Goal: Task Accomplishment & Management: Manage account settings

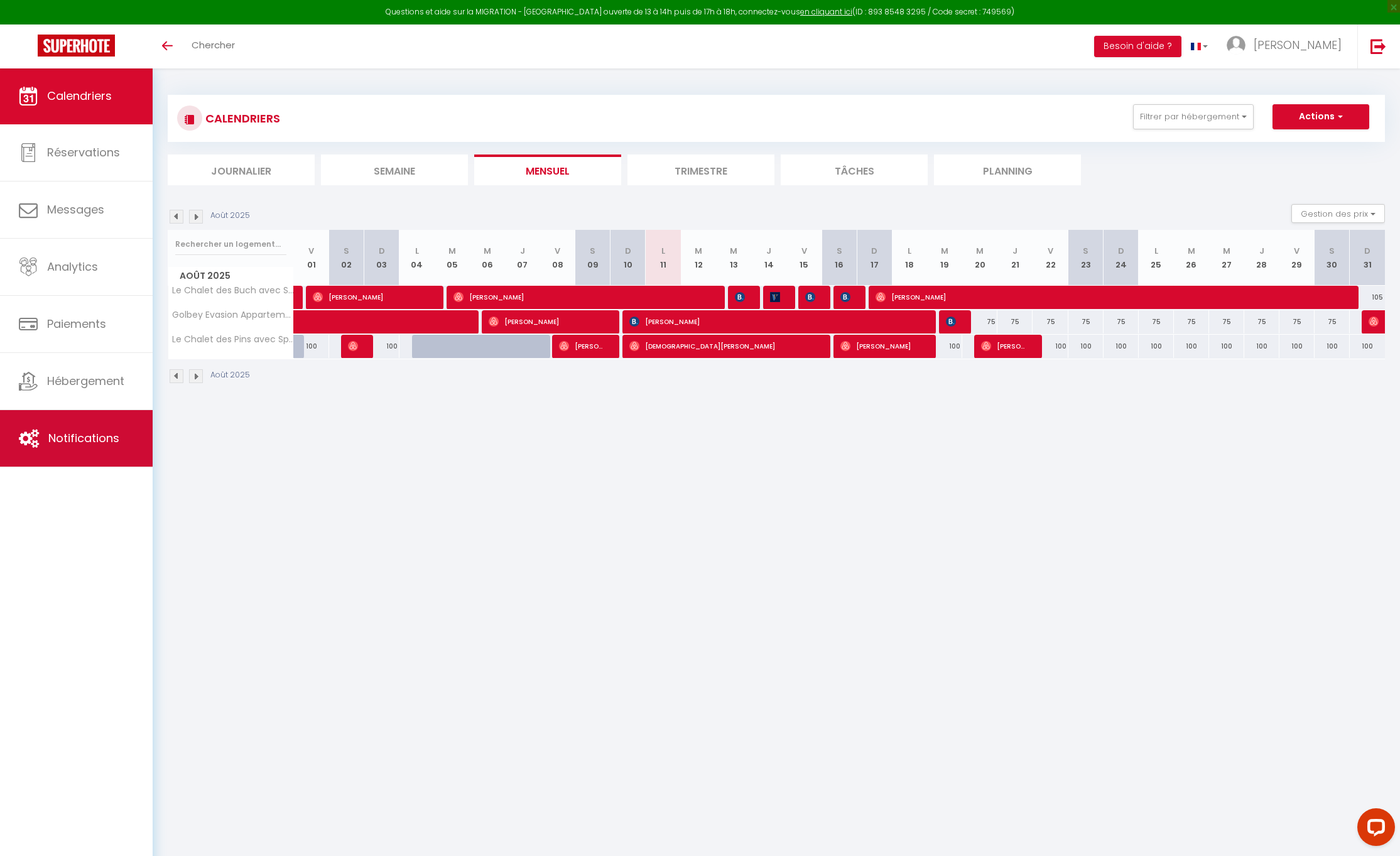
click at [74, 440] on span "Notifications" at bounding box center [83, 438] width 71 height 16
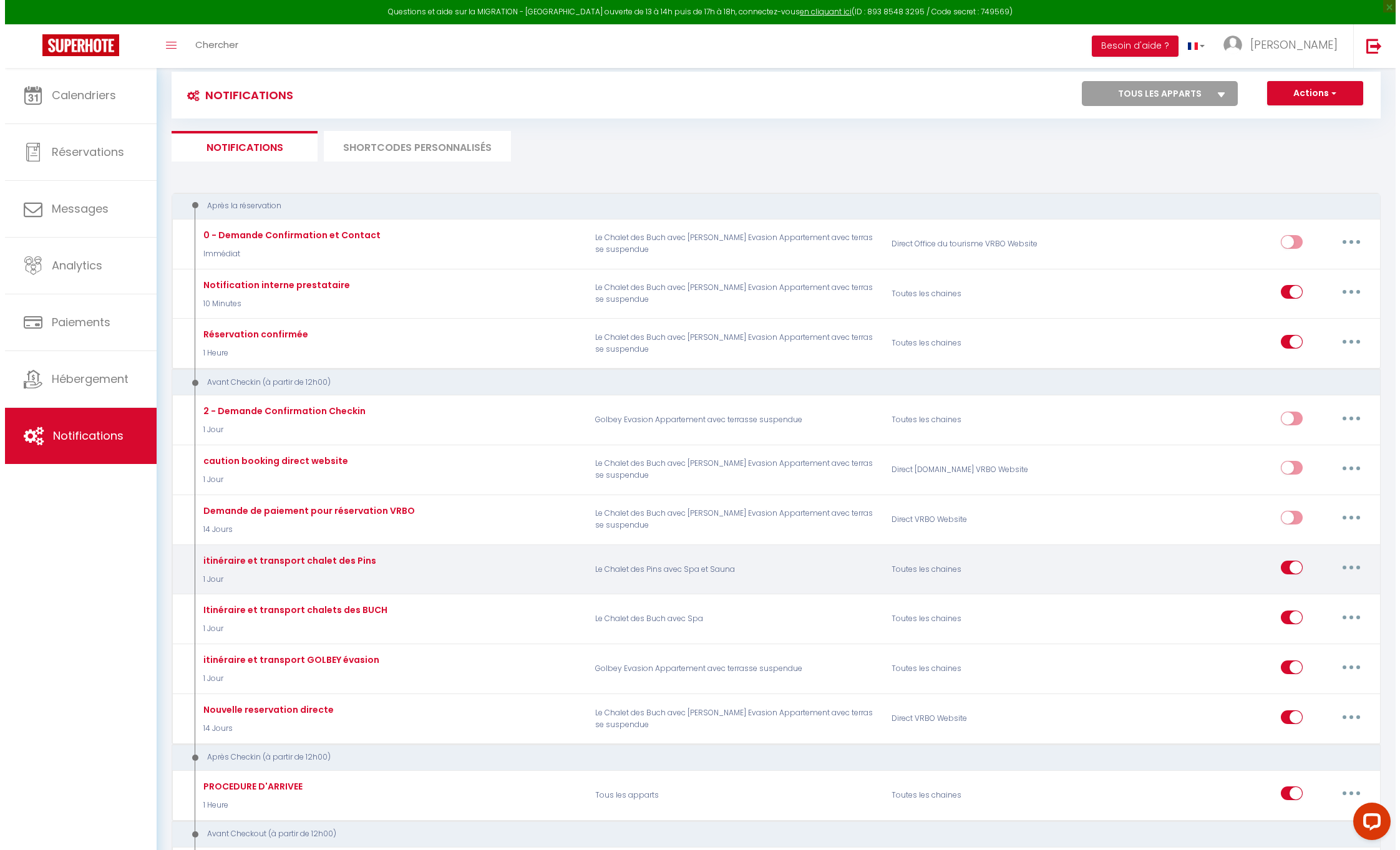
scroll to position [25, 0]
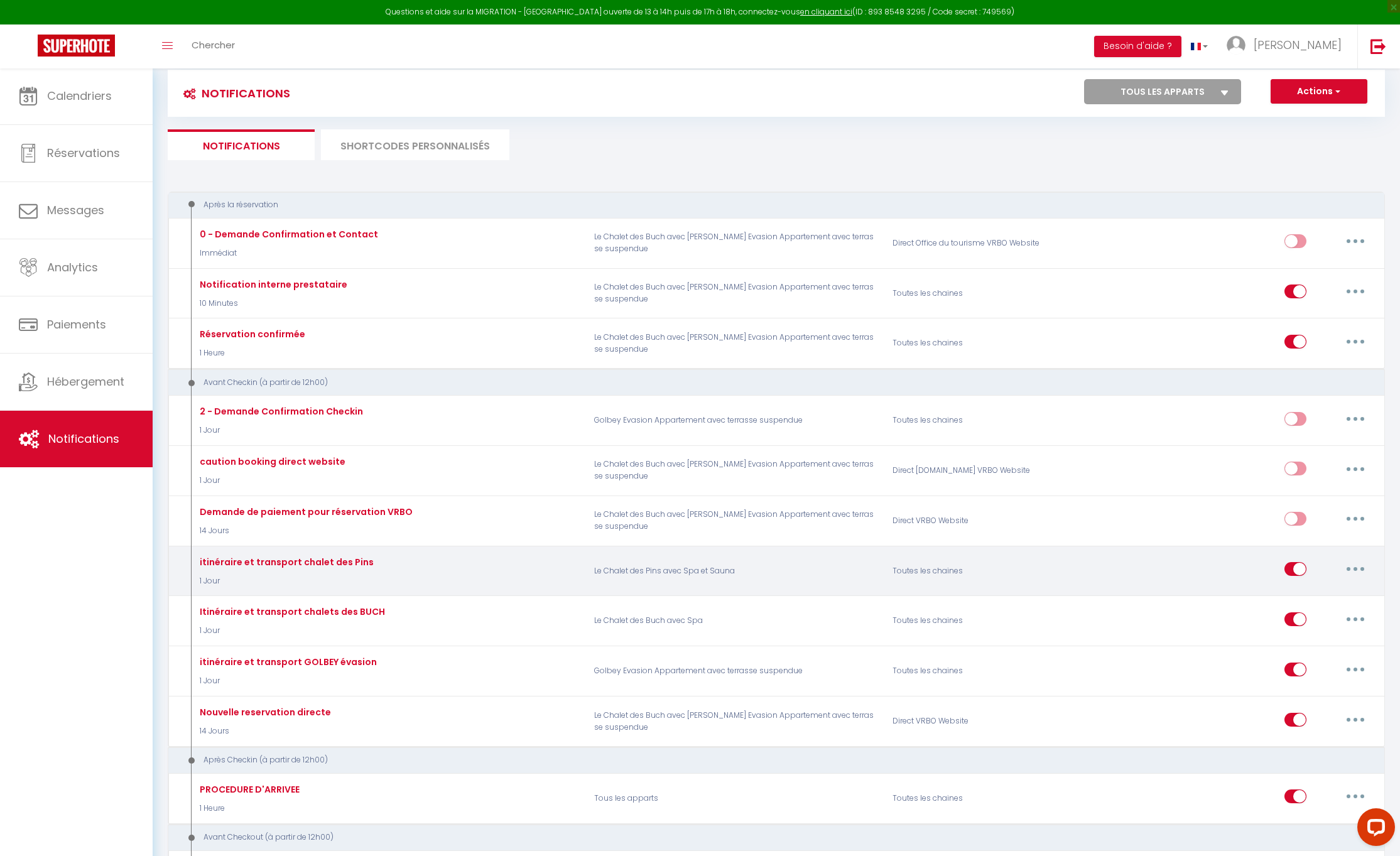
click at [1351, 562] on button "button" at bounding box center [1356, 569] width 35 height 20
click at [1290, 597] on link "Editer" at bounding box center [1323, 597] width 93 height 21
type input "itinéraire et transport chalet des Pins"
select select "1 Jour"
select select
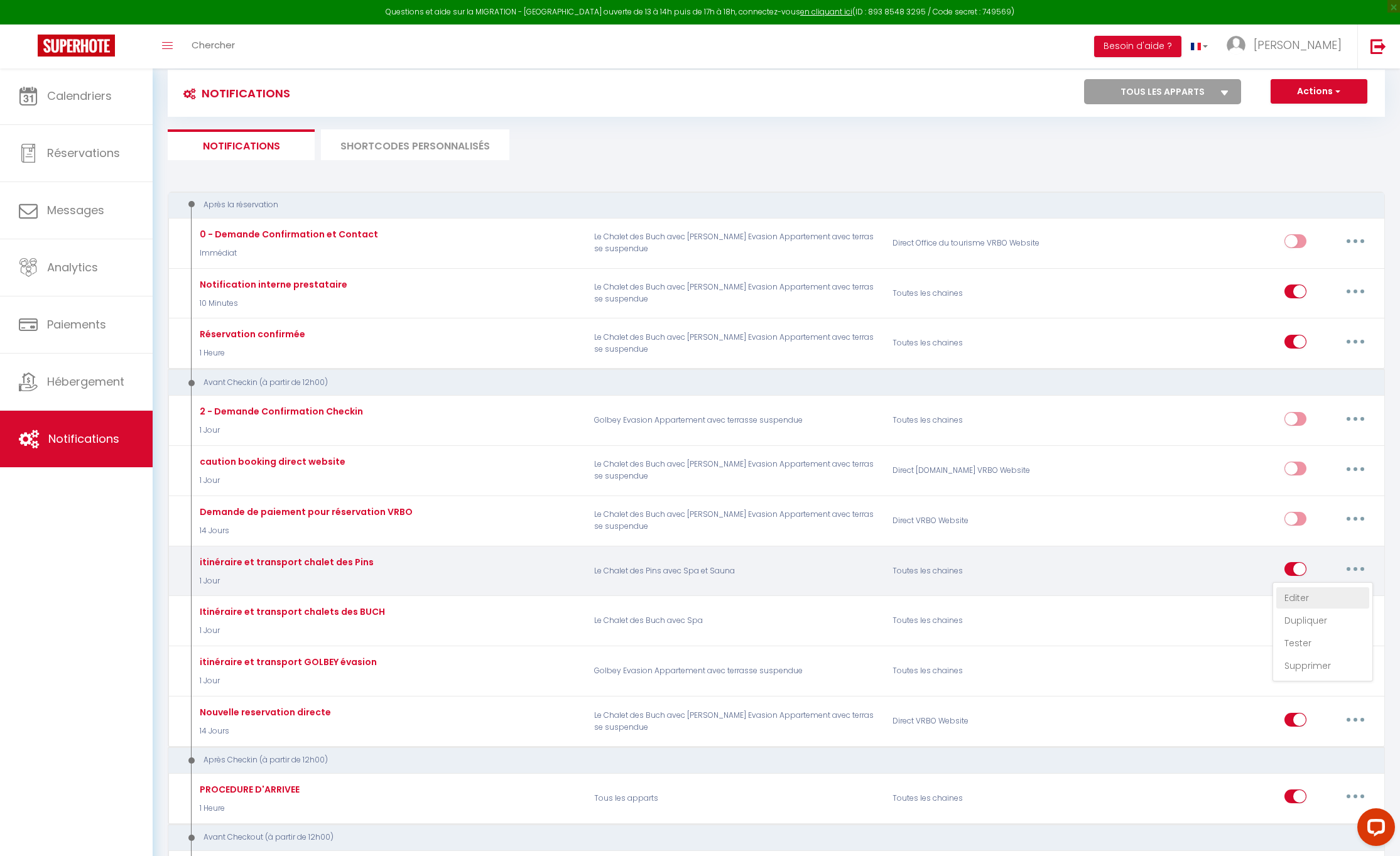
checkbox input "true"
checkbox input "false"
checkbox input "true"
radio input "true"
type input "itineraire et transport"
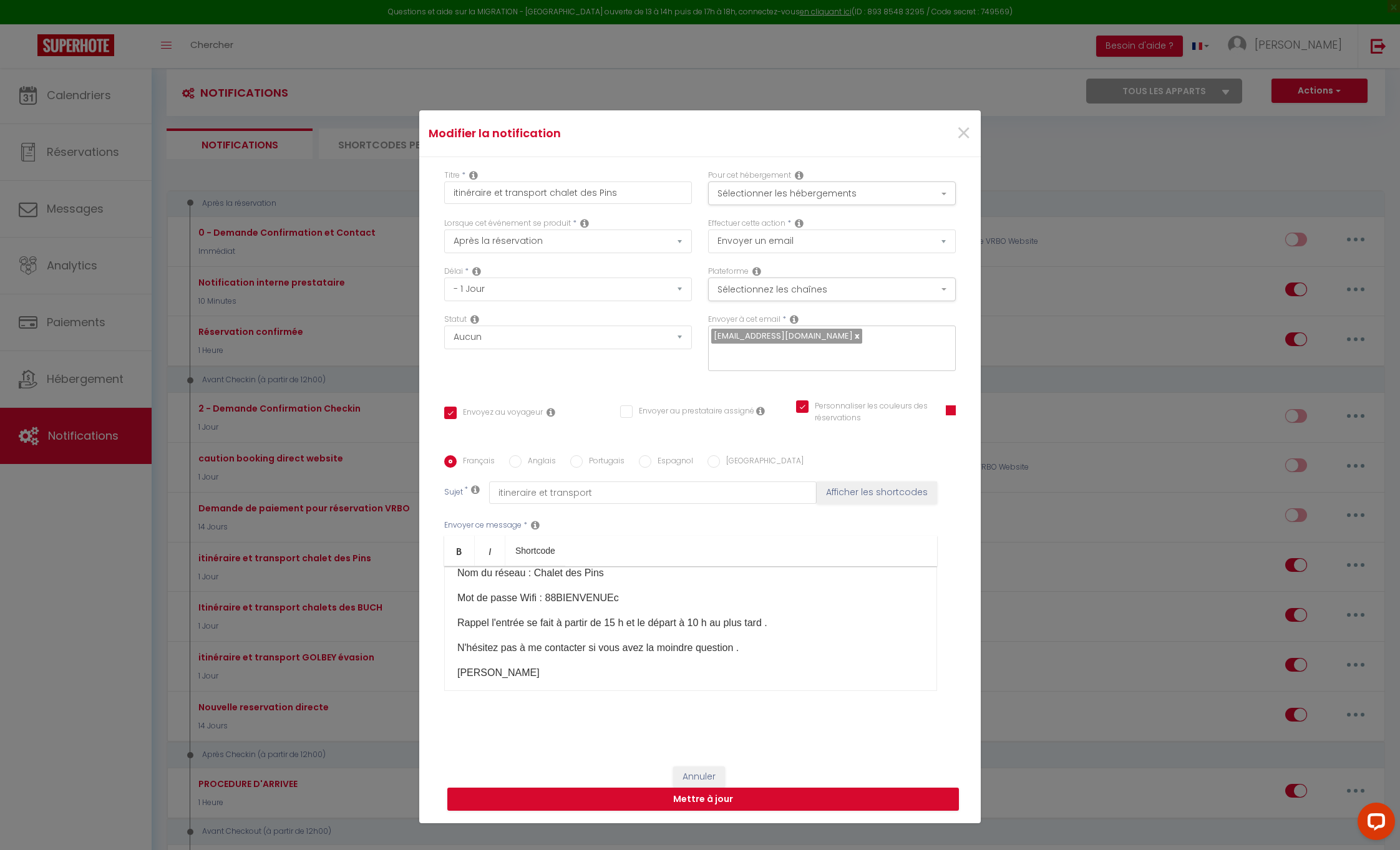
scroll to position [262, 0]
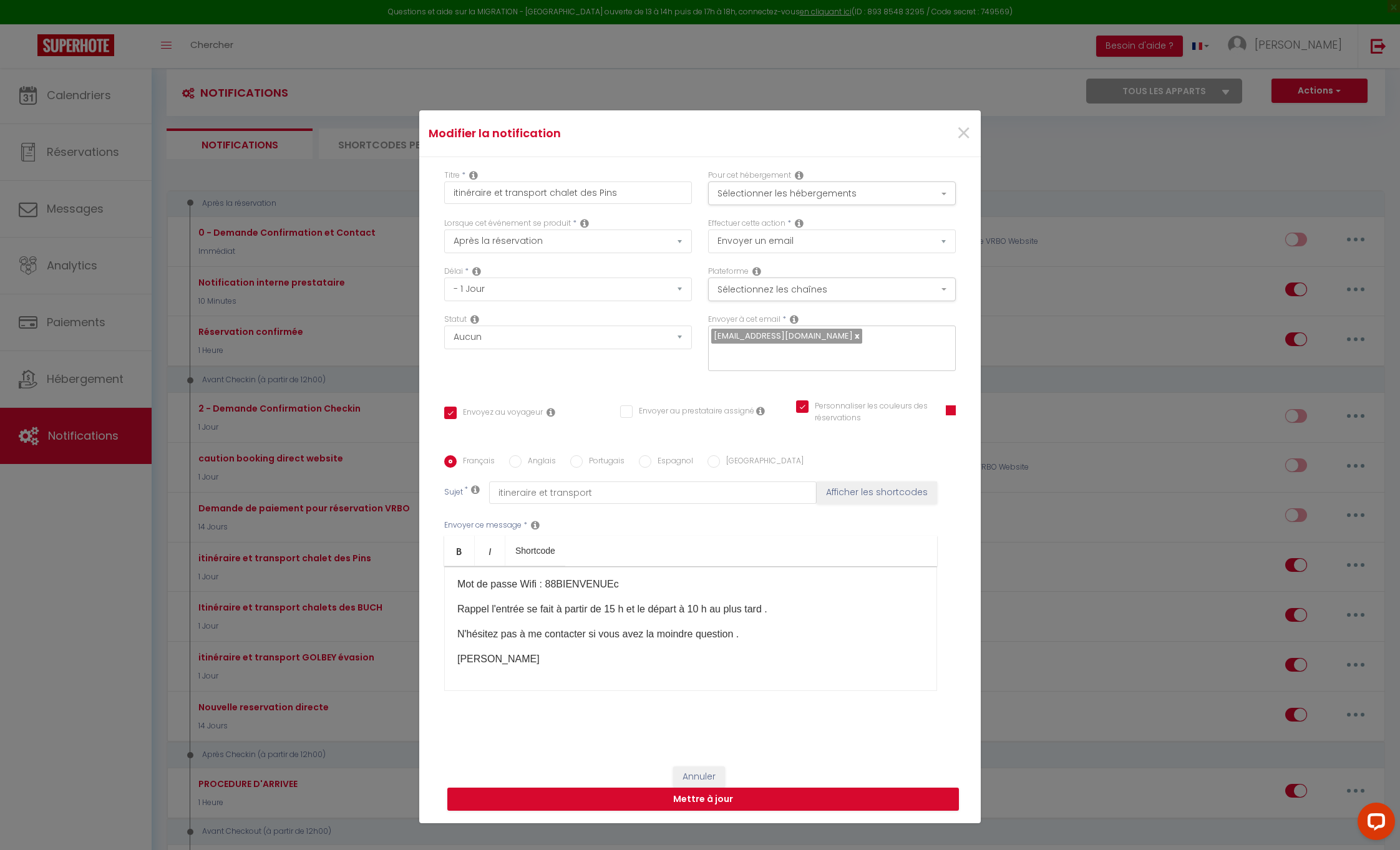
click at [703, 617] on p "Rappel l'entrée se fait à partir de 15 h et le départ à 10 h au plus tard ." at bounding box center [690, 609] width 467 height 15
click at [698, 803] on button "Mettre à jour" at bounding box center [703, 799] width 511 height 24
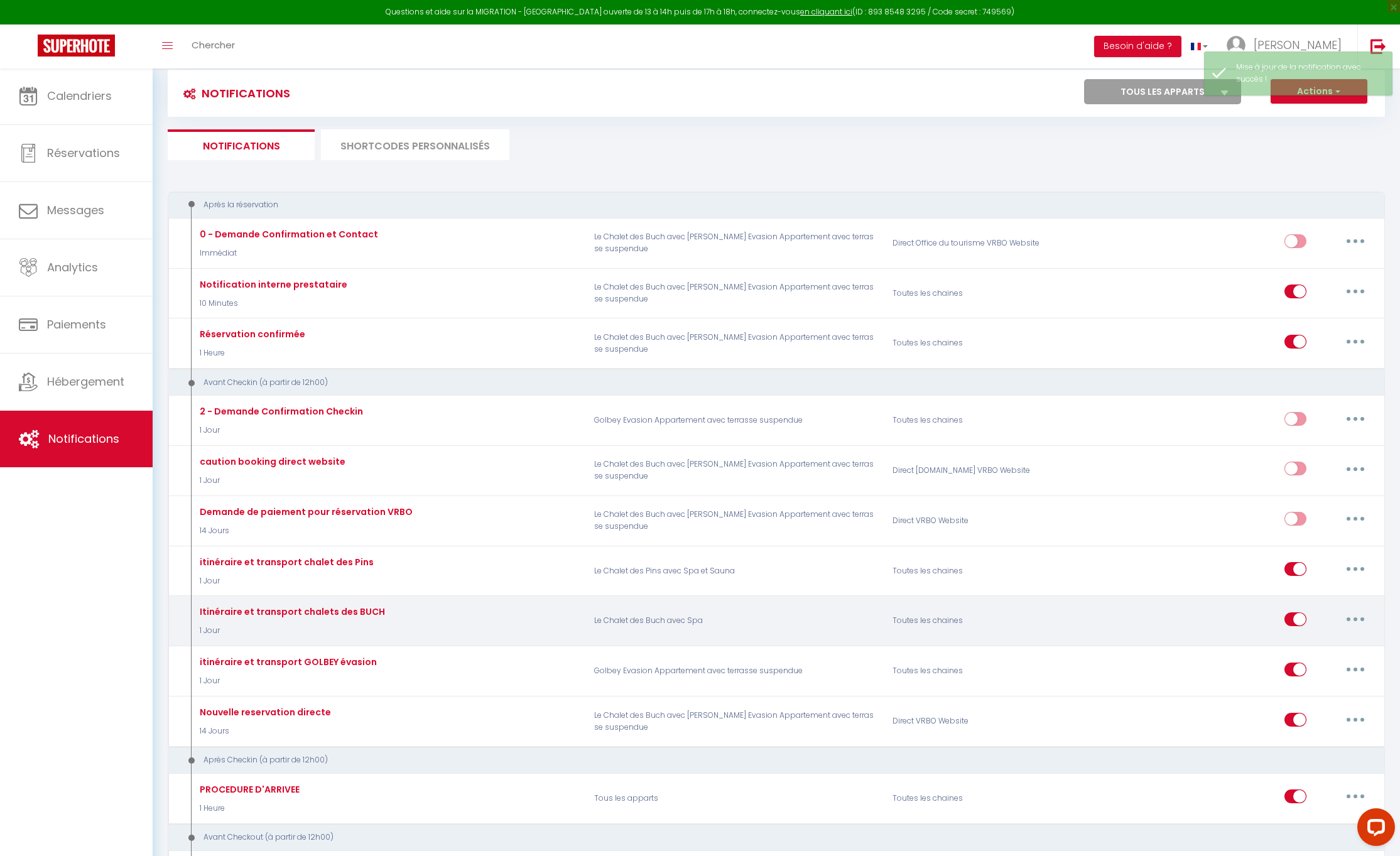
click at [1361, 614] on button "button" at bounding box center [1356, 619] width 35 height 20
click at [1313, 637] on link "Editer" at bounding box center [1323, 647] width 93 height 21
type input "Itinéraire et transport chalets des BUCH"
select select "1 Jour"
select select
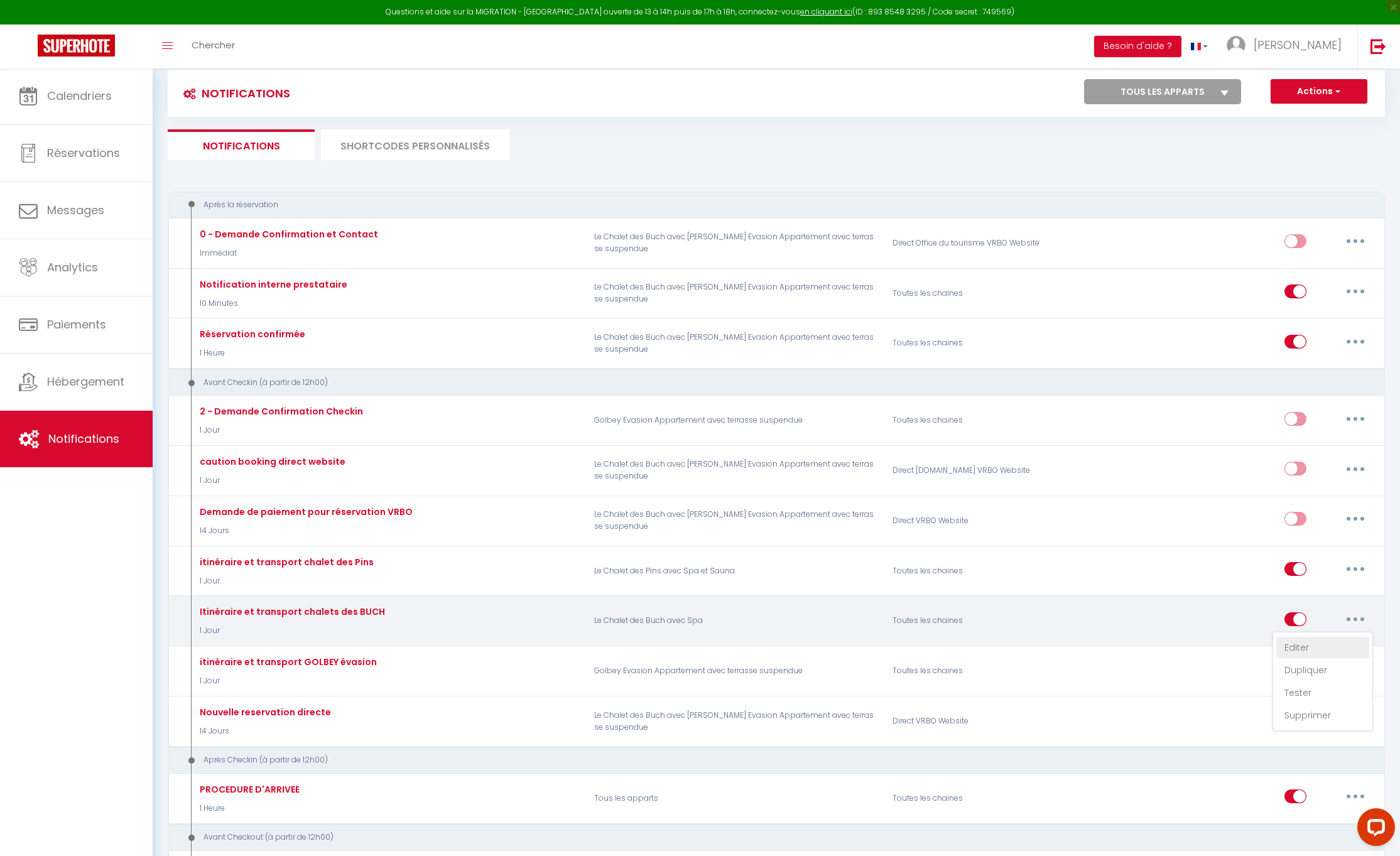
checkbox input "true"
checkbox input "false"
radio input "true"
type input "Itinéraire et transport"
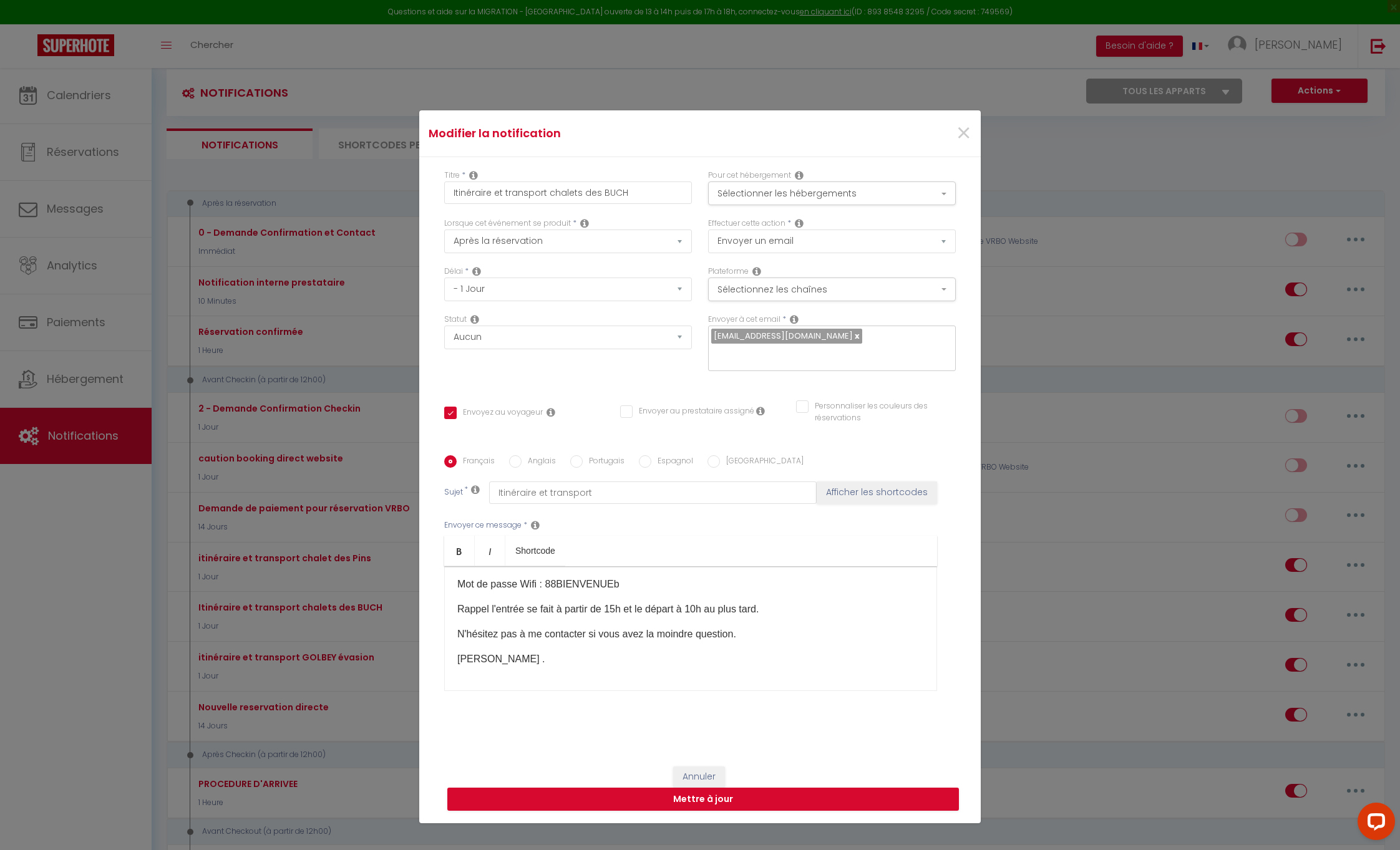
click at [700, 617] on p "Rappel l'entrée se fait à partir de 15h et le départ à 10h au plus tard." at bounding box center [690, 609] width 467 height 15
click at [696, 800] on button "Mettre à jour" at bounding box center [703, 799] width 511 height 24
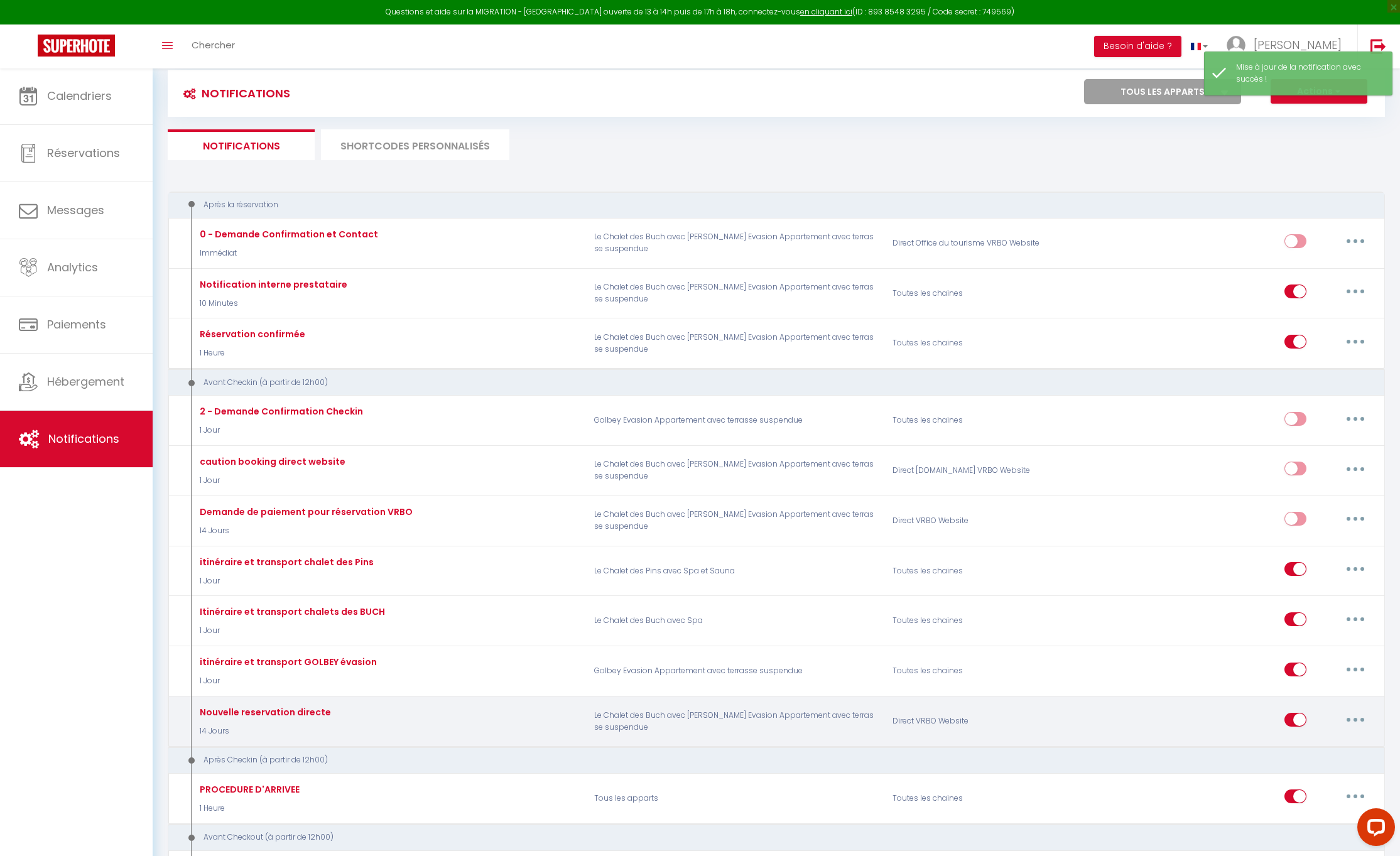
click at [1364, 713] on button "button" at bounding box center [1356, 720] width 35 height 20
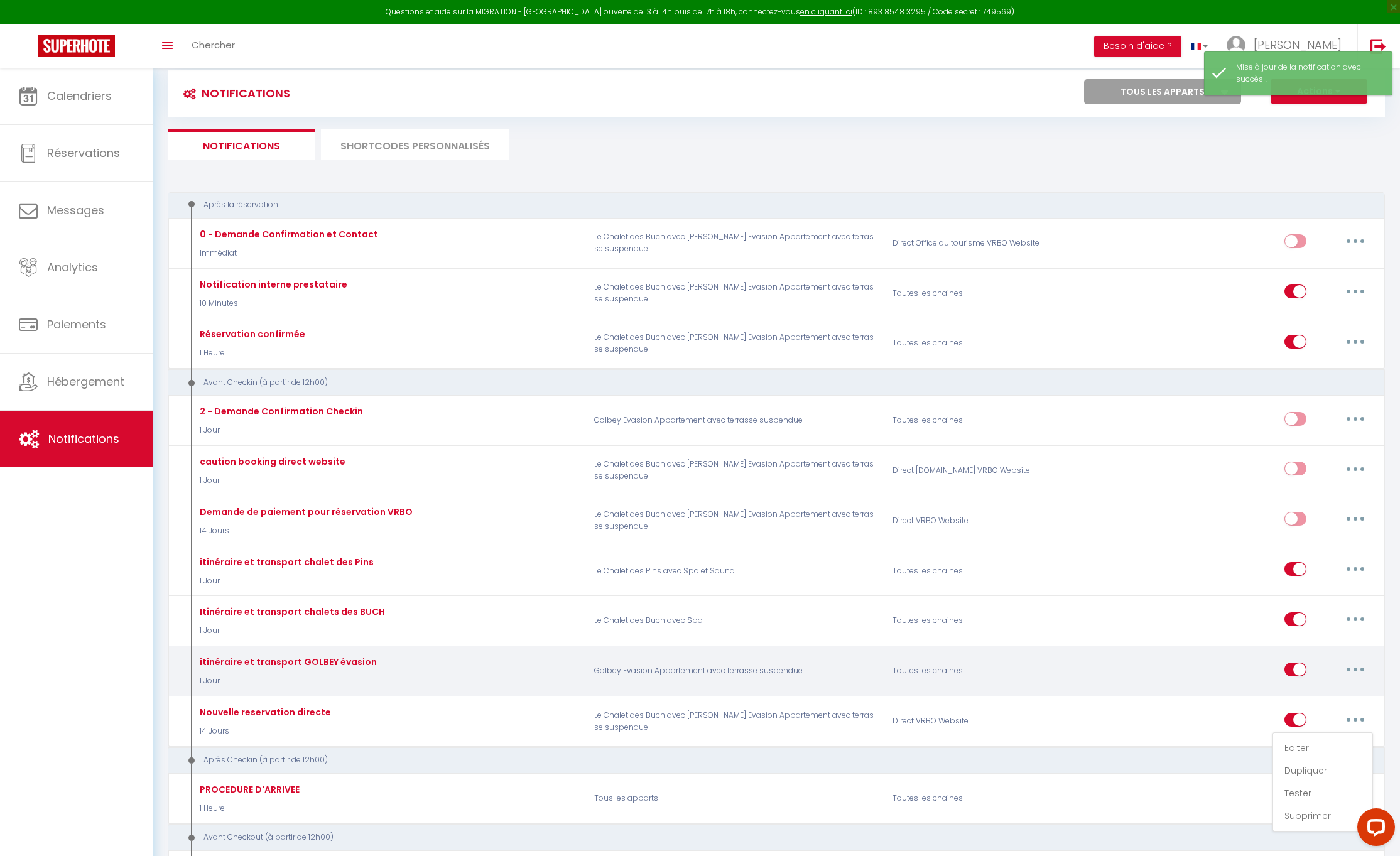
click at [1358, 669] on button "button" at bounding box center [1356, 669] width 35 height 20
click at [1294, 688] on link "Editer" at bounding box center [1323, 697] width 93 height 21
type input "itinéraire et transport GOLBEY évasion"
select select "1 Jour"
select select
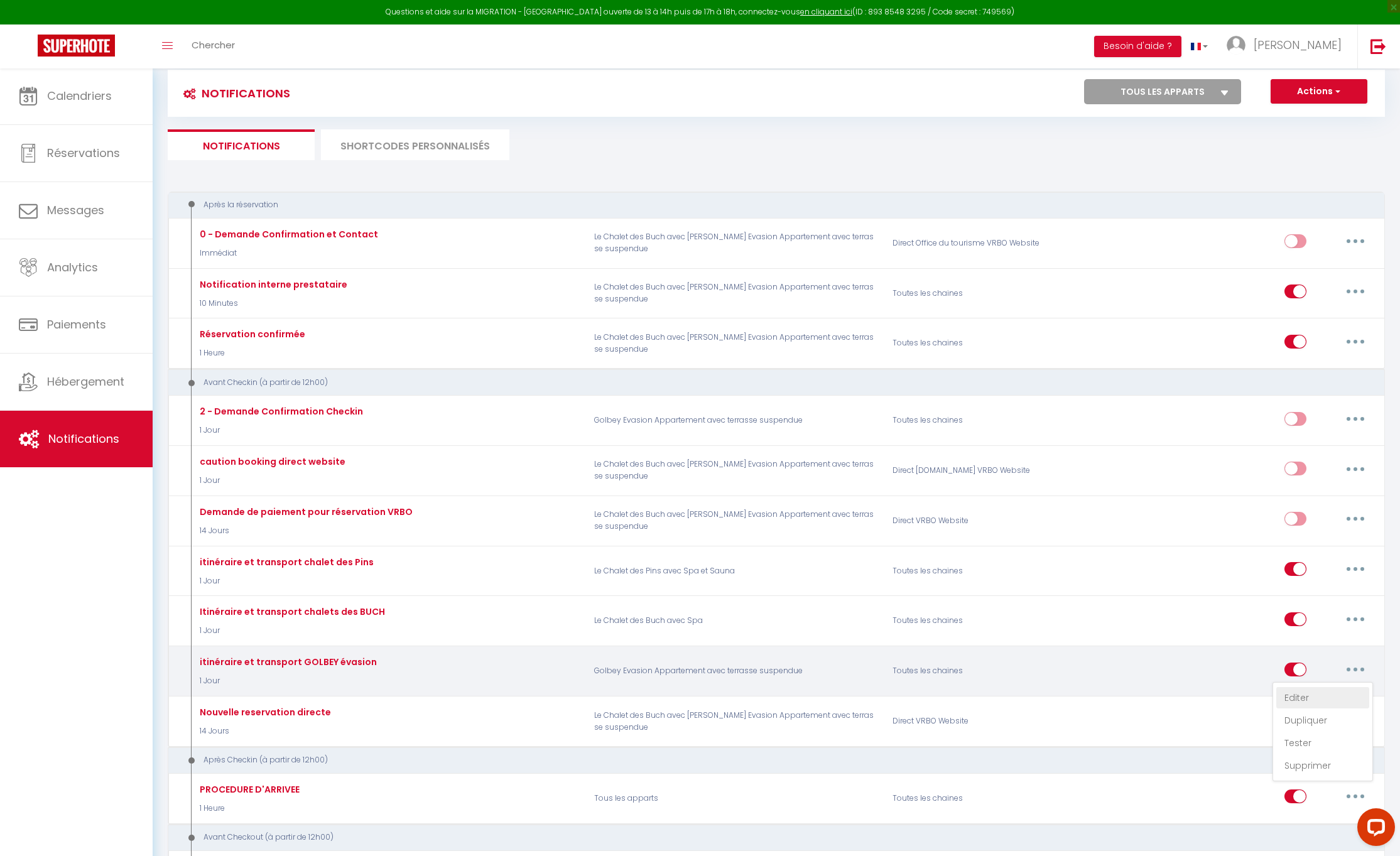
checkbox input "true"
checkbox input "false"
radio input "true"
type input "itineraire et transport 2"
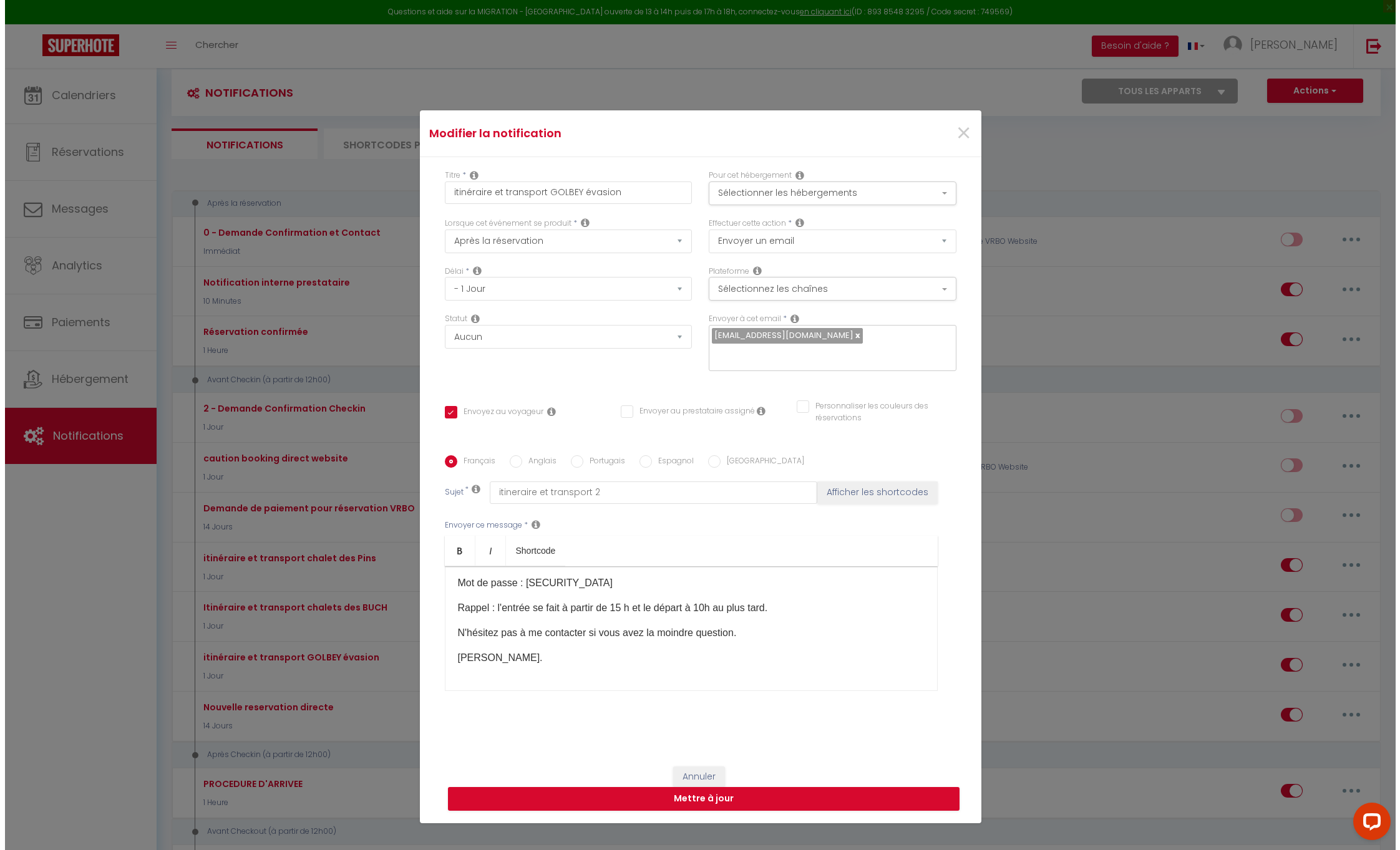
scroll to position [153, 0]
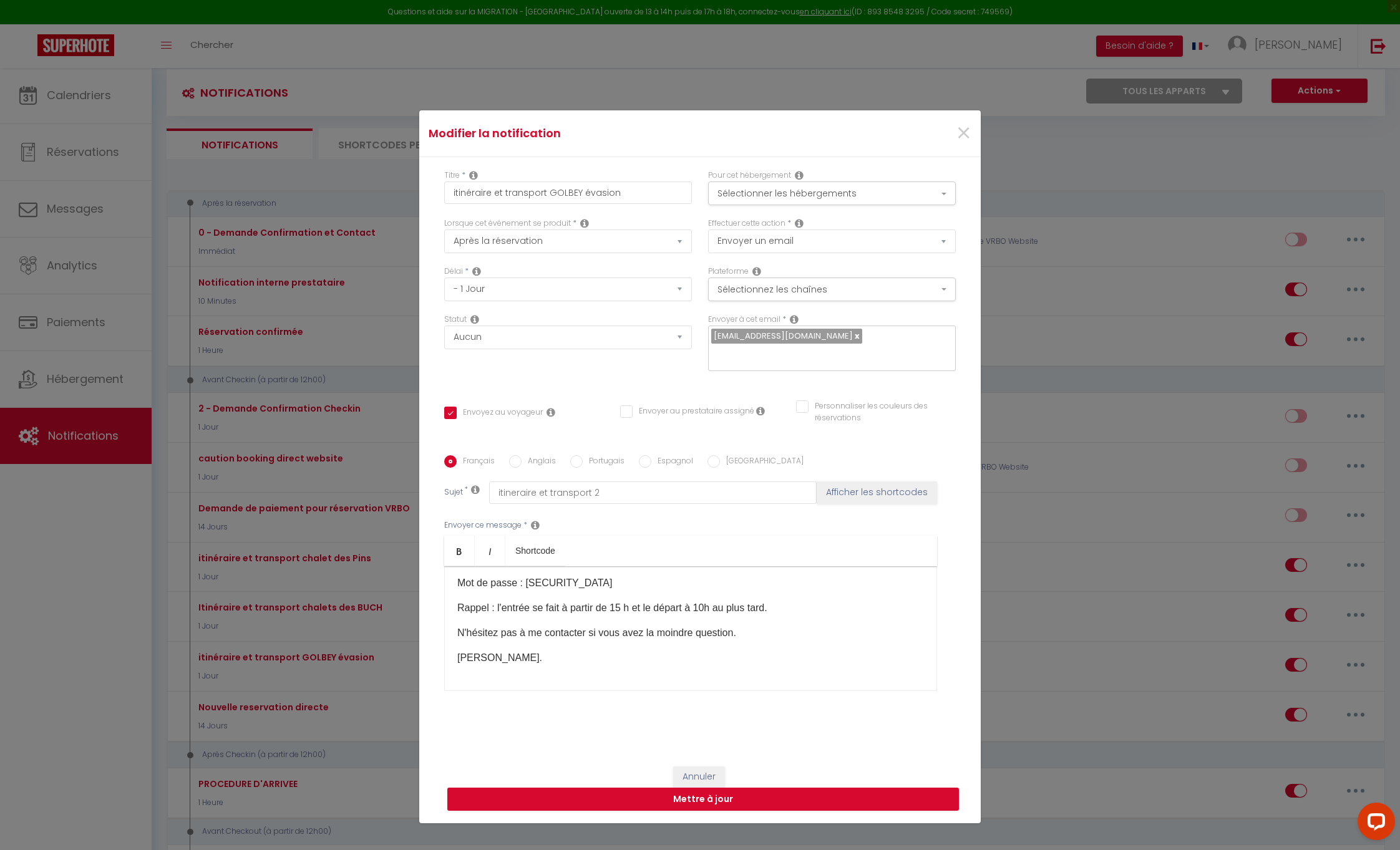
click at [710, 608] on p "Rappel : l'entrée se fait à partir de 15 h et le départ à 10h au plus tard." at bounding box center [690, 607] width 467 height 15
click at [691, 797] on button "Mettre à jour" at bounding box center [703, 799] width 511 height 24
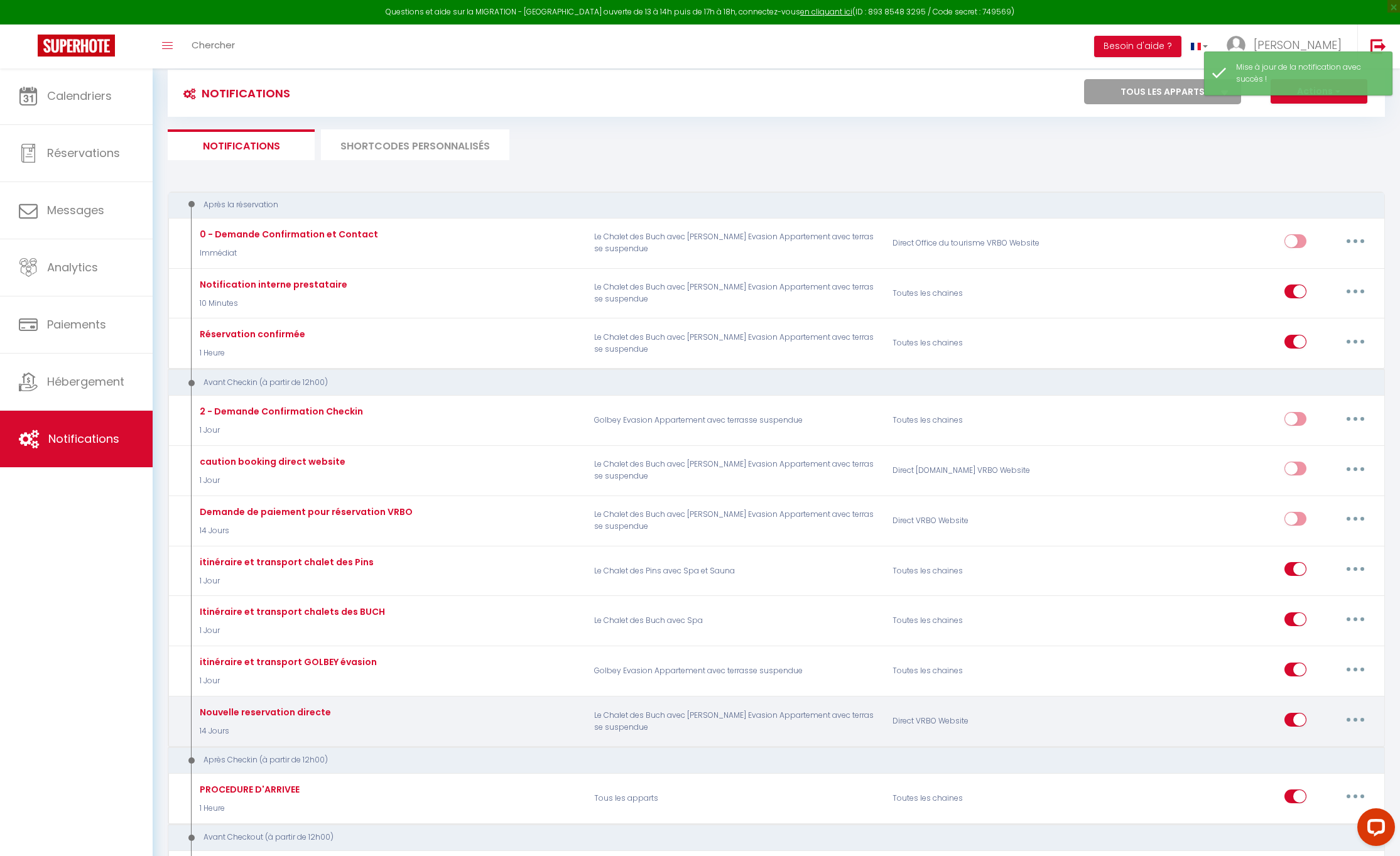
click at [1370, 716] on button "button" at bounding box center [1356, 720] width 35 height 20
click at [1300, 738] on link "Editer" at bounding box center [1323, 748] width 93 height 21
type input "Nouvelle reservation directe"
select select "14 Jours"
select select "if_booking_not_paid"
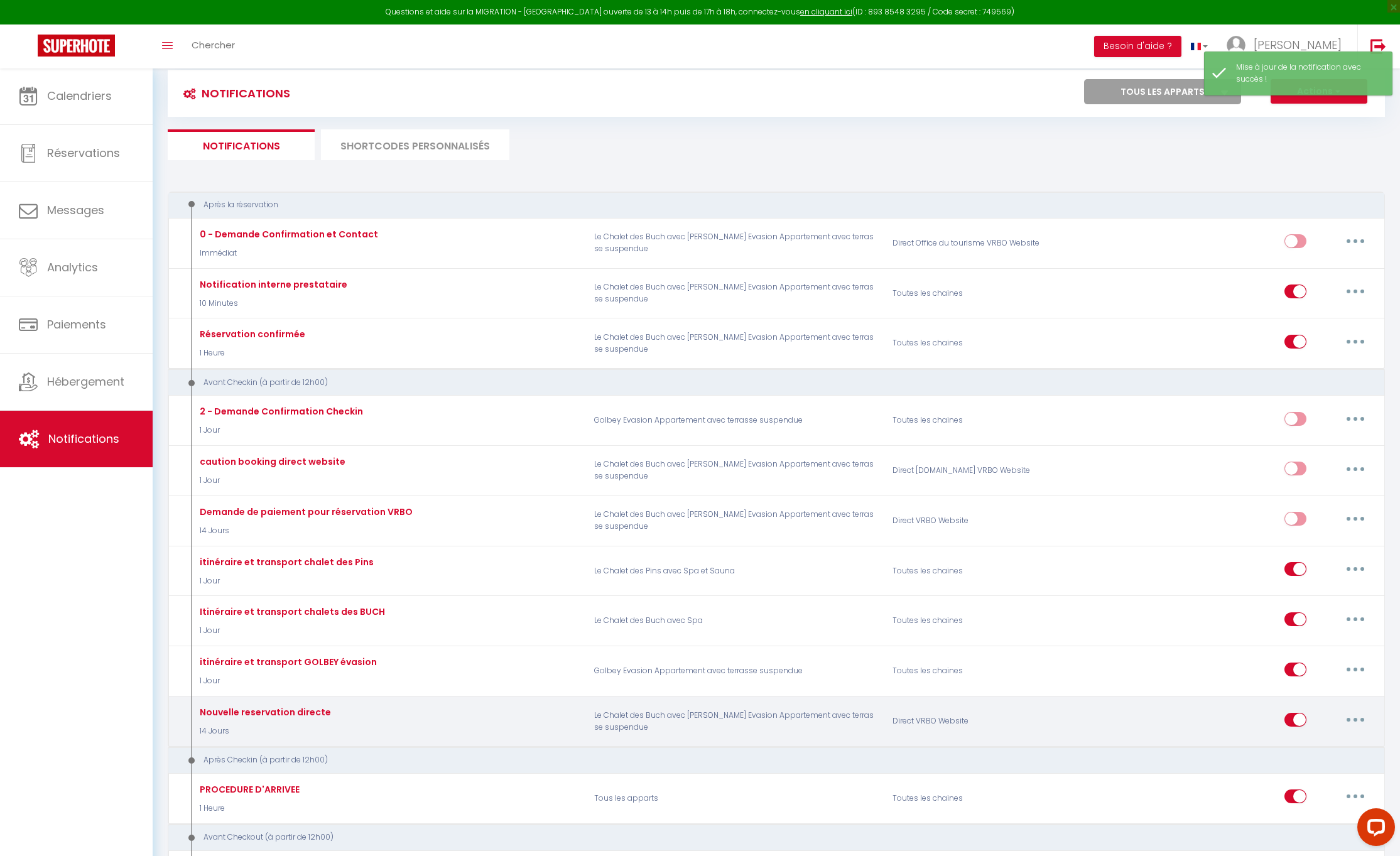
checkbox input "true"
checkbox input "false"
radio input "true"
type input "lien de paiement sejour et caution"
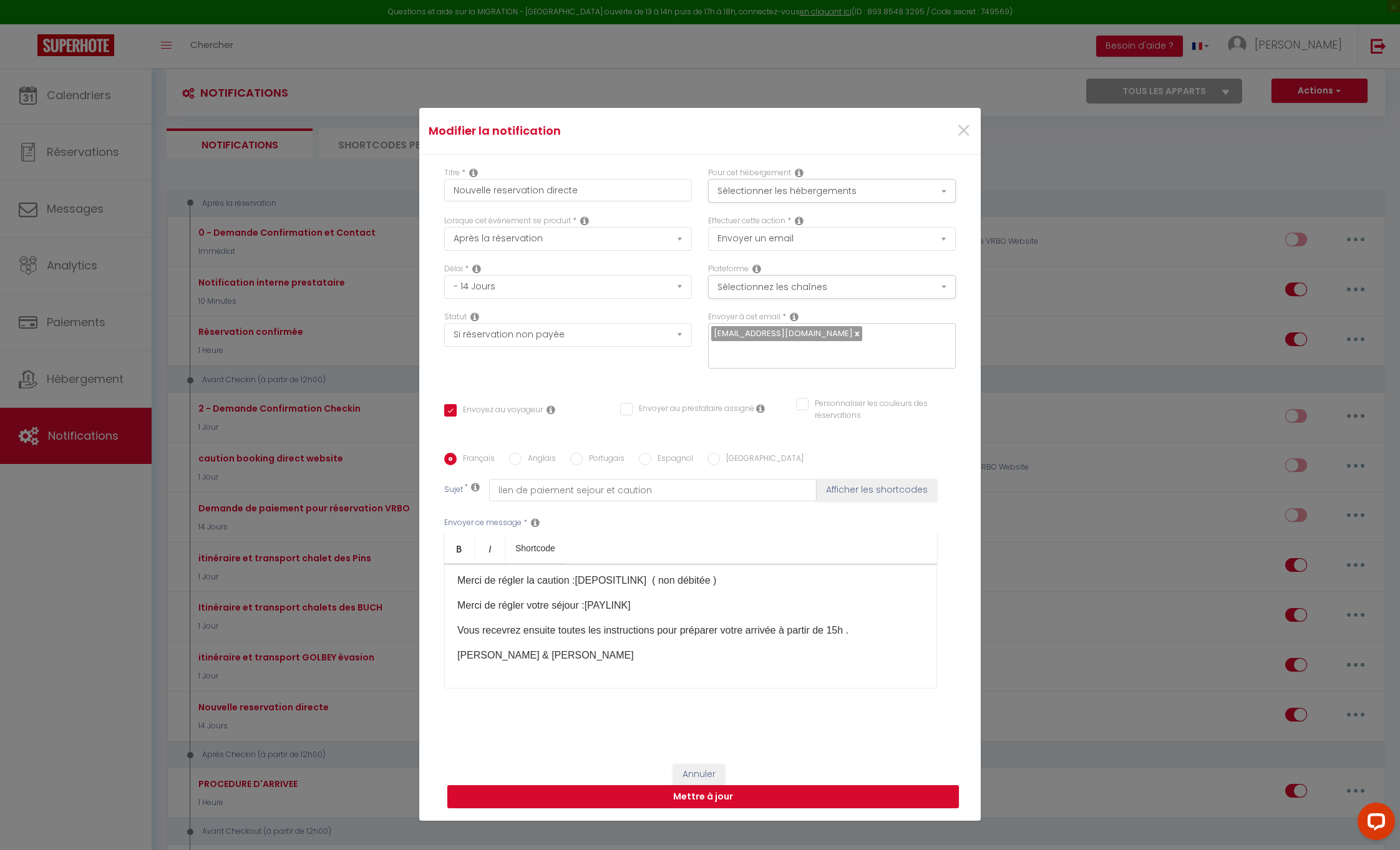
scroll to position [5, 0]
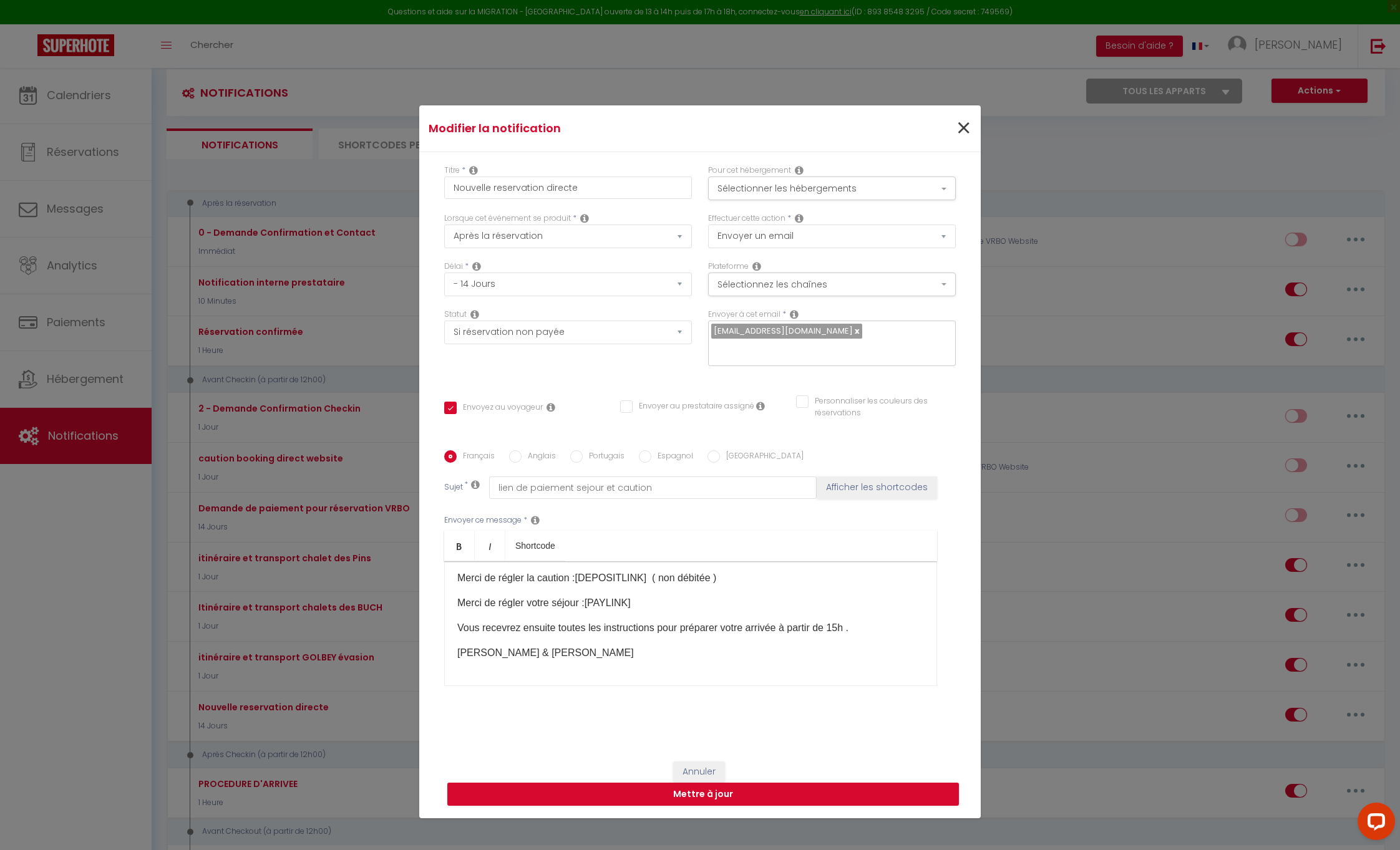
click at [963, 127] on span "×" at bounding box center [963, 128] width 16 height 38
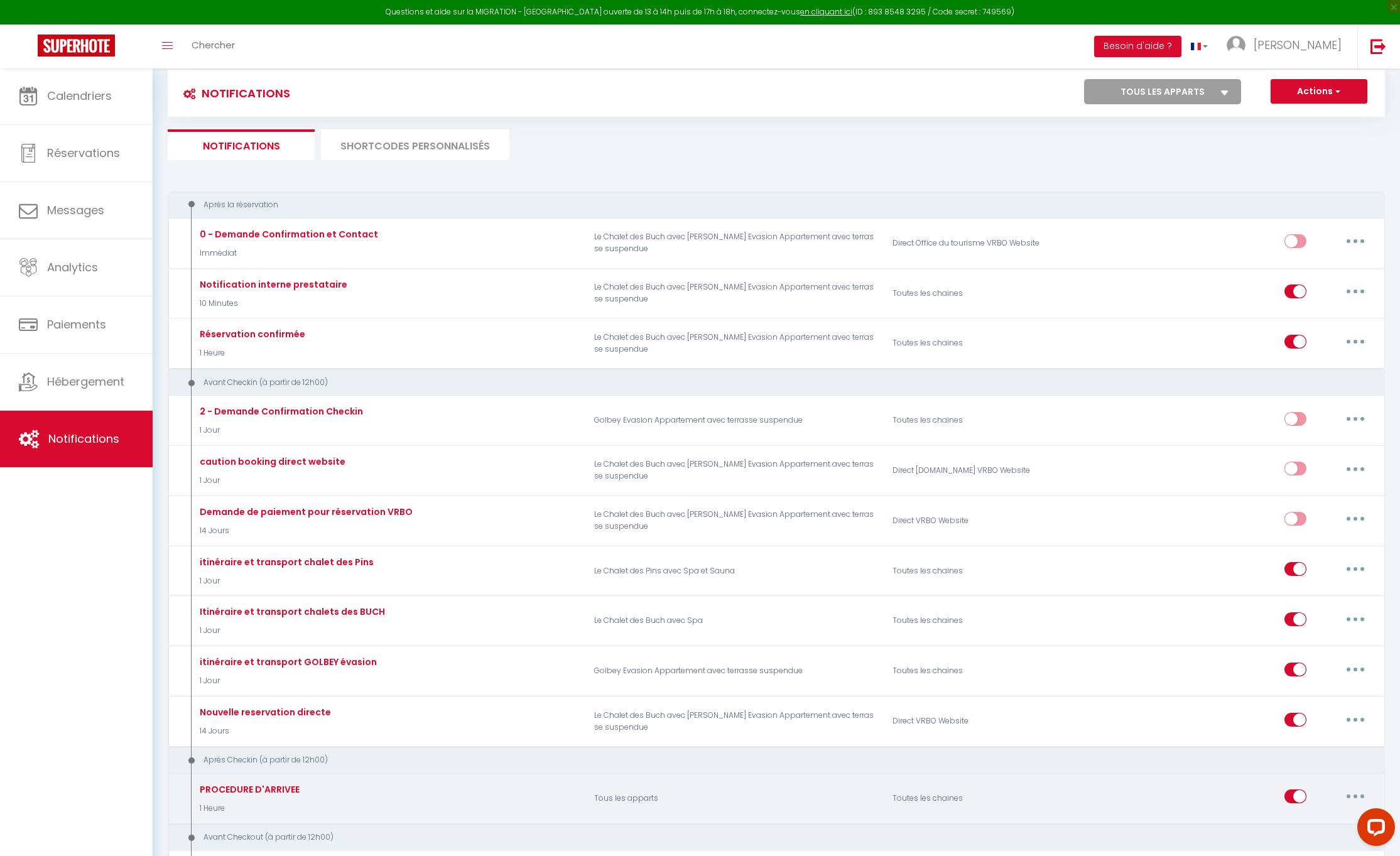
click at [1359, 787] on button "button" at bounding box center [1356, 797] width 35 height 20
click at [1290, 820] on link "Editer" at bounding box center [1323, 825] width 93 height 21
type input "PROCEDURE D'ARRIVEE"
select select "3"
select select "1 Heure"
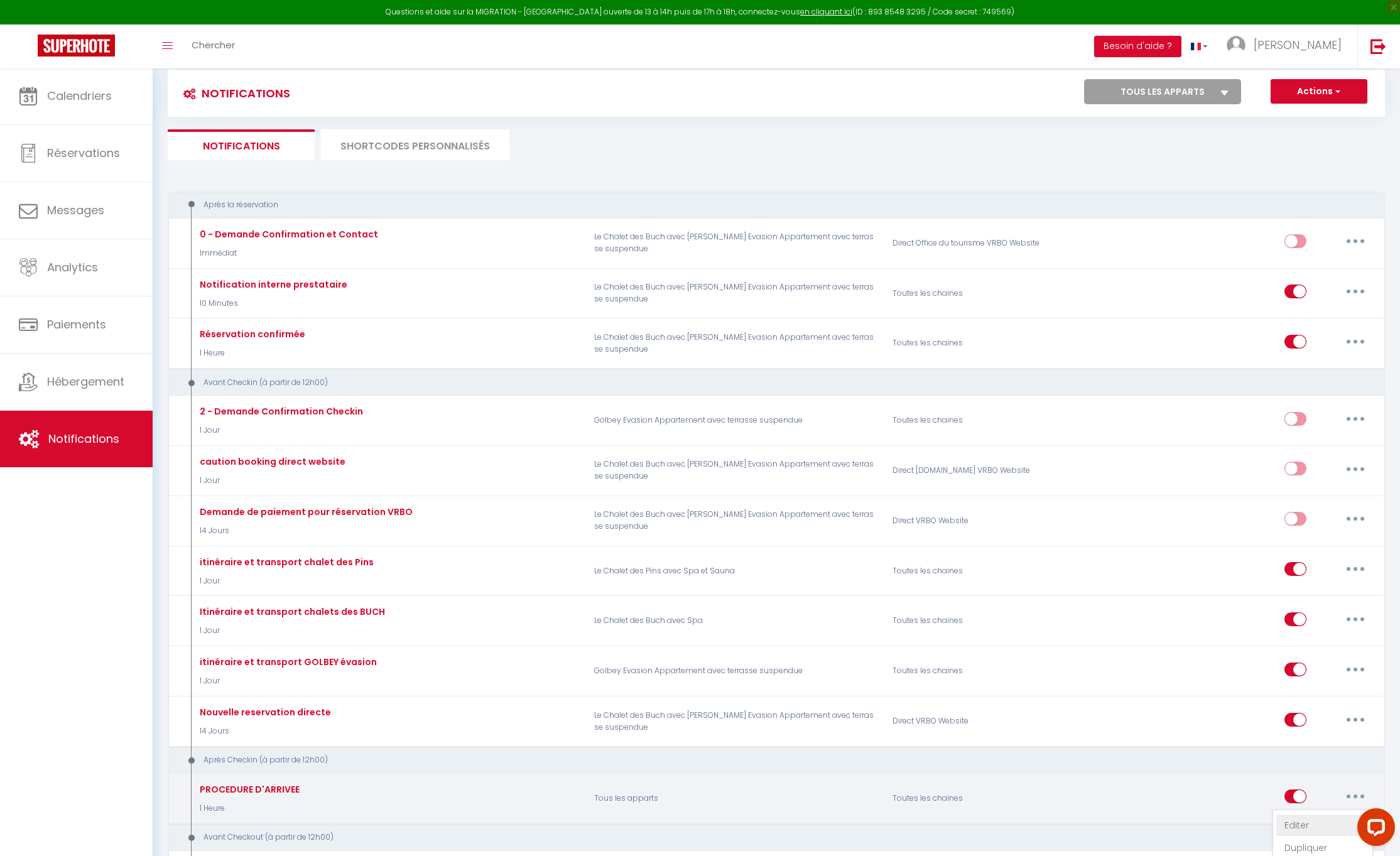
select select
checkbox input "true"
checkbox input "false"
type input "PROCEDURE D'ARRIVEE"
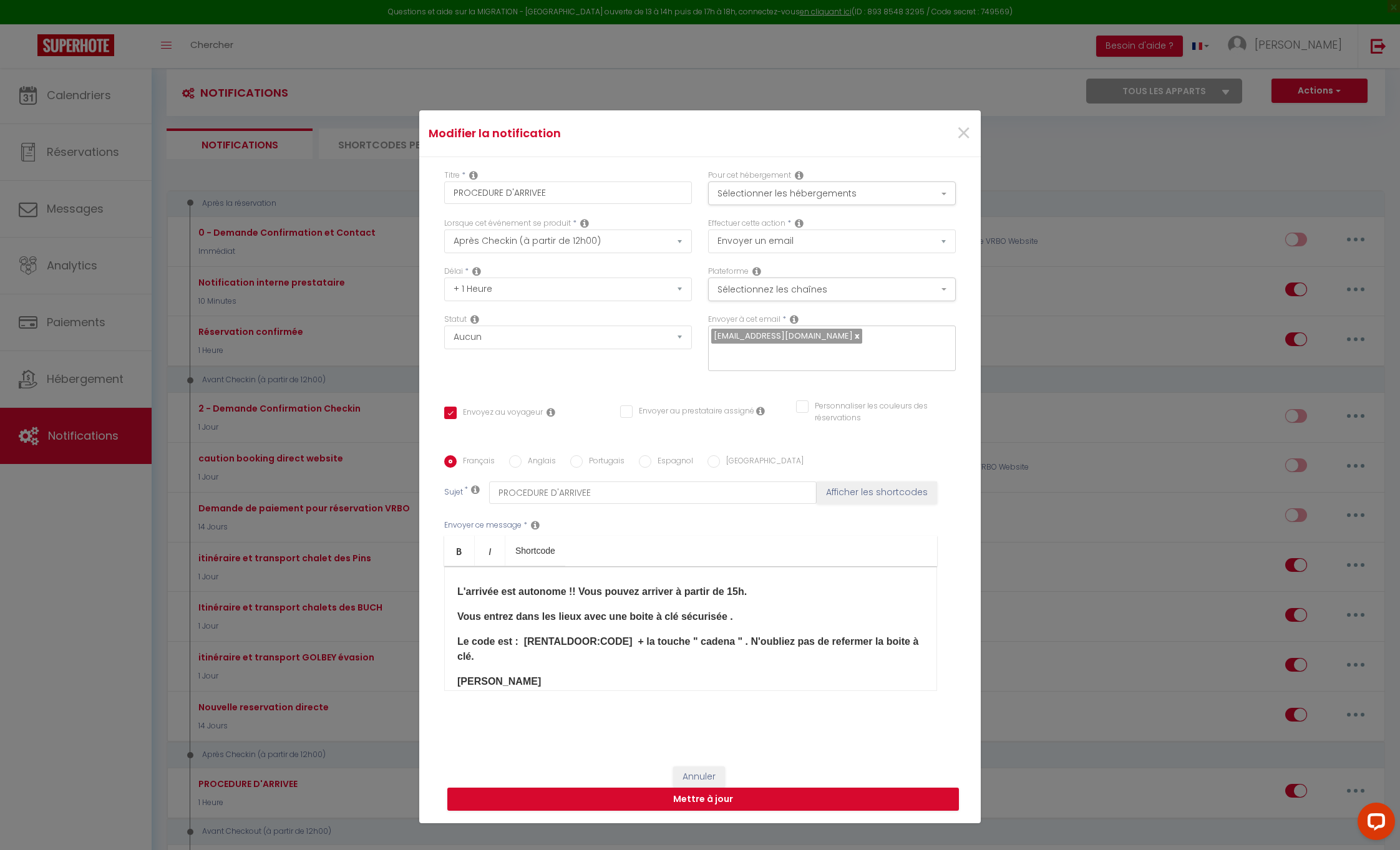
scroll to position [38, 0]
click at [500, 654] on p "Le code est : [RENTALDOOR:CODE]​ + la touche " cadena " . N'oubliez pas de refe…" at bounding box center [690, 646] width 467 height 30
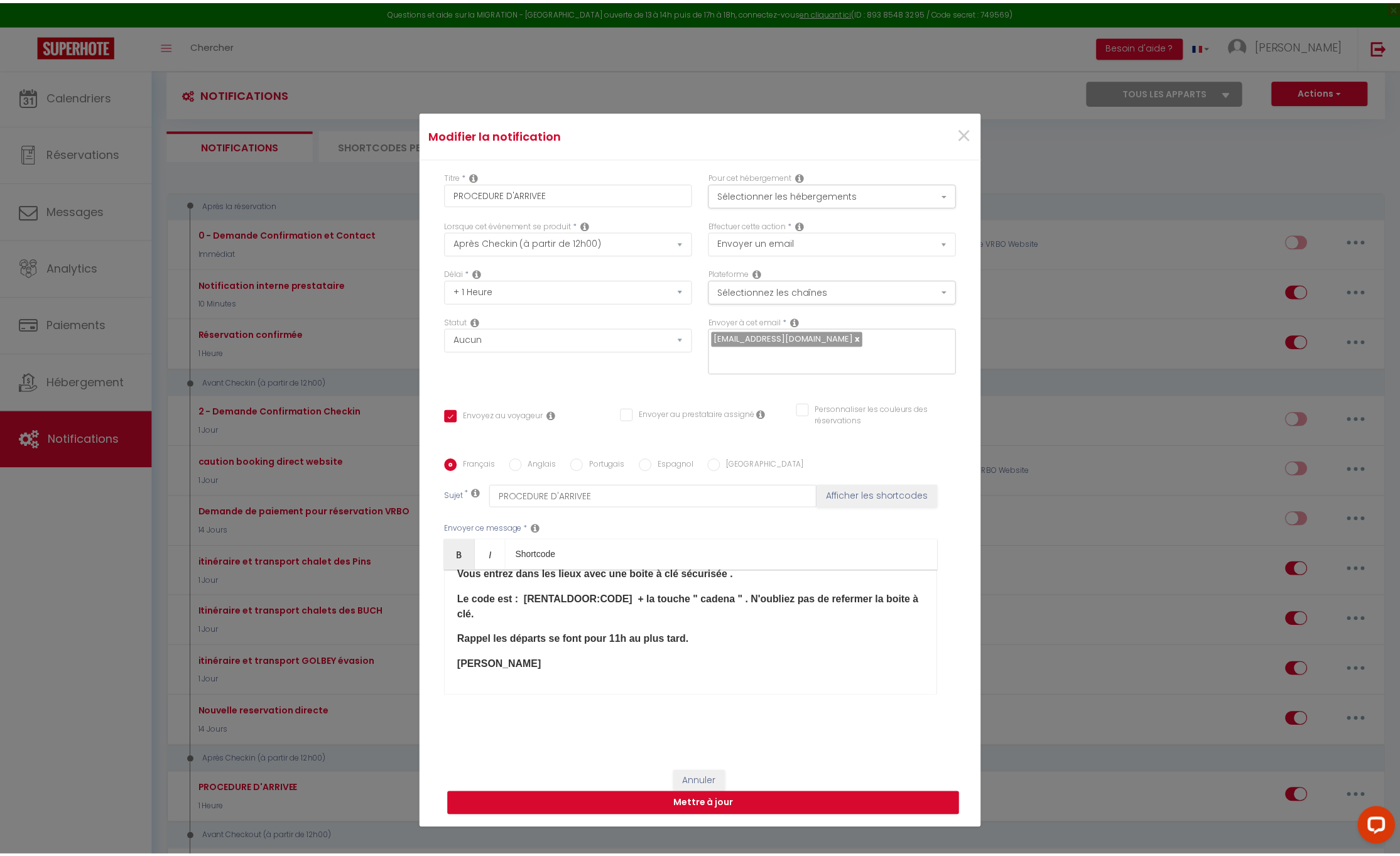
scroll to position [84, 0]
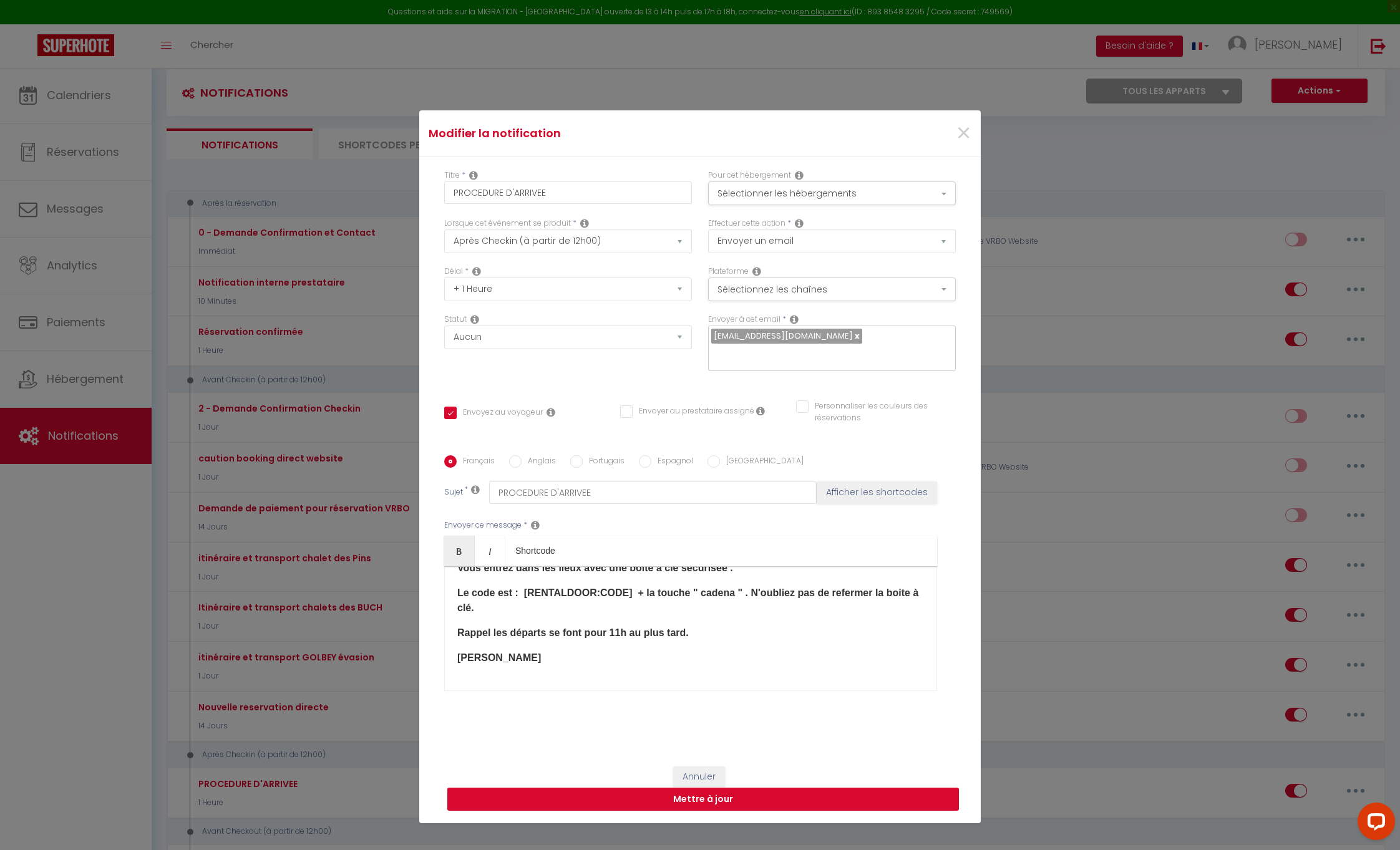
click at [694, 800] on button "Mettre à jour" at bounding box center [703, 799] width 511 height 24
checkbox input "true"
checkbox input "false"
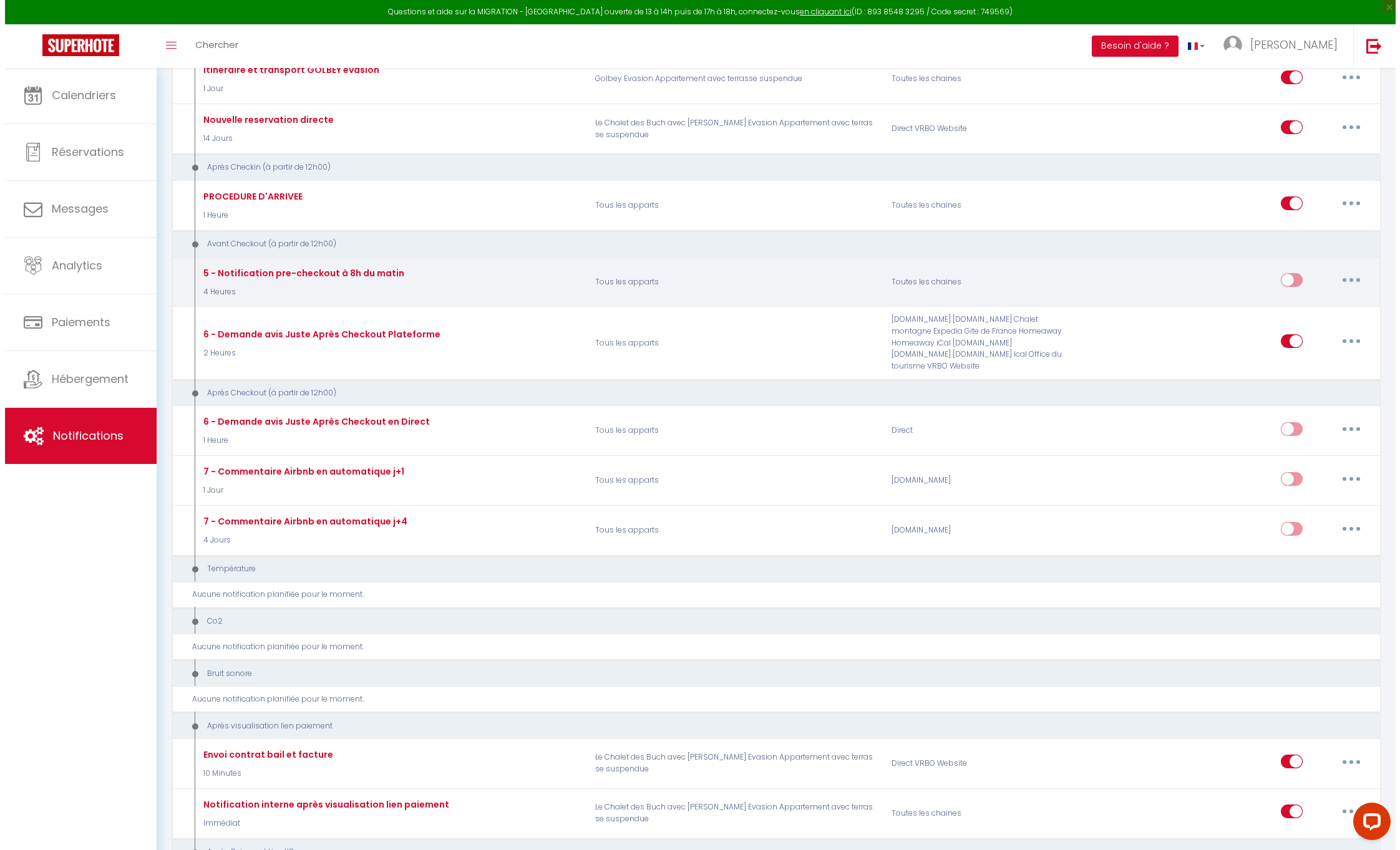
scroll to position [532, 0]
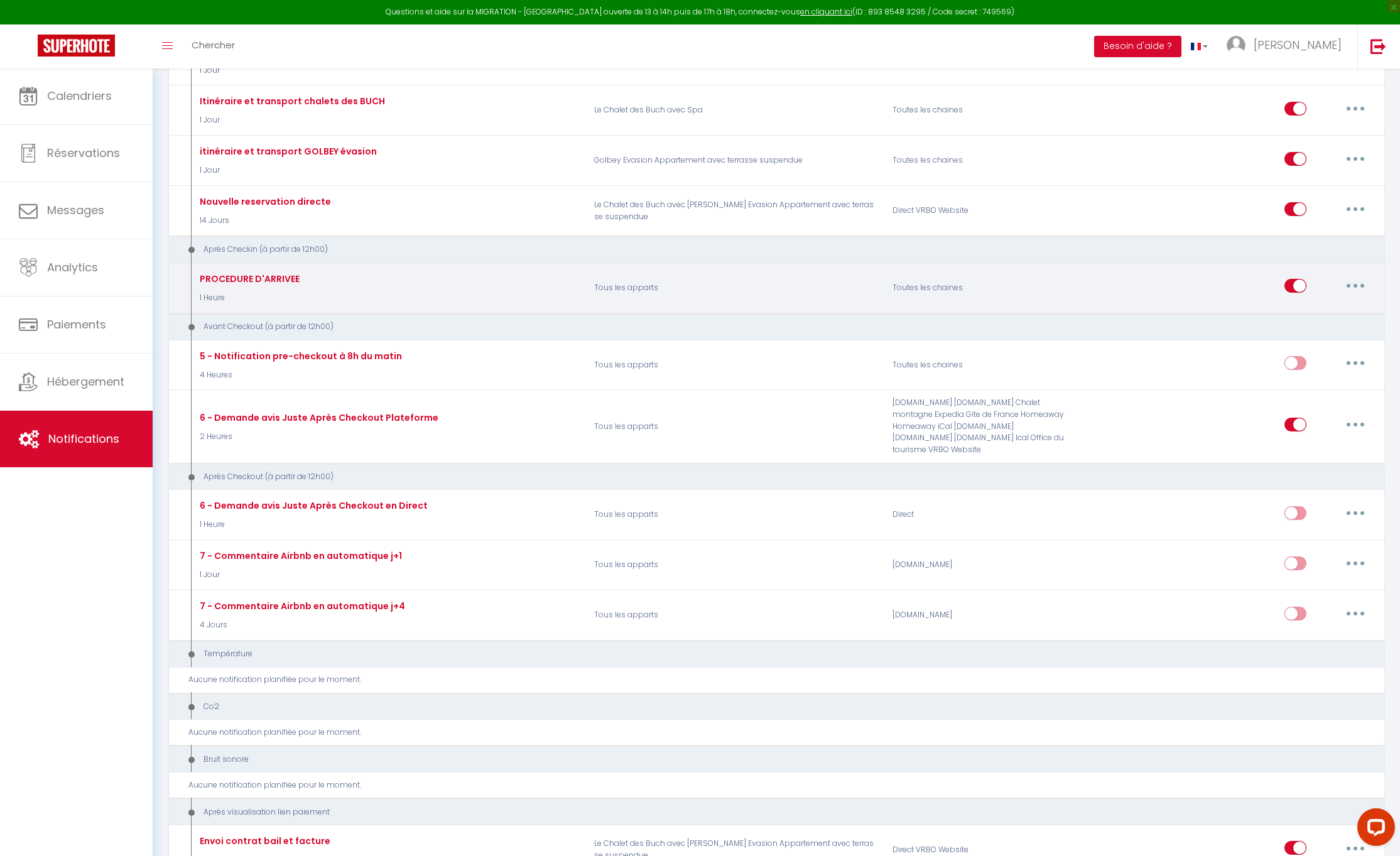
drag, startPoint x: 1361, startPoint y: 277, endPoint x: 1354, endPoint y: 277, distance: 7.0
click at [1359, 277] on button "button" at bounding box center [1356, 286] width 35 height 20
click at [1294, 304] on link "Editer" at bounding box center [1323, 314] width 93 height 21
type input "PROCEDURE D'ARRIVEE"
select select "3"
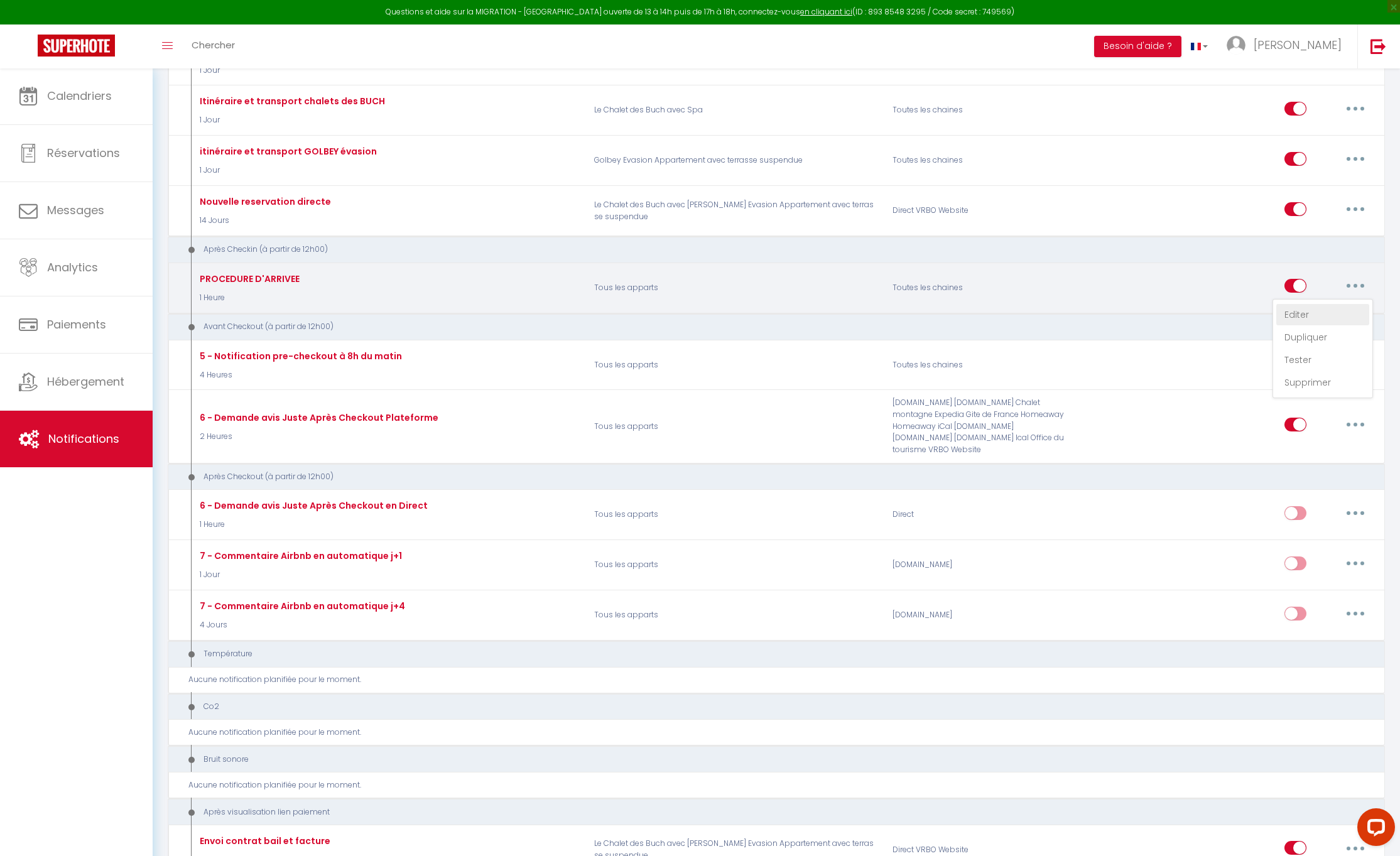
select select "1 Heure"
select select
checkbox input "true"
checkbox input "false"
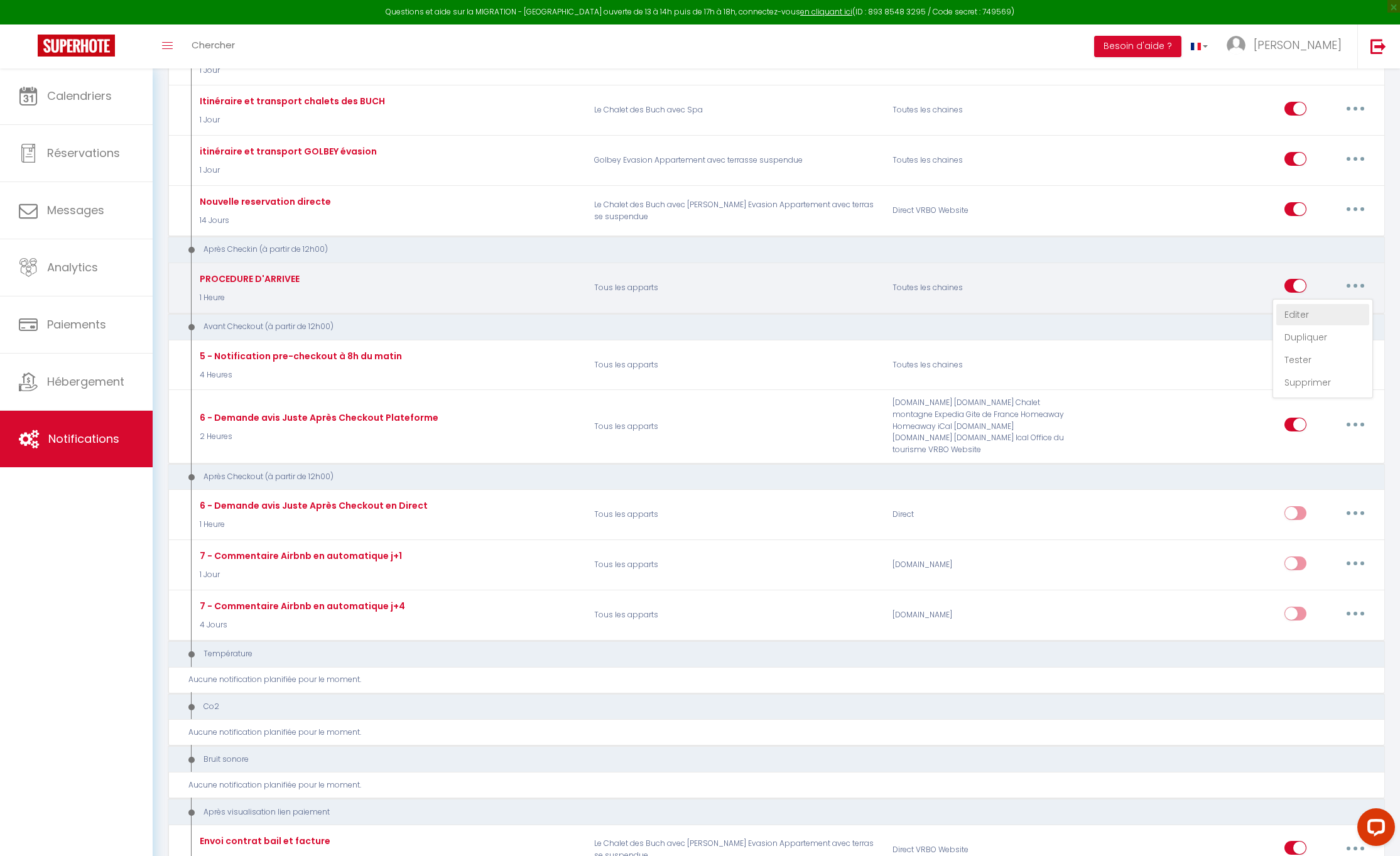
radio input "true"
type input "PROCEDURE D'ARRIVEE"
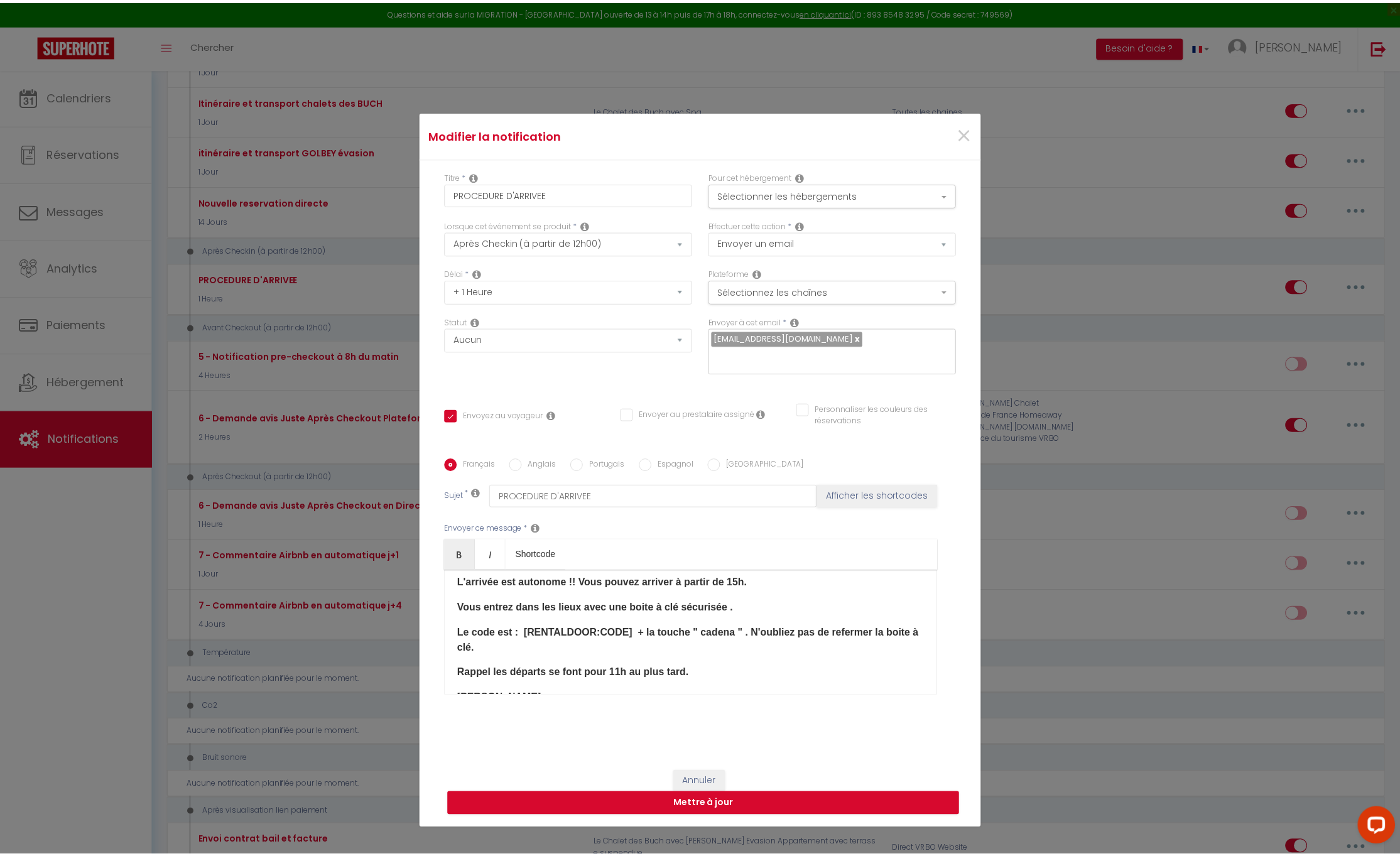
scroll to position [0, 0]
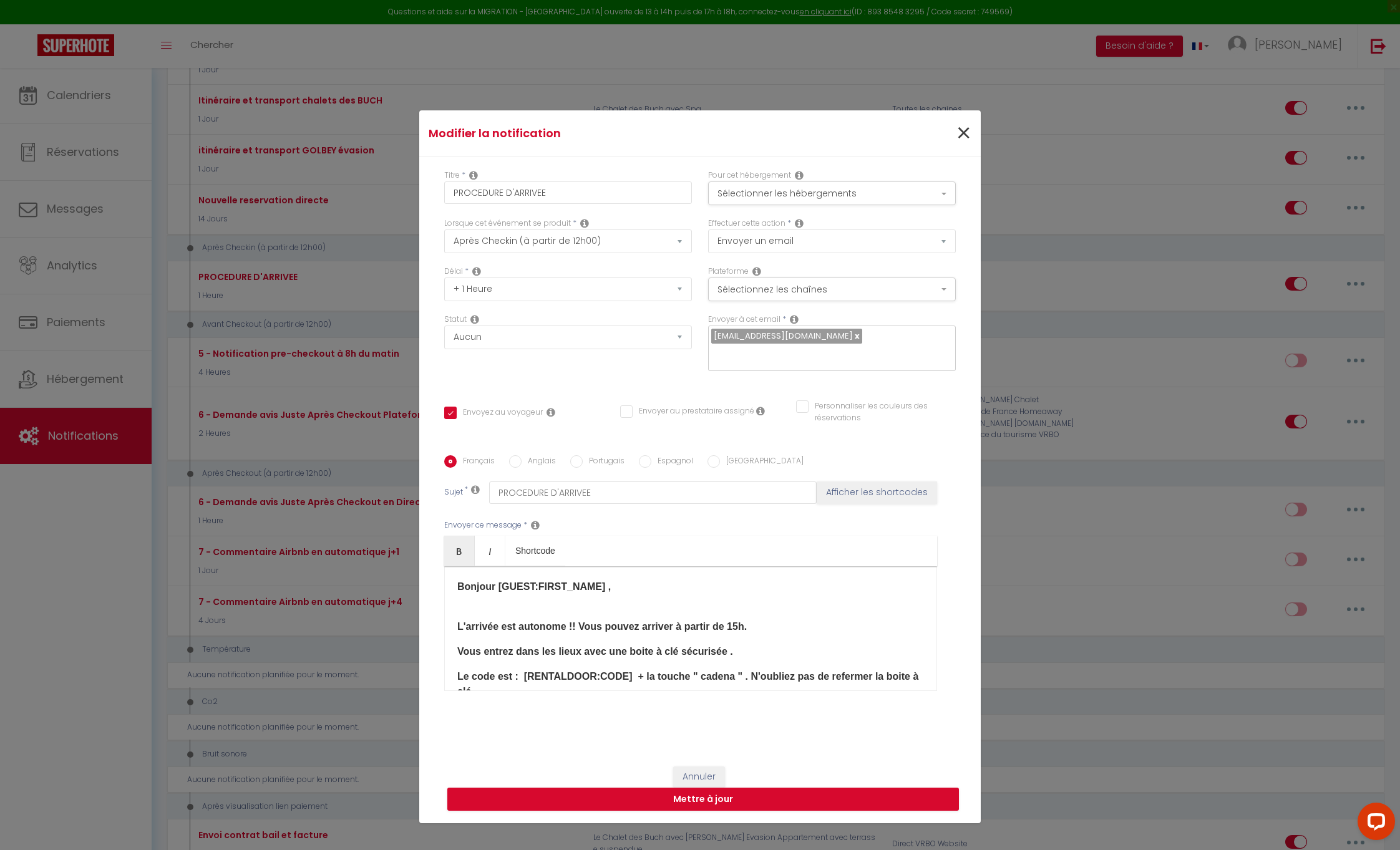
click at [956, 133] on span "×" at bounding box center [963, 133] width 16 height 38
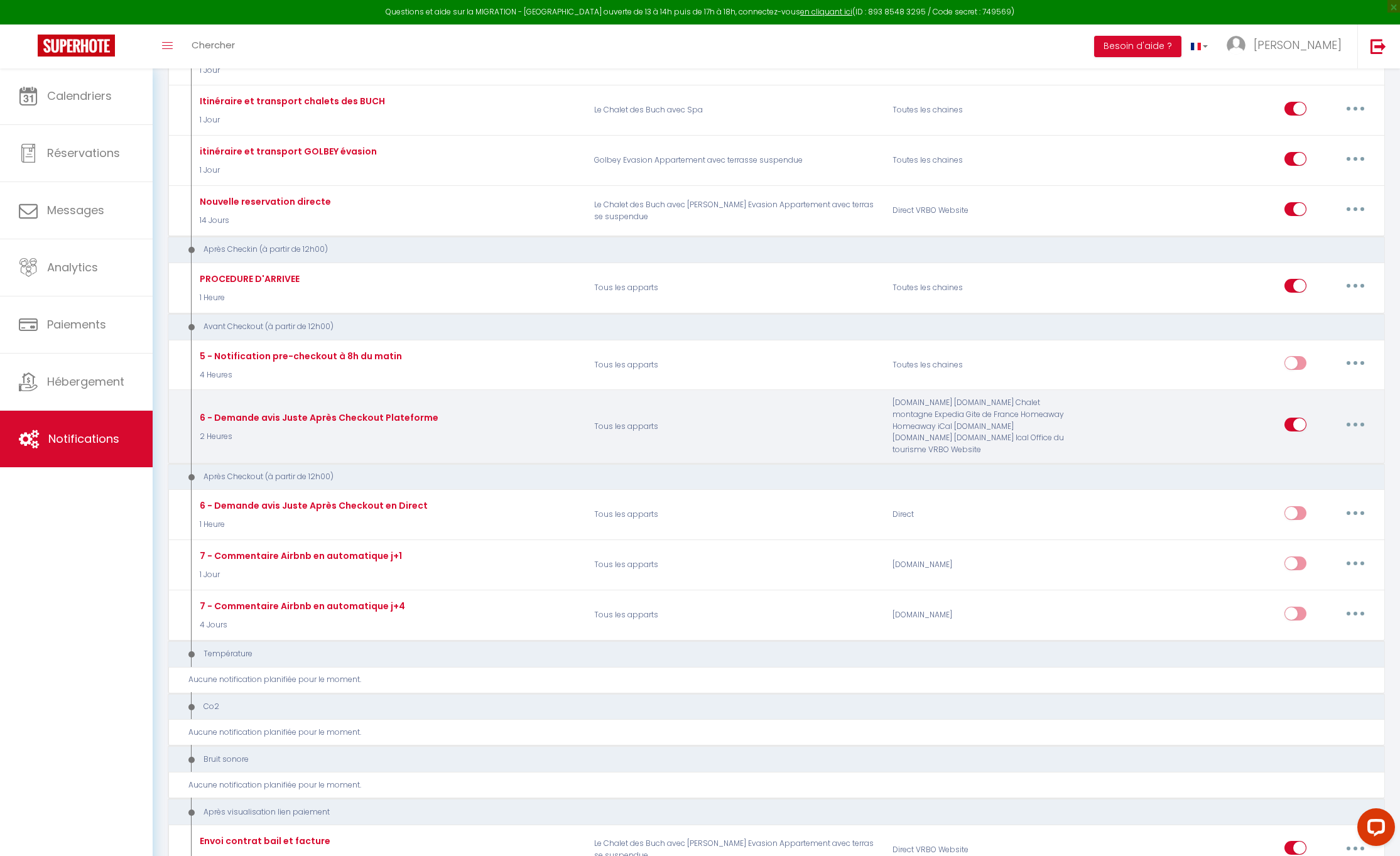
click at [1347, 415] on button "button" at bounding box center [1356, 425] width 35 height 20
click at [1294, 442] on link "Editer" at bounding box center [1323, 453] width 93 height 21
type input "6 - Demande avis Juste Après Checkout Plateforme"
select select "2 Heures"
select select "if_booking_is_paid"
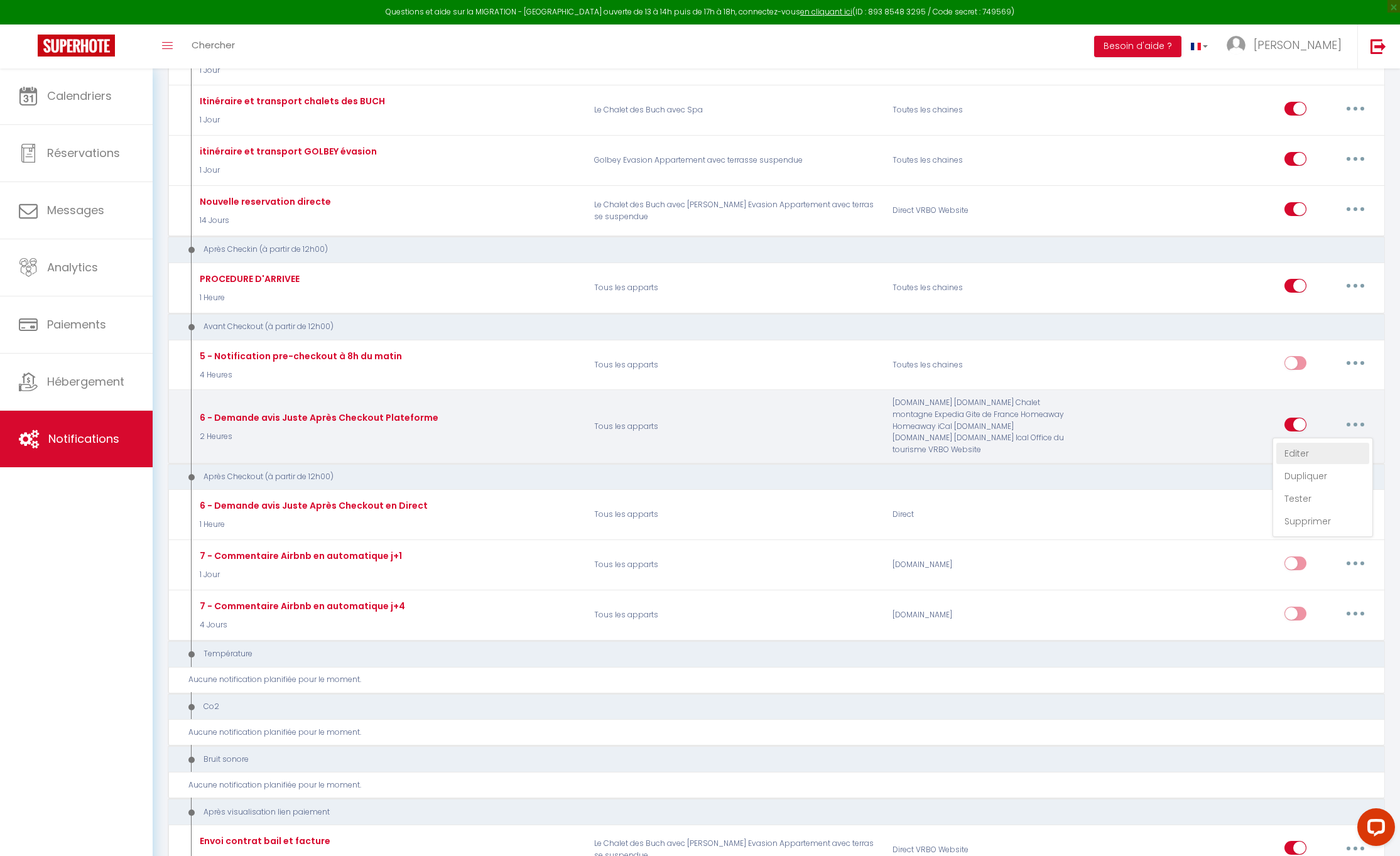
checkbox input "true"
checkbox input "false"
type input "-------"
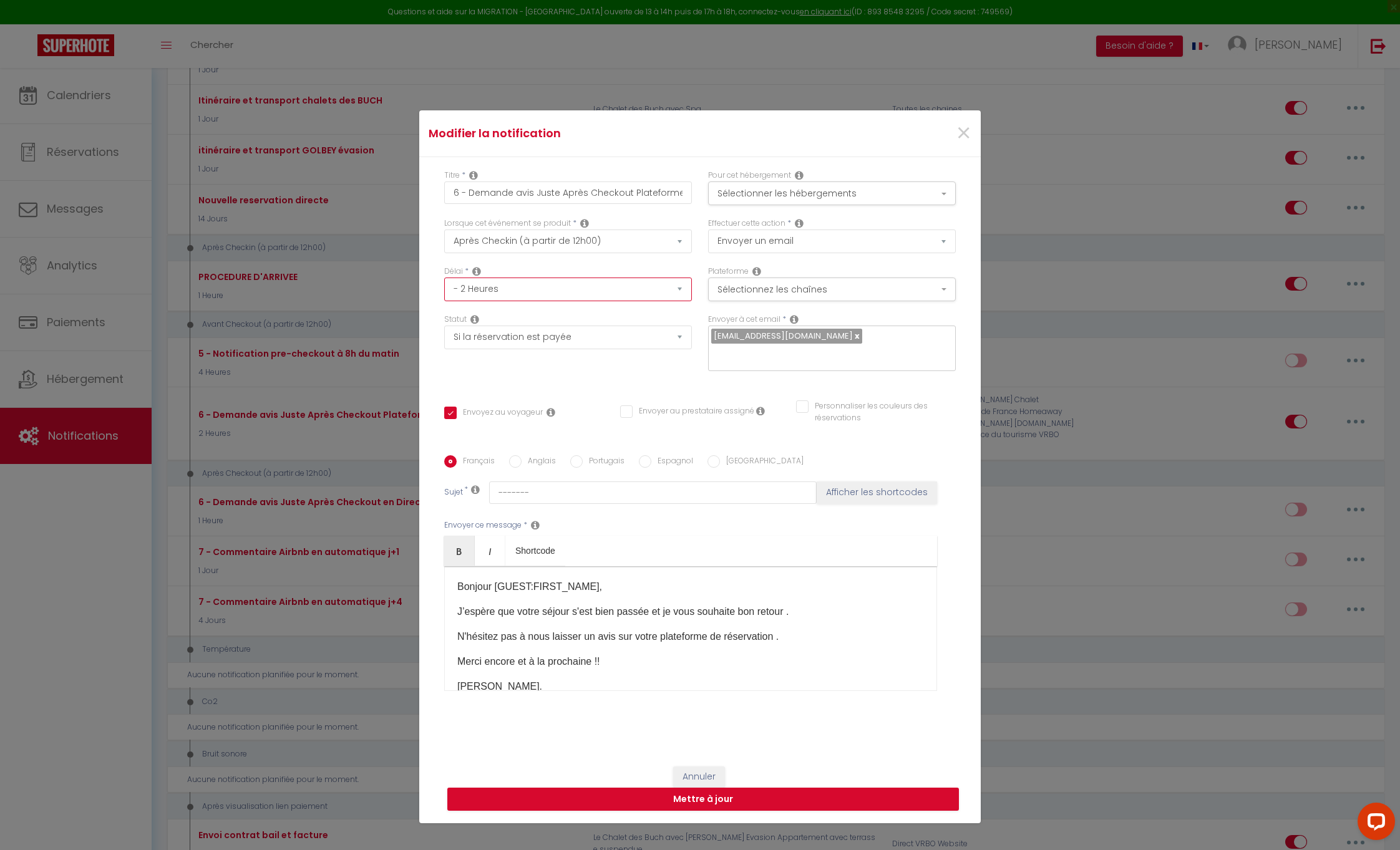
select select "1 Heure"
checkbox input "true"
checkbox input "false"
click at [683, 799] on button "Mettre à jour" at bounding box center [703, 799] width 511 height 24
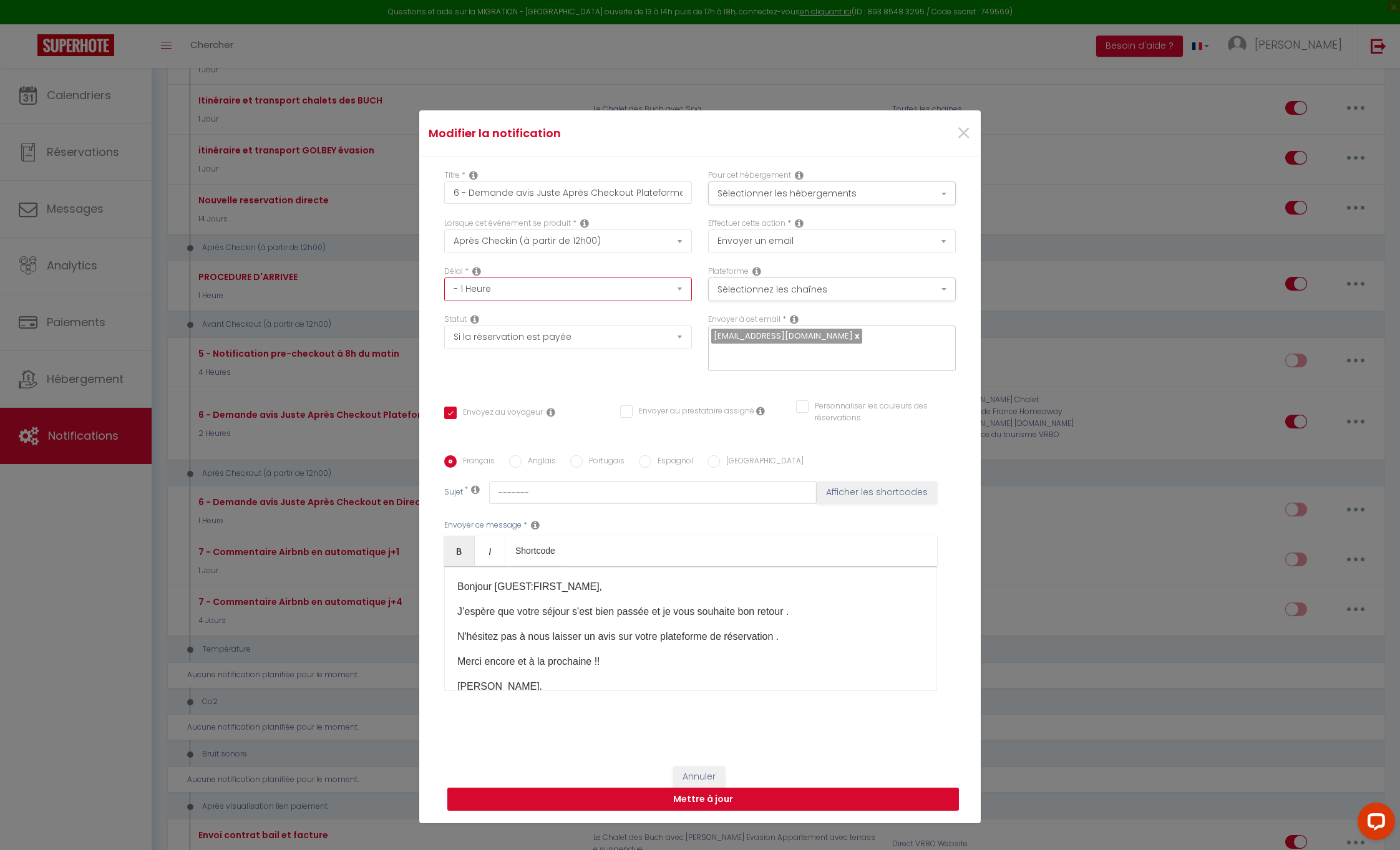
checkbox input "true"
checkbox input "false"
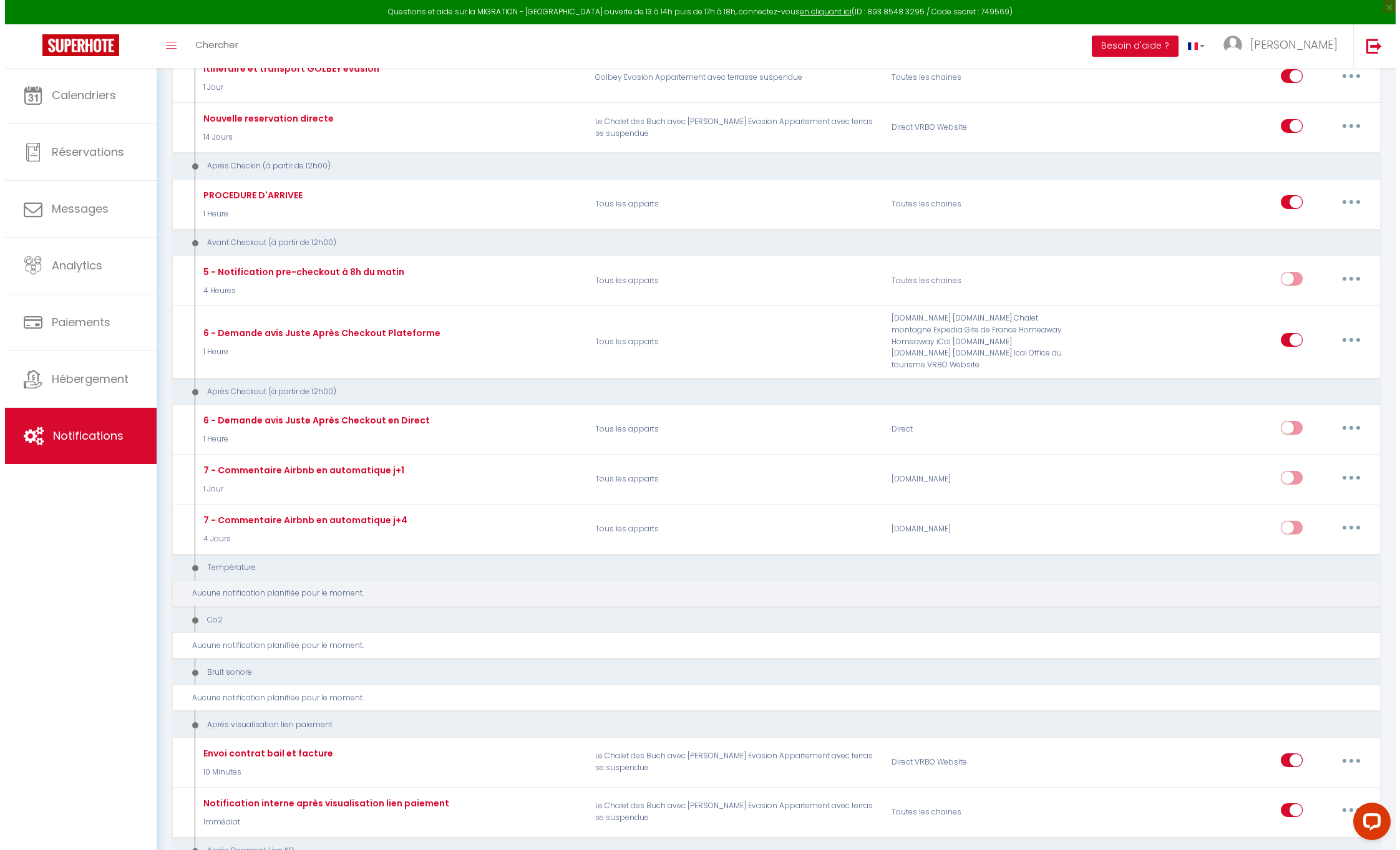
scroll to position [657, 0]
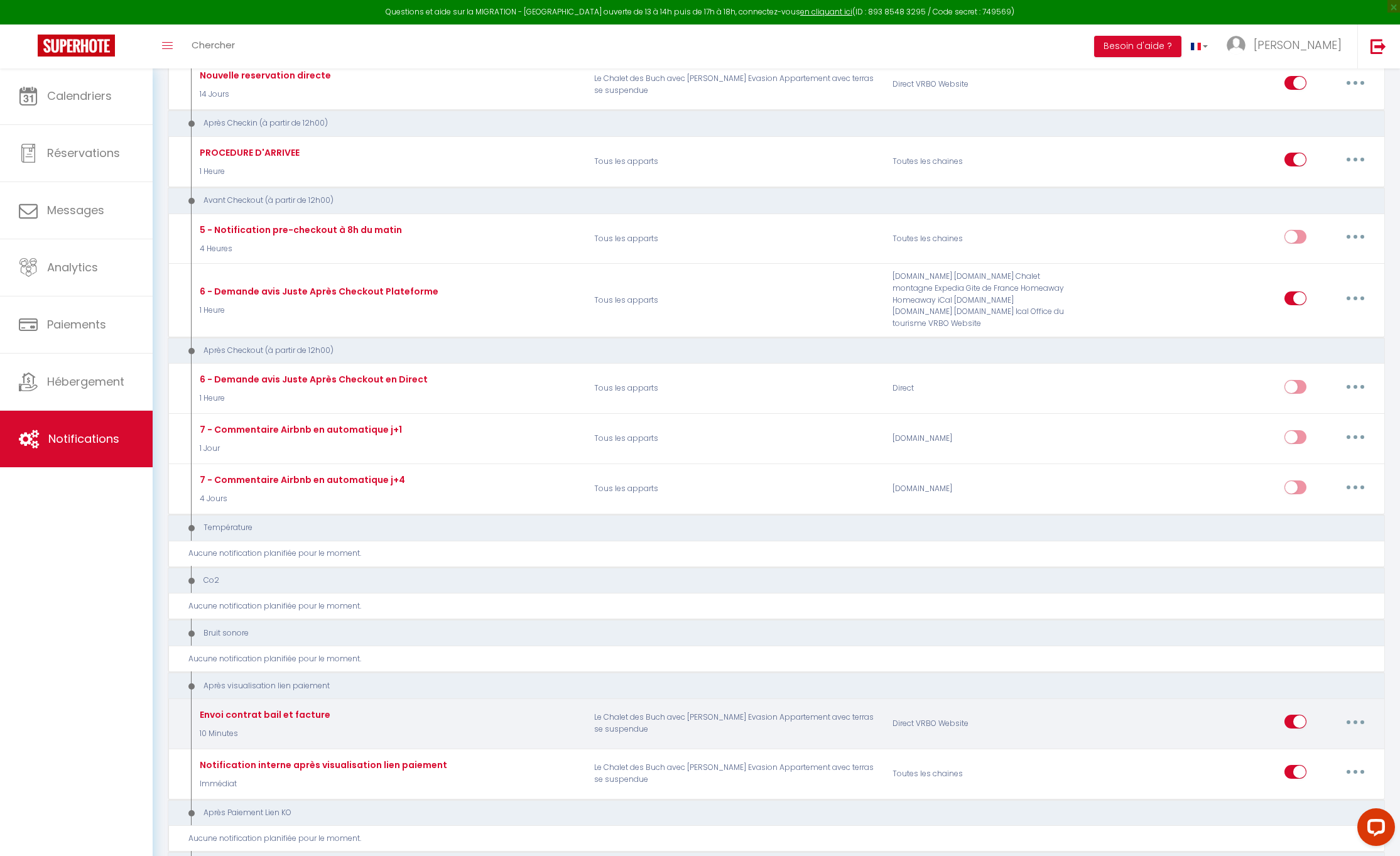
click at [1357, 712] on button "button" at bounding box center [1356, 722] width 35 height 20
click at [1315, 739] on link "Editer" at bounding box center [1323, 750] width 93 height 21
type input "Envoi contrat bail et facture"
select select "9"
select select "10 Minutes"
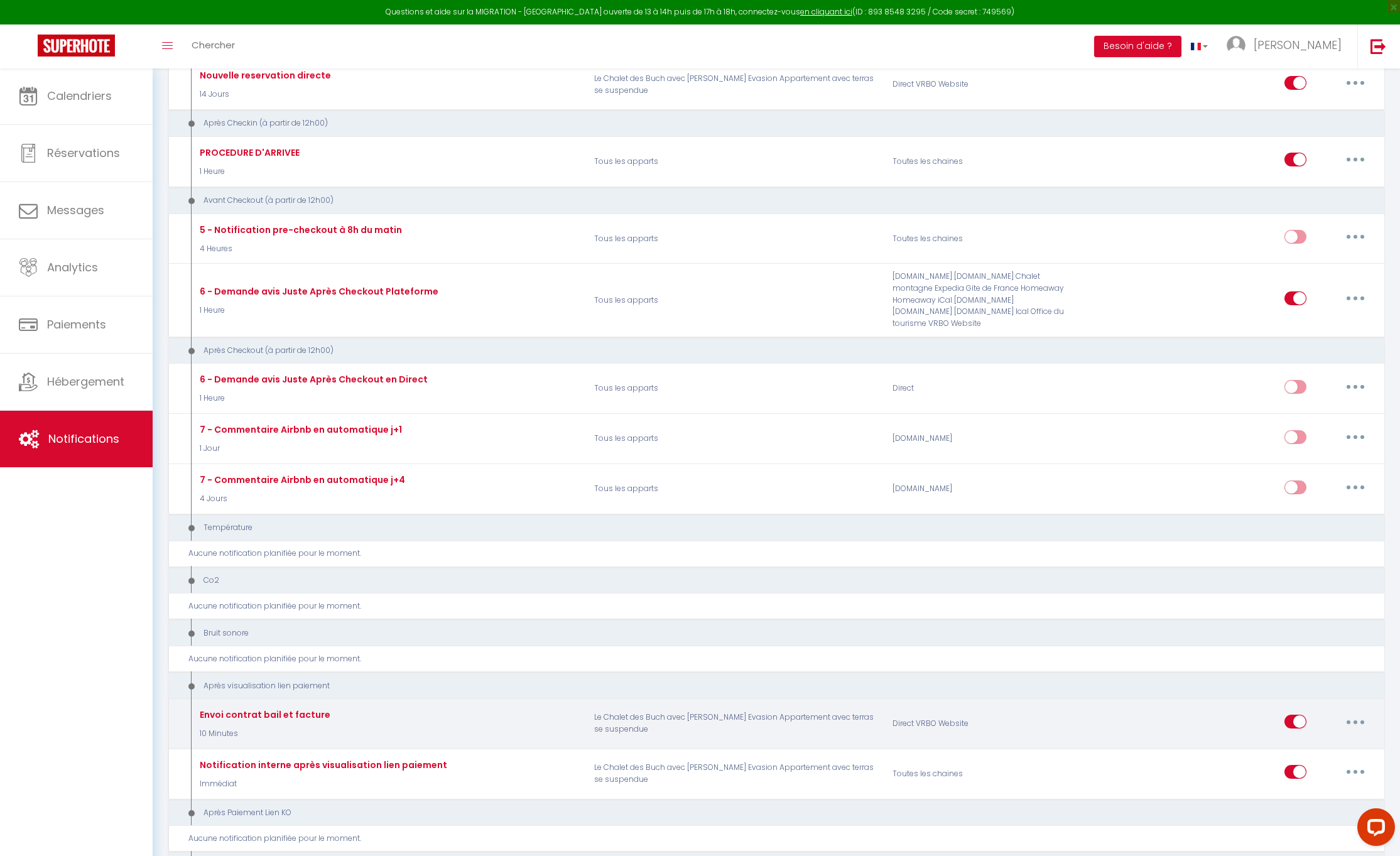
select select "if_booking_is_paid"
checkbox input "true"
checkbox input "false"
radio input "true"
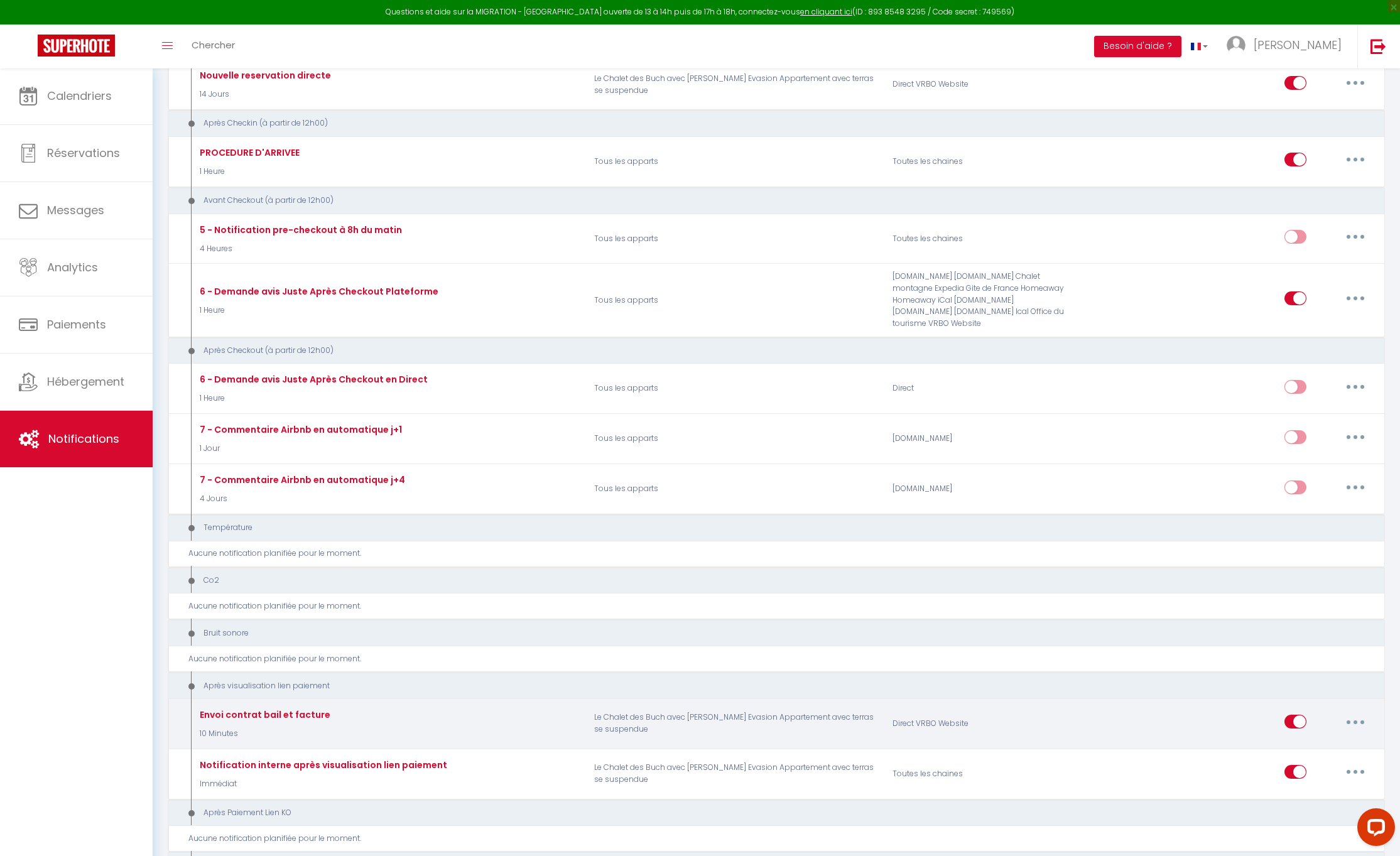
type input "Contrat de location"
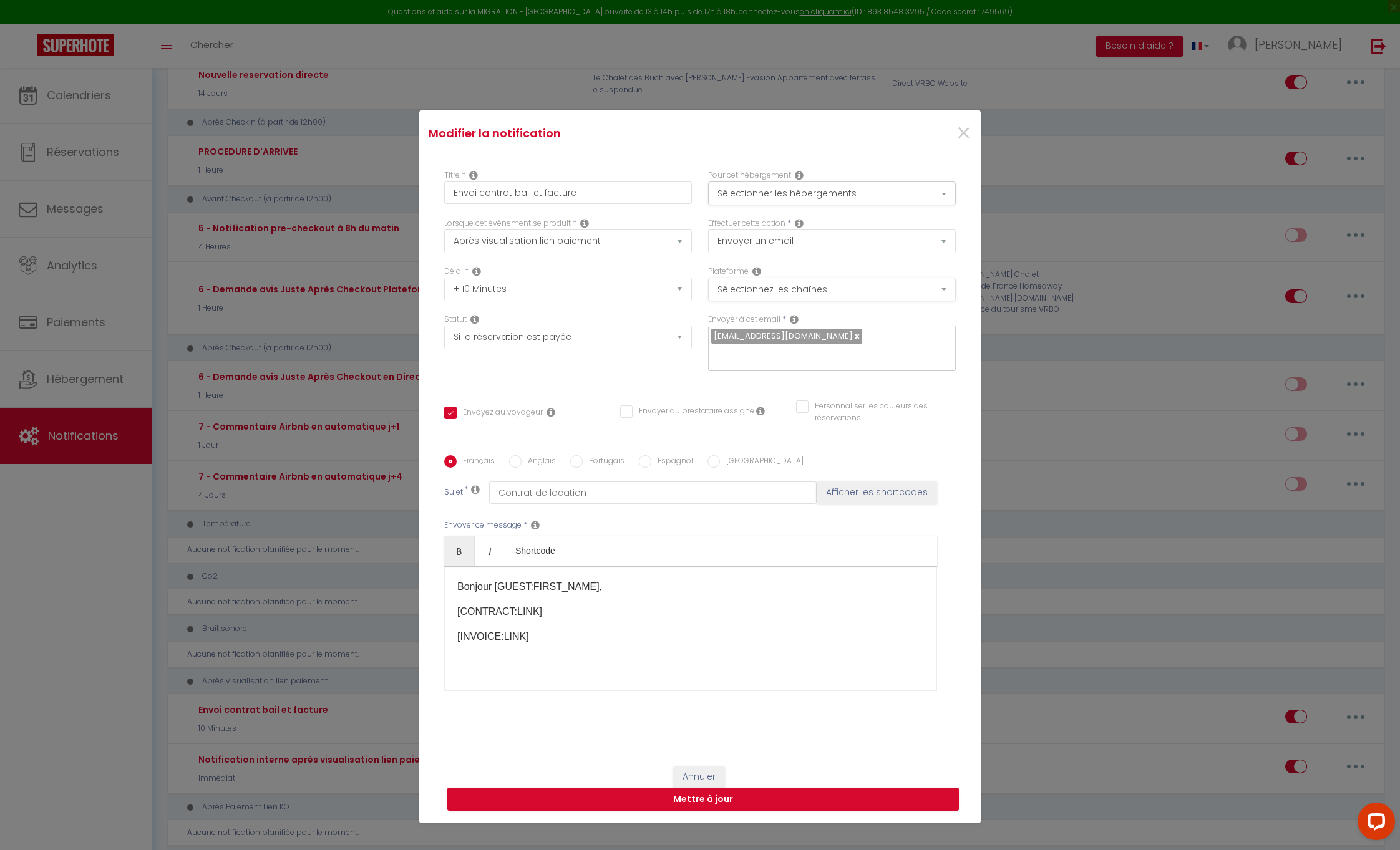
click at [939, 289] on button "Sélectionnez les chaînes" at bounding box center [831, 289] width 247 height 24
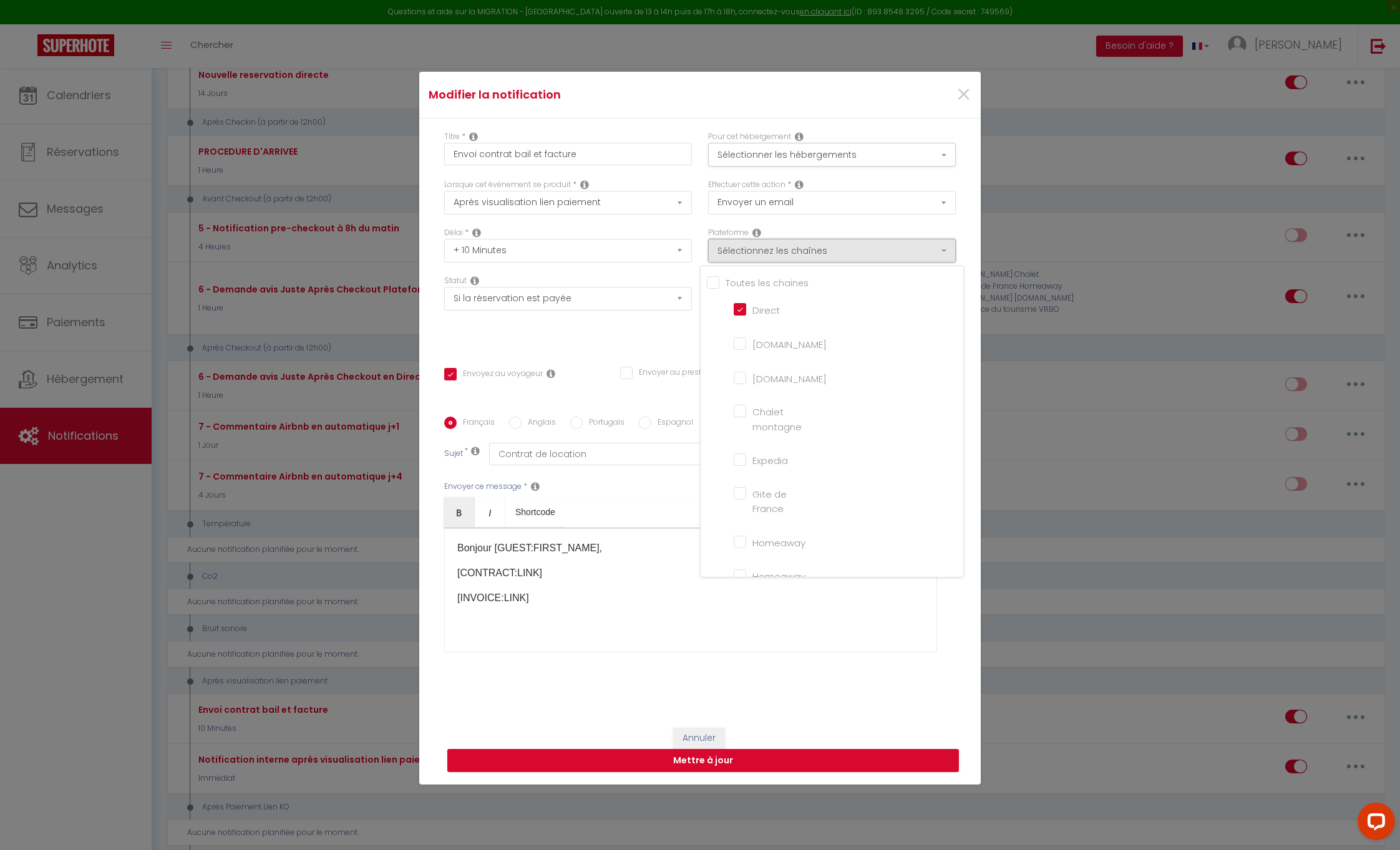
scroll to position [0, 0]
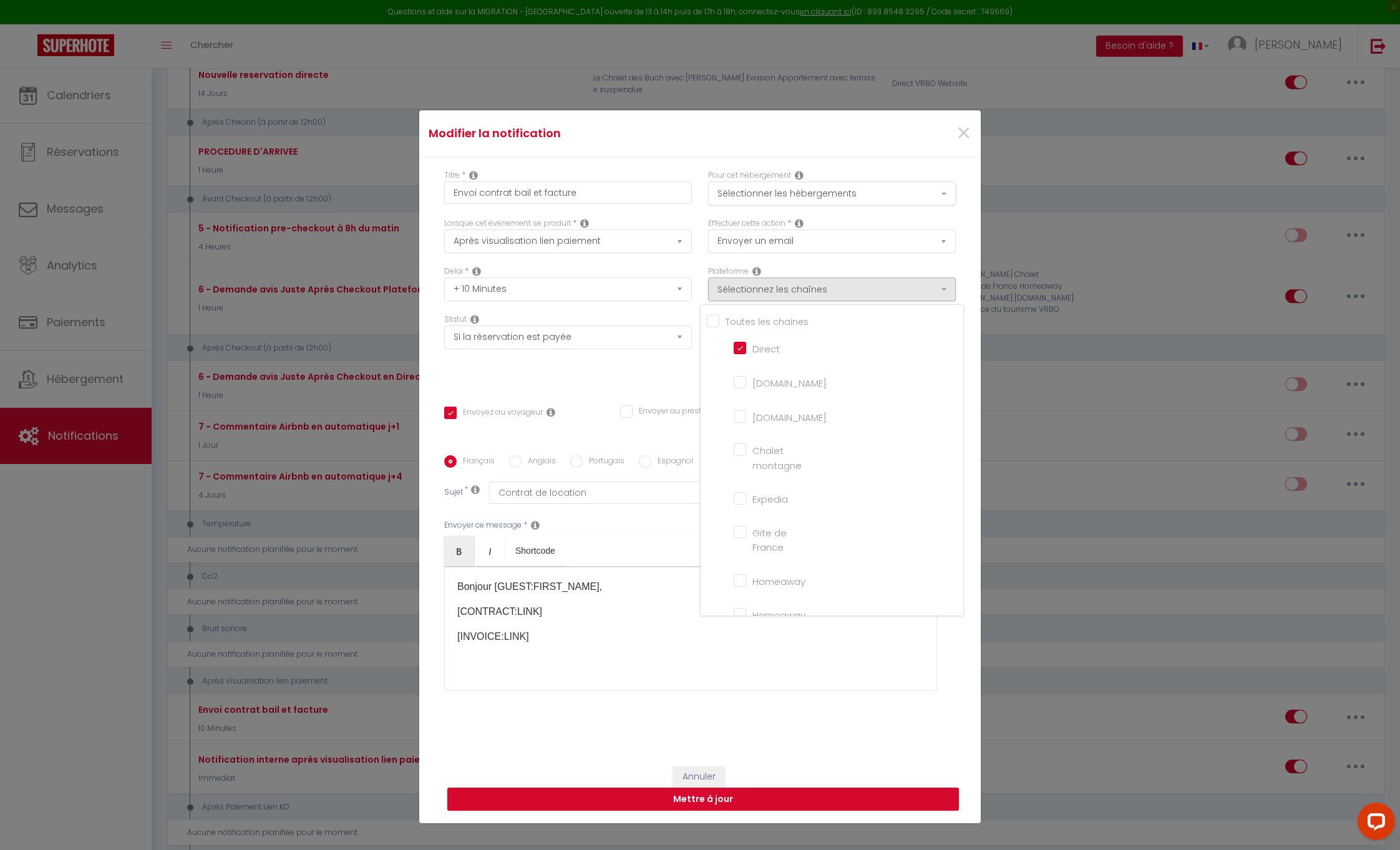
click at [940, 197] on button "Sélectionner les hébergements" at bounding box center [831, 193] width 247 height 24
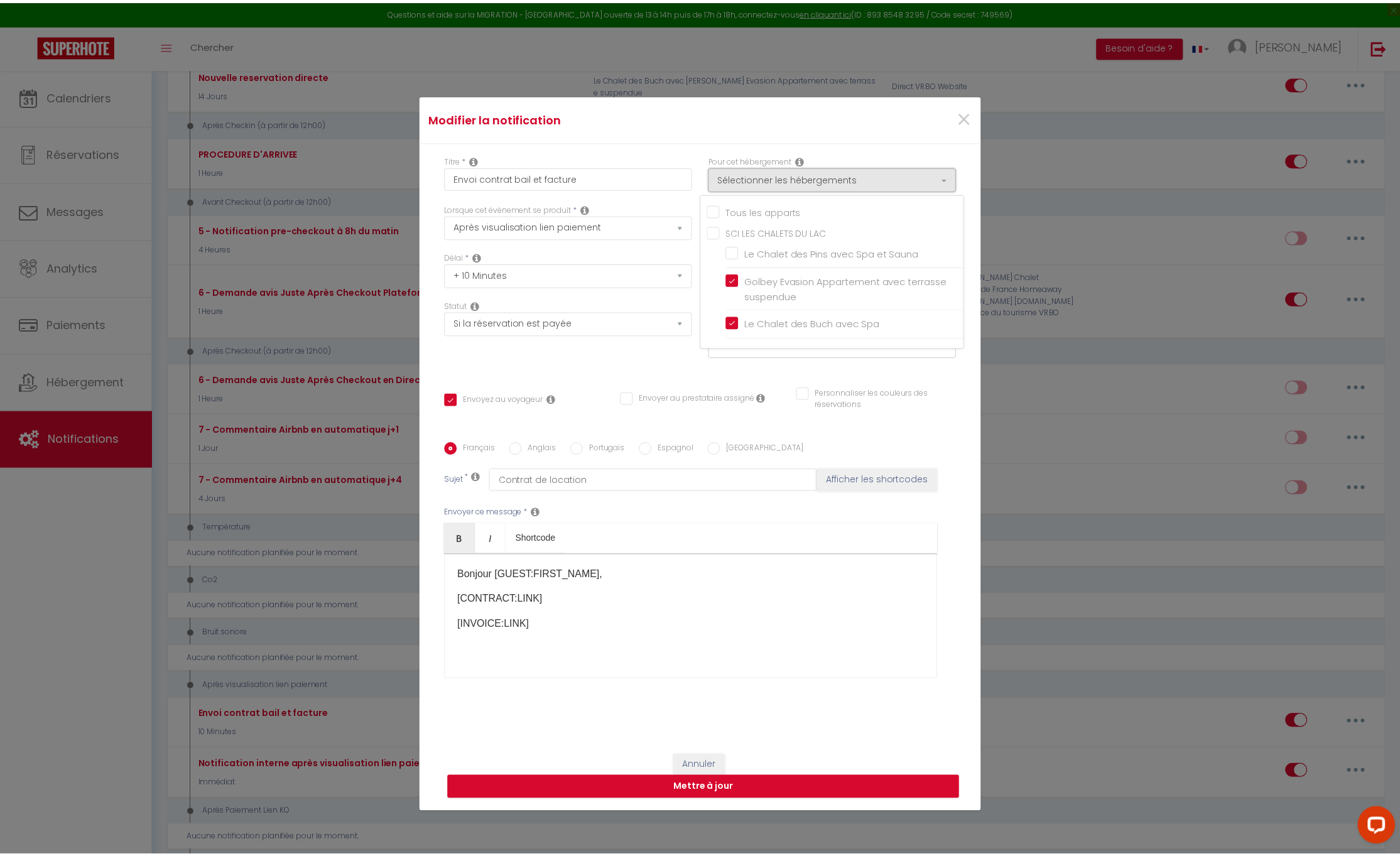
scroll to position [61, 0]
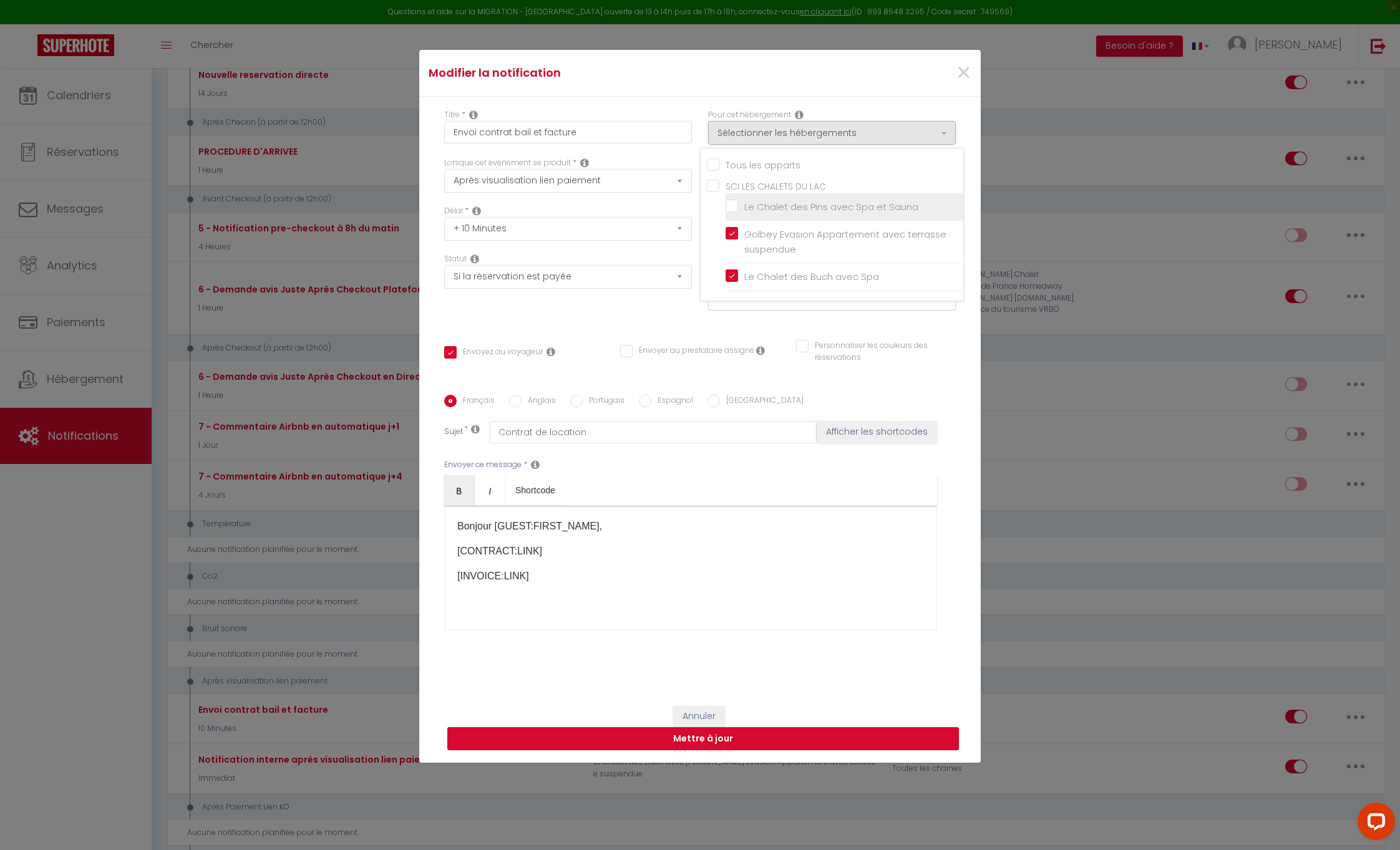
click at [734, 207] on input "Le Chalet des Pins avec Spa et Sauna" at bounding box center [844, 207] width 238 height 13
checkbox input "true"
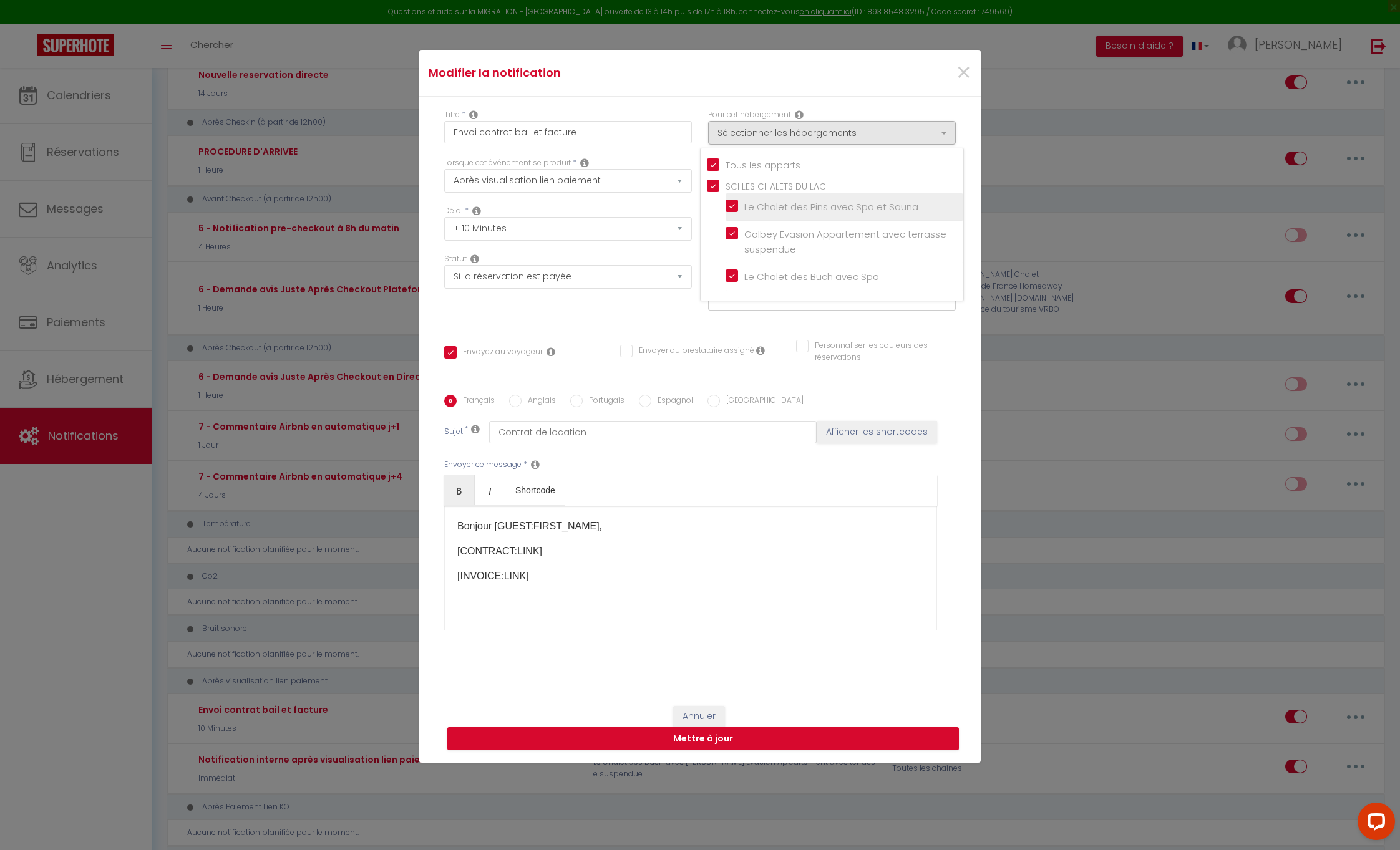
checkbox input "false"
click at [690, 743] on button "Mettre à jour" at bounding box center [703, 739] width 511 height 24
checkbox input "true"
checkbox input "false"
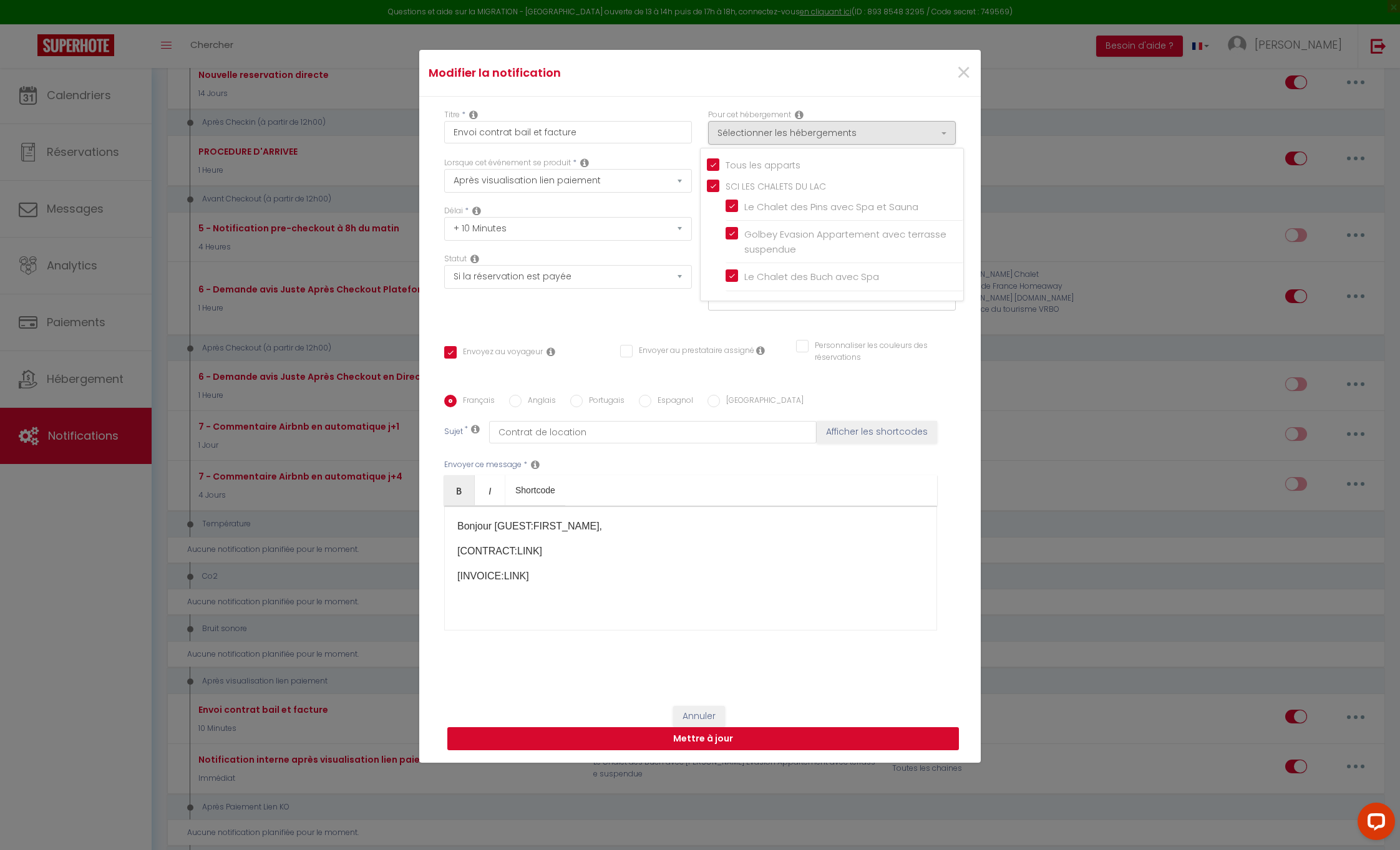
checkbox input "false"
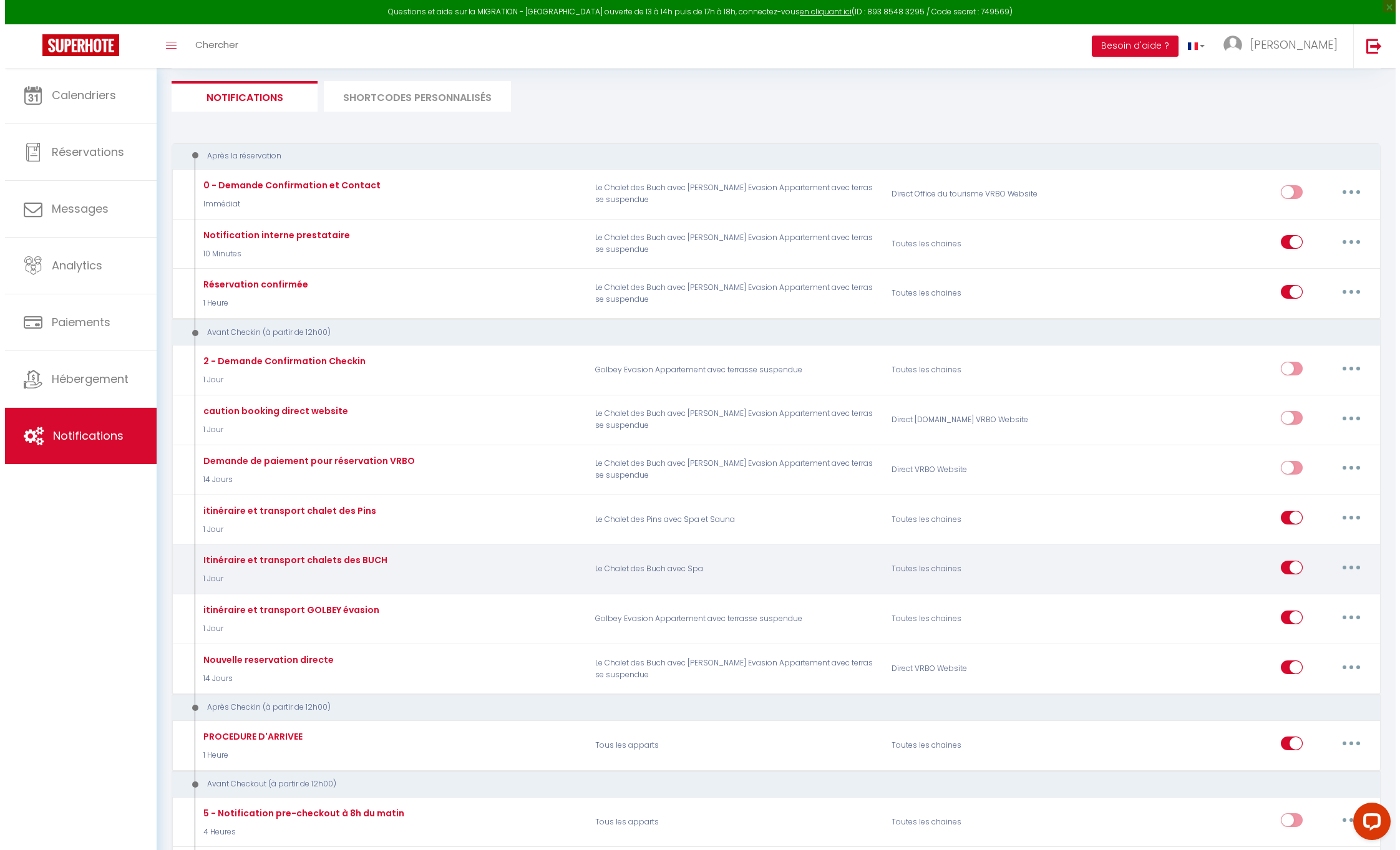
scroll to position [29, 0]
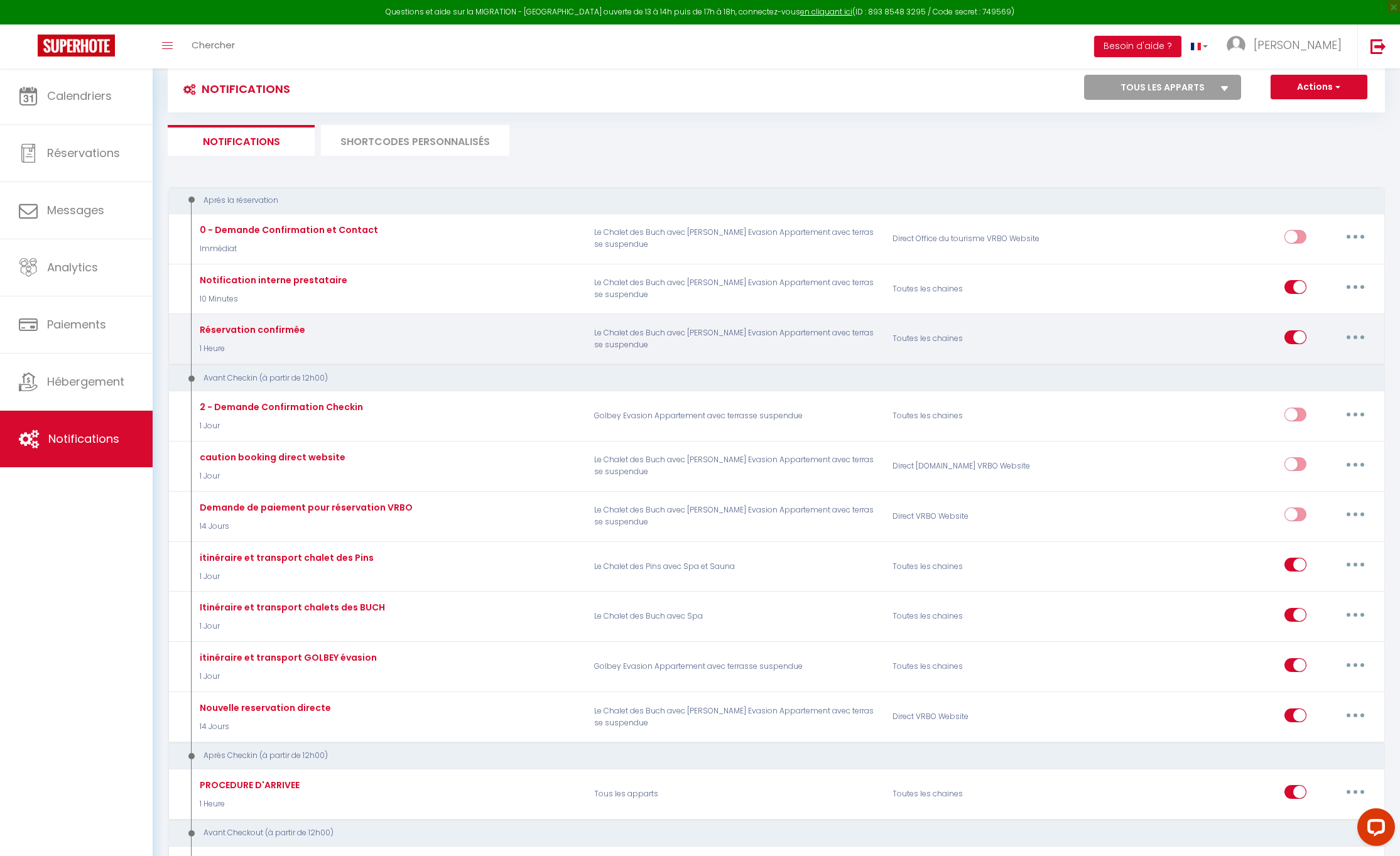
click at [1358, 331] on button "button" at bounding box center [1356, 338] width 35 height 20
click at [1296, 355] on link "Editer" at bounding box center [1323, 365] width 93 height 21
type input "Réservation confirmée"
checkbox input "false"
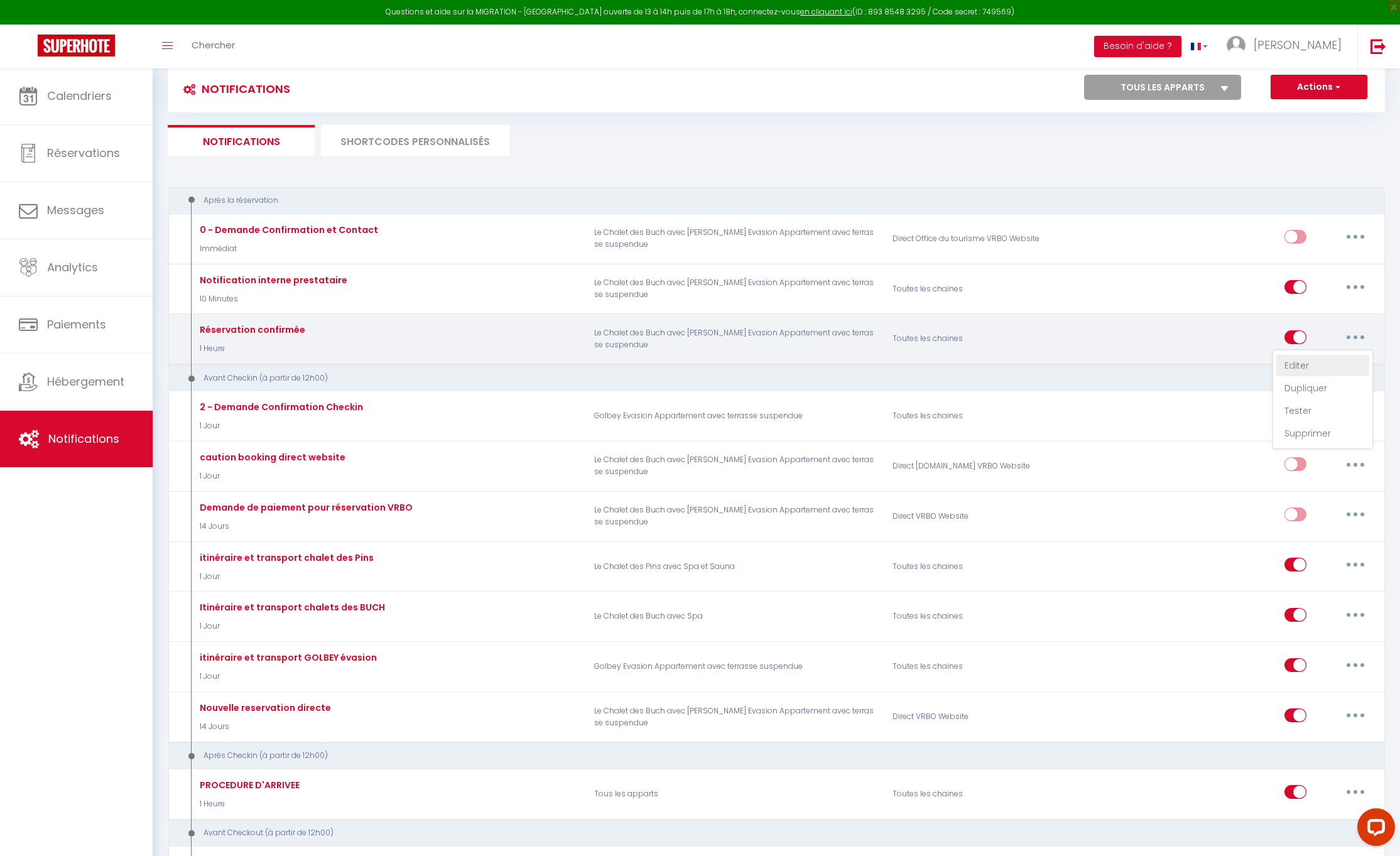
checkbox input "false"
select select "1 Heure"
select select "if_booking_is_paid"
checkbox input "true"
checkbox input "false"
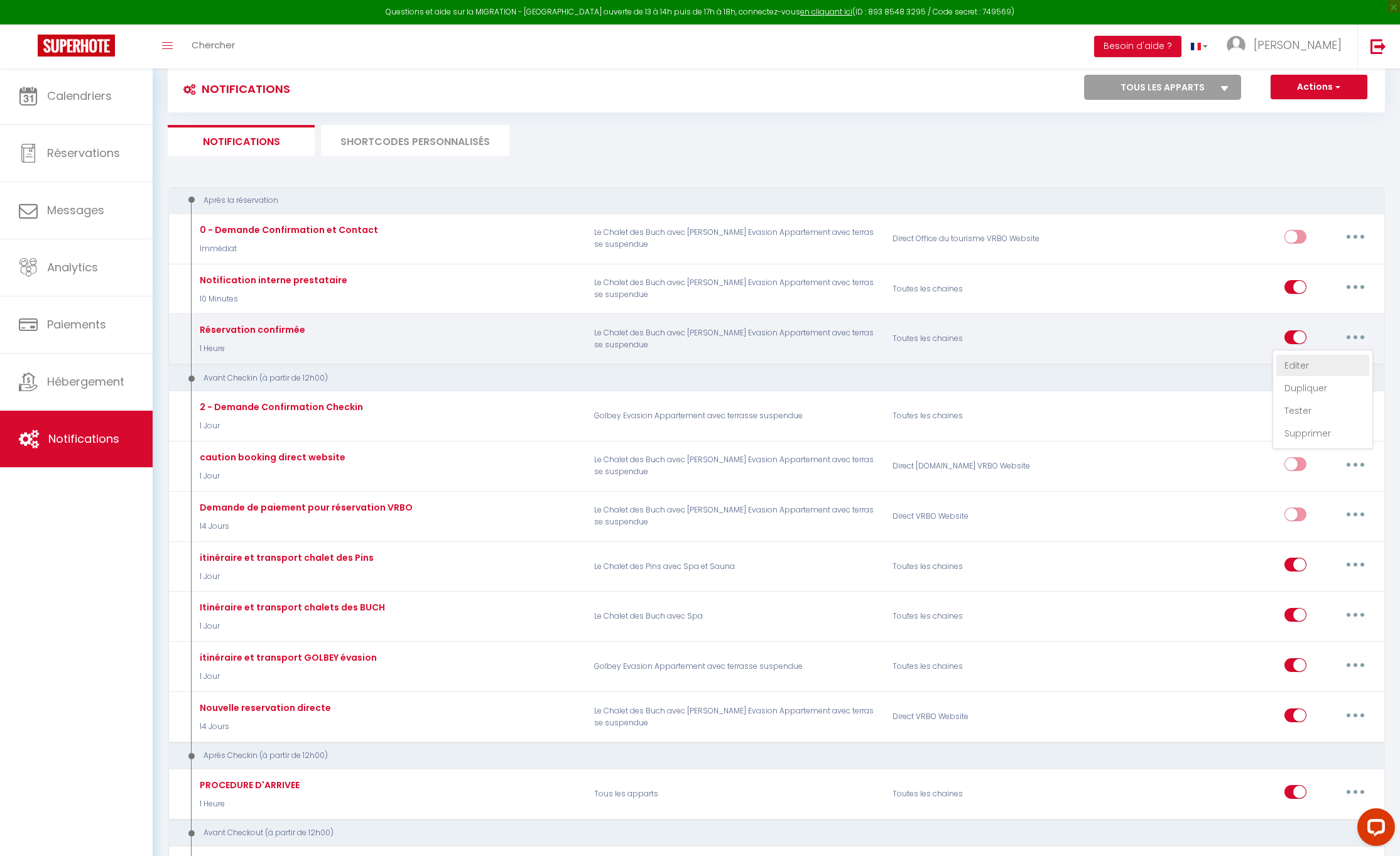
checkbox input "false"
radio input "true"
type input "Réservation confirmée"
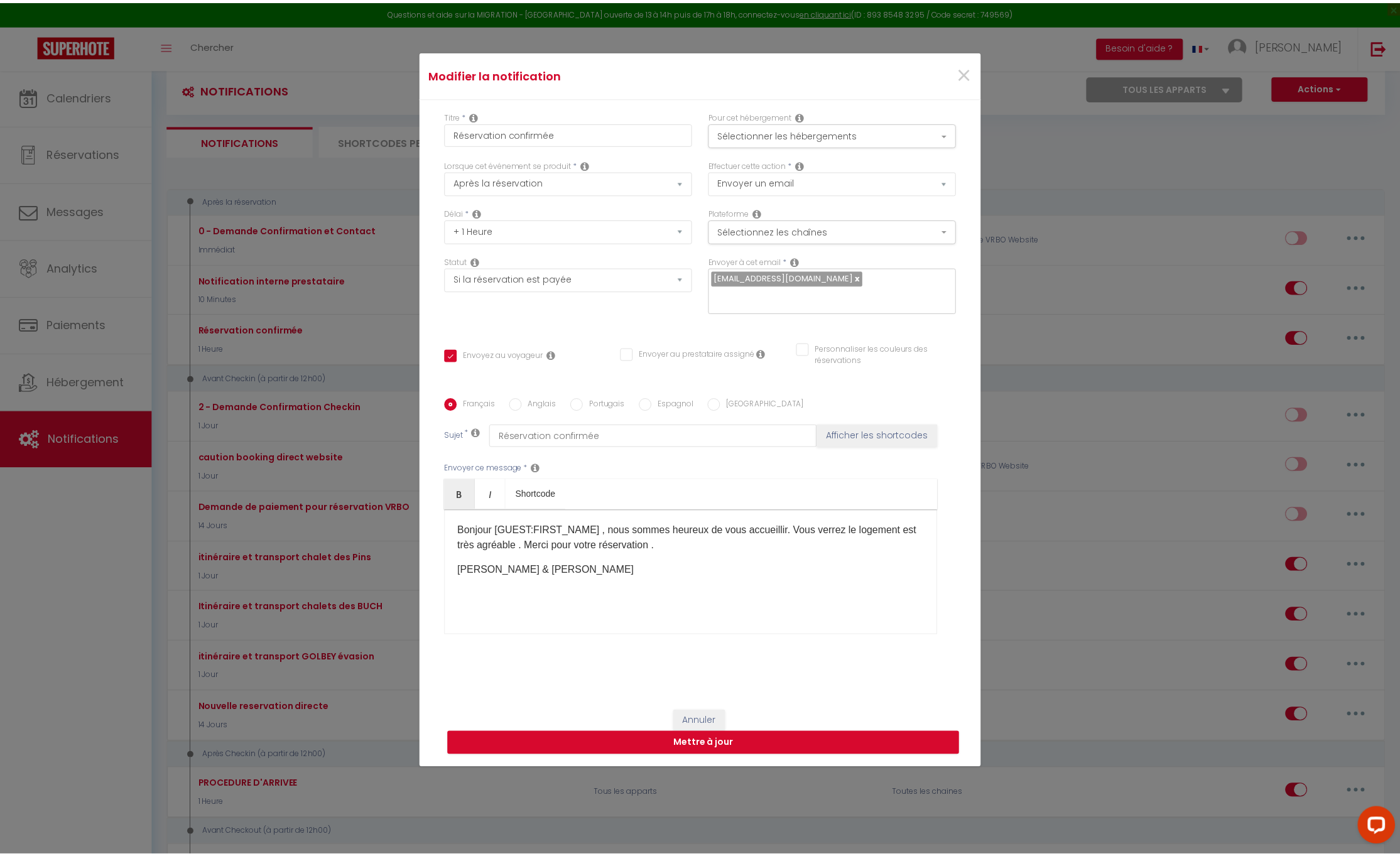
scroll to position [0, 0]
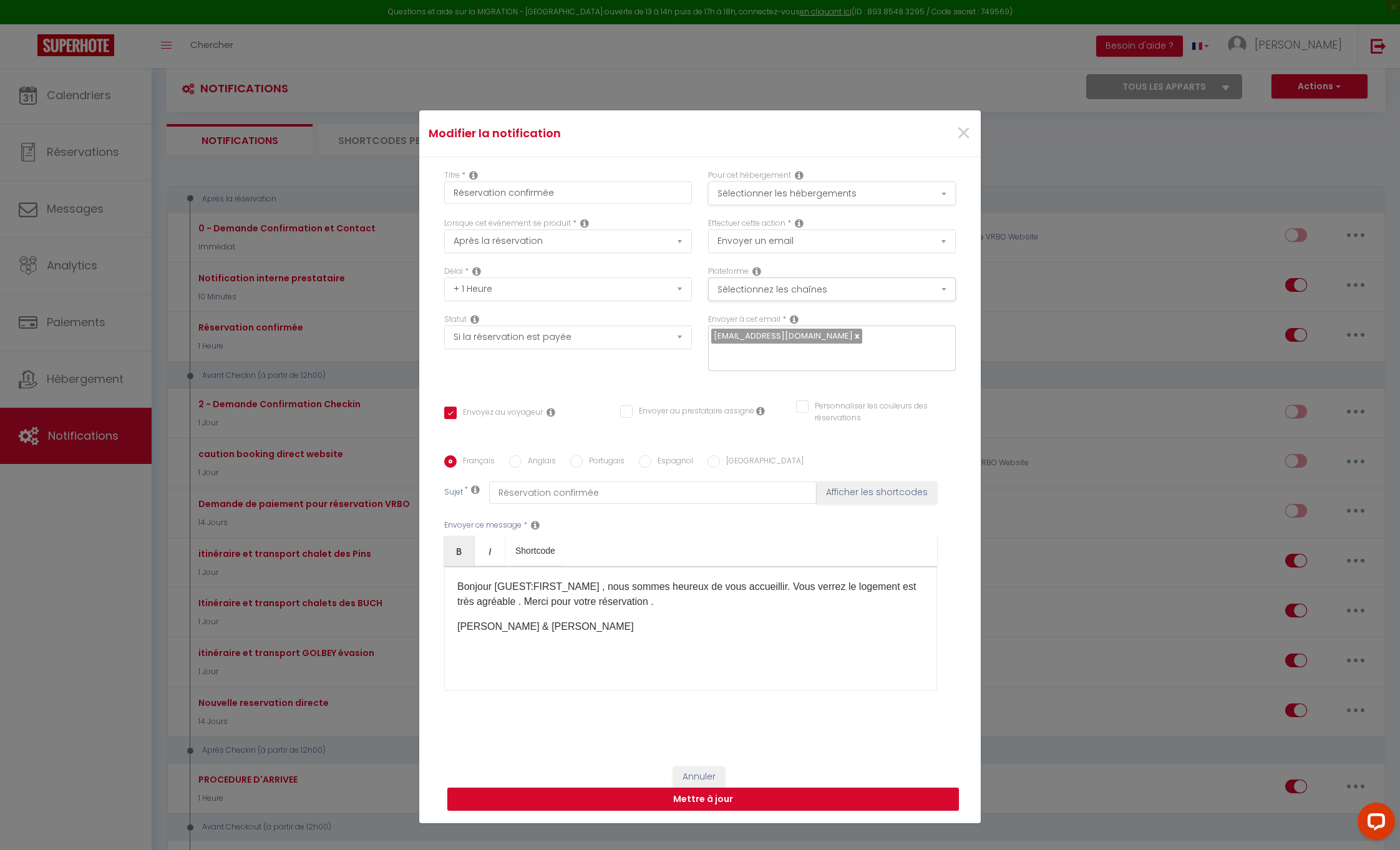
click at [948, 190] on button "Sélectionner les hébergements" at bounding box center [831, 193] width 247 height 24
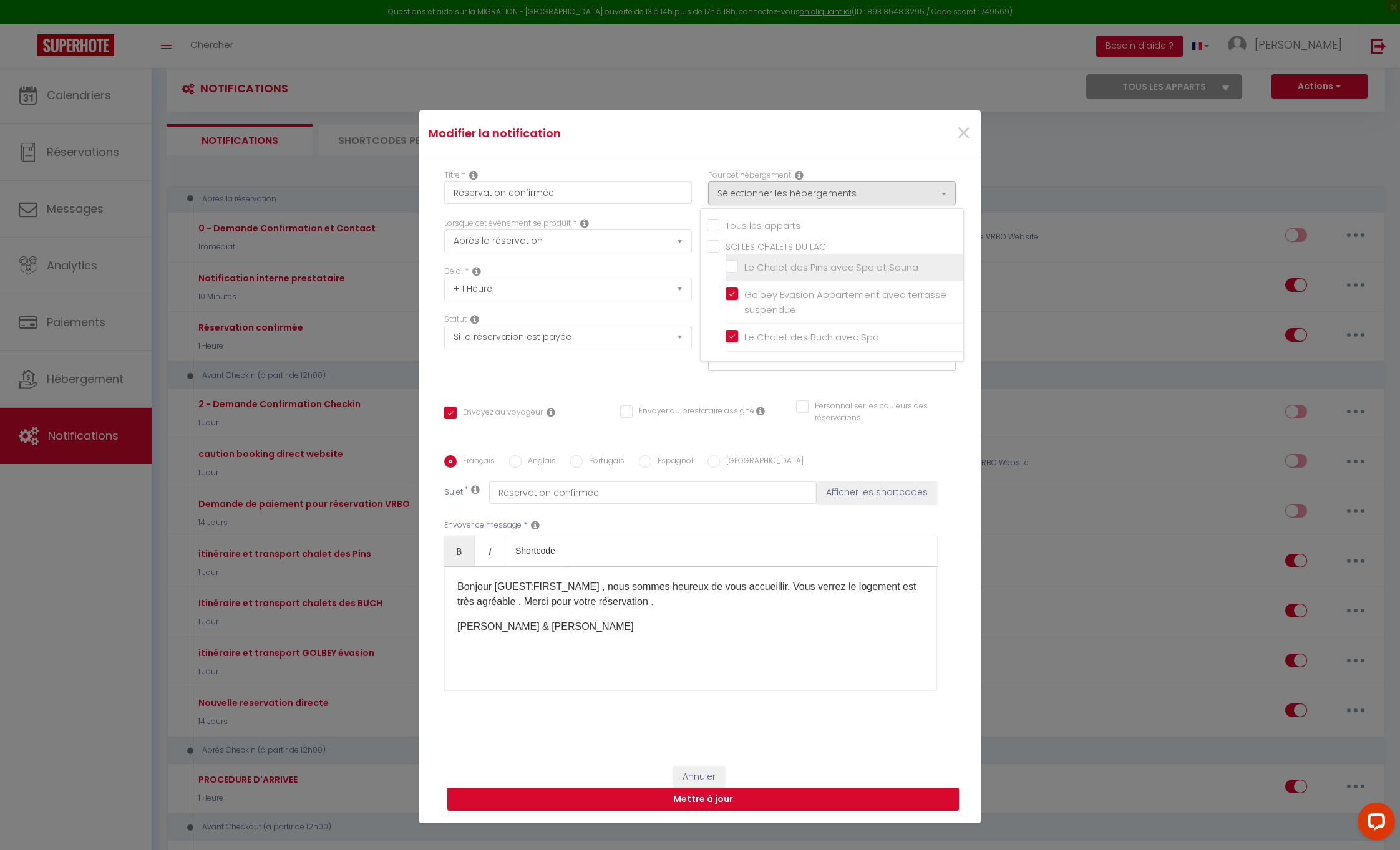
click at [733, 268] on input "Le Chalet des Pins avec Spa et Sauna" at bounding box center [844, 267] width 238 height 13
checkbox input "true"
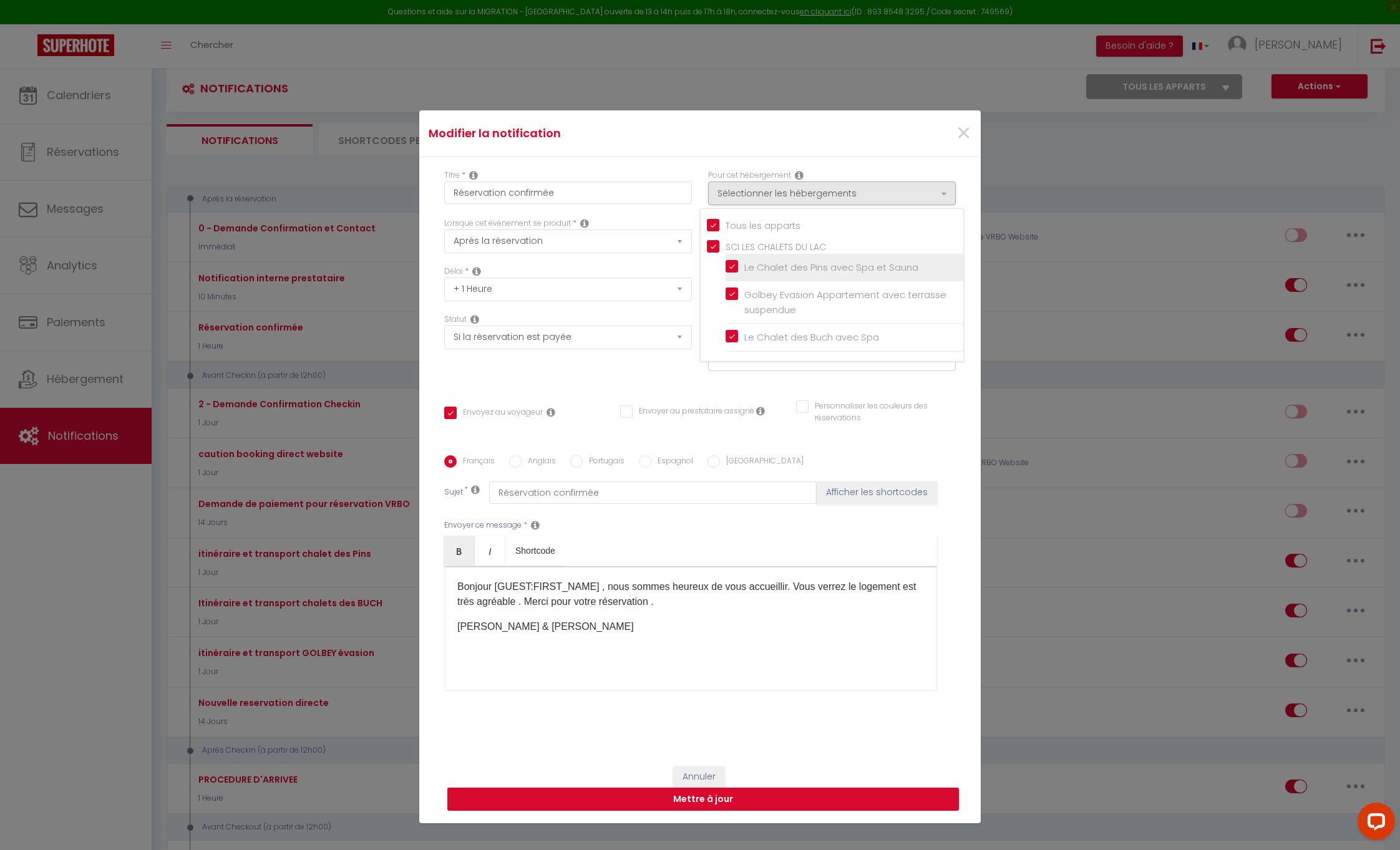
checkbox input "false"
click at [701, 801] on button "Mettre à jour" at bounding box center [703, 799] width 511 height 24
checkbox input "true"
checkbox input "false"
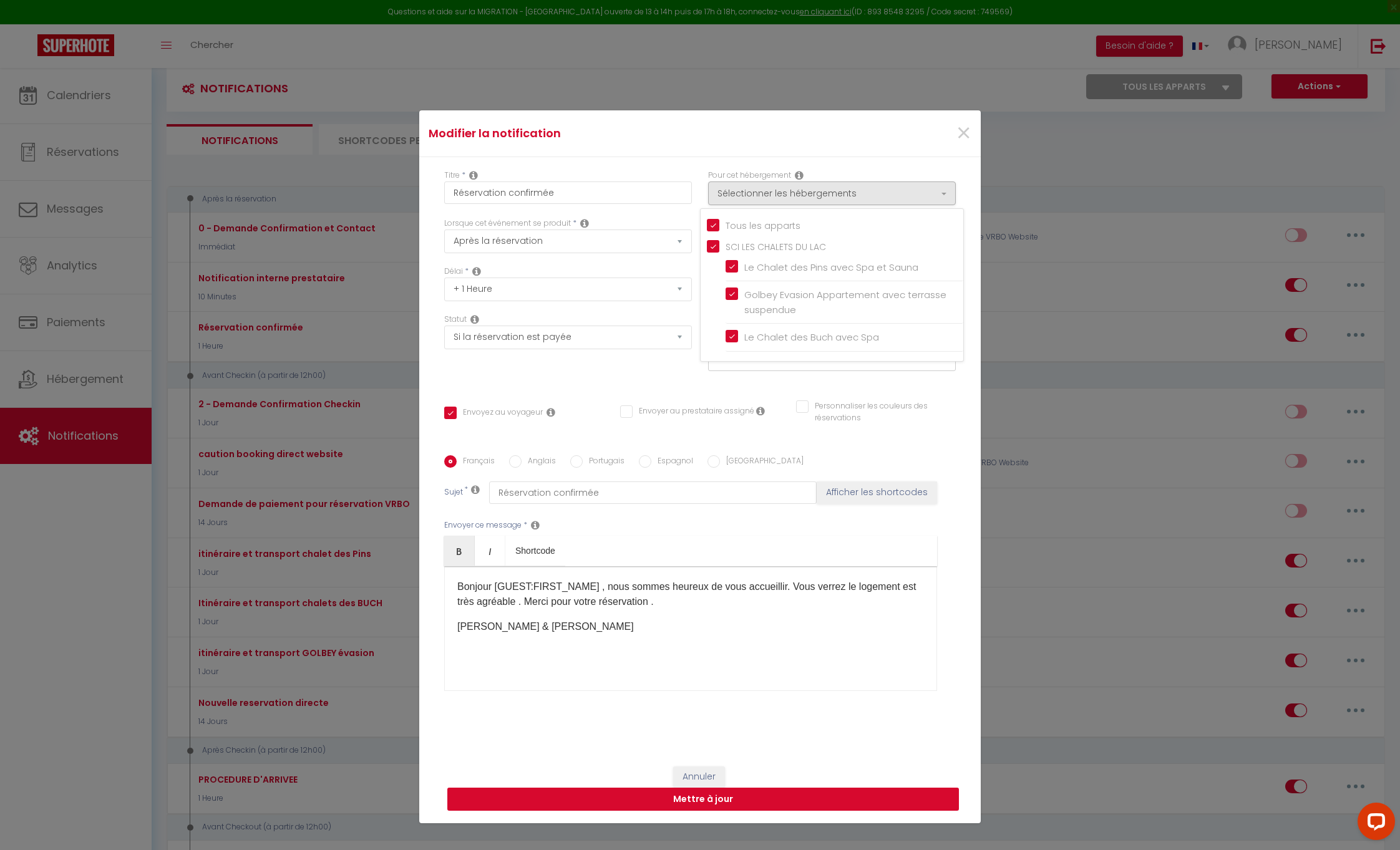
checkbox input "false"
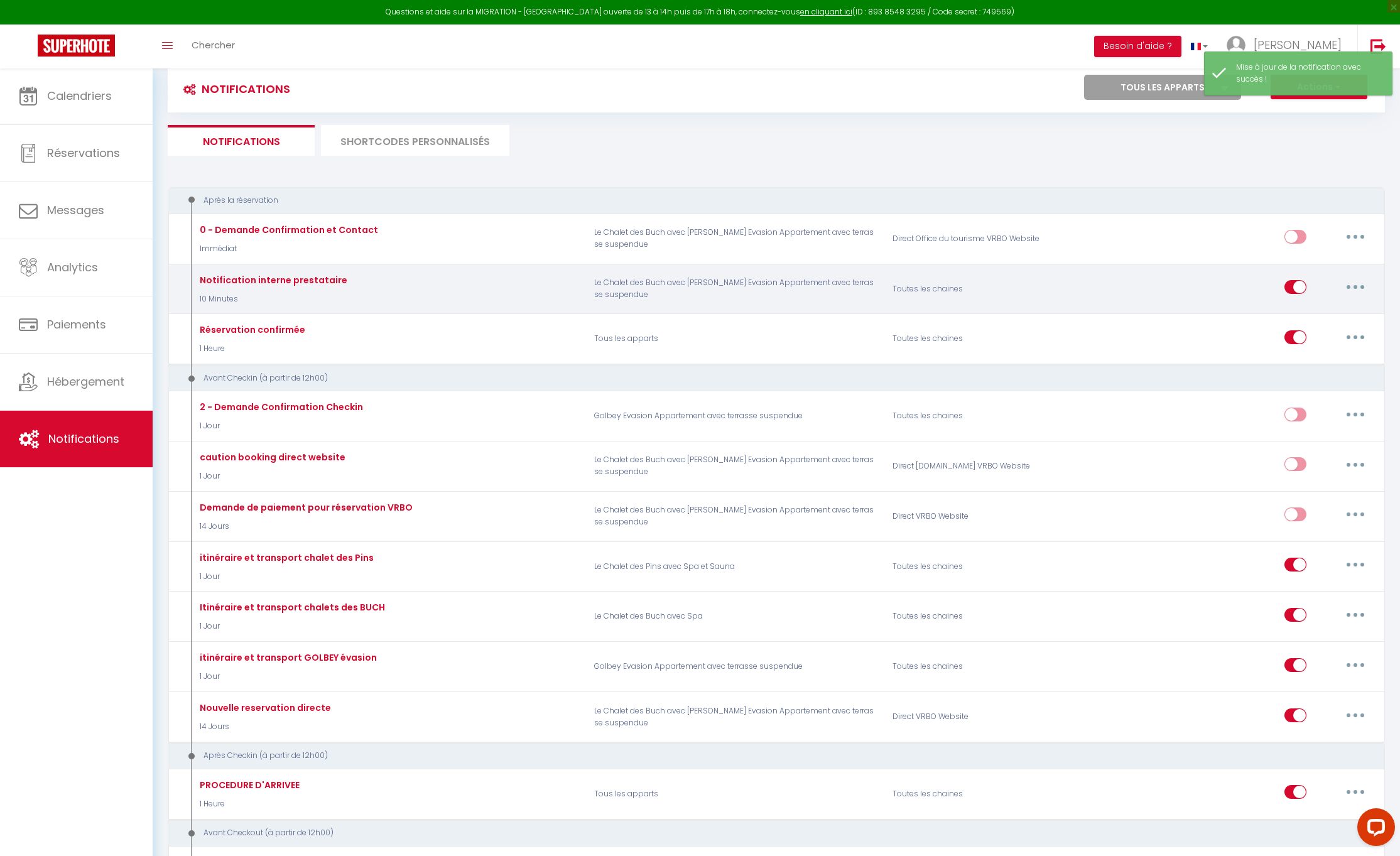
click at [1350, 282] on button "button" at bounding box center [1356, 287] width 35 height 20
click at [1293, 307] on link "Editer" at bounding box center [1323, 316] width 93 height 21
type input "Notification interne prestataire"
select select "10 Minutes"
select select
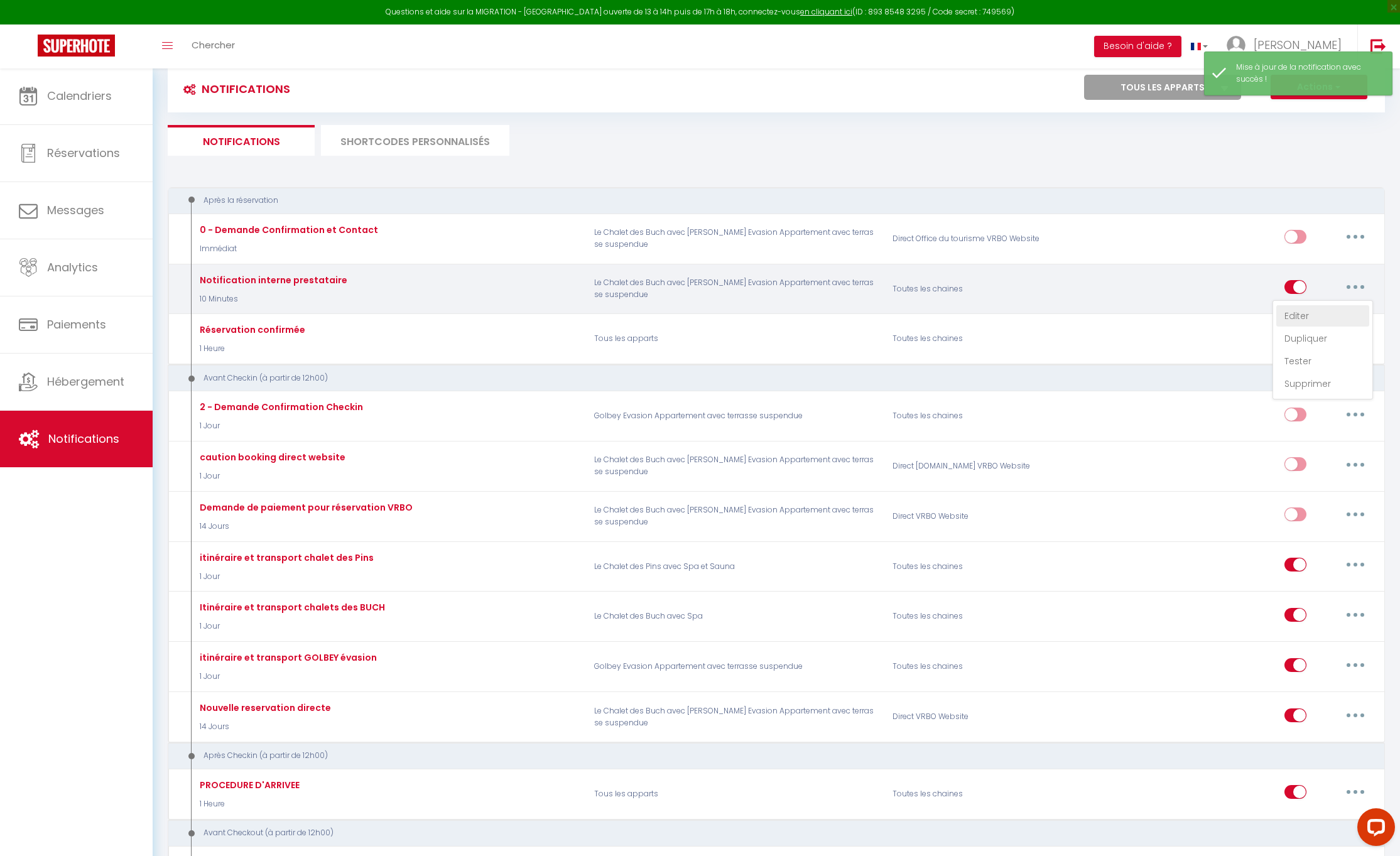
checkbox input "false"
checkbox input "true"
checkbox input "false"
radio input "true"
type input "Nouvelle réservation - [RENTAL:NAME] - [GUEST:NAME] - [CHECKING:DD-MM-YYYY] au …"
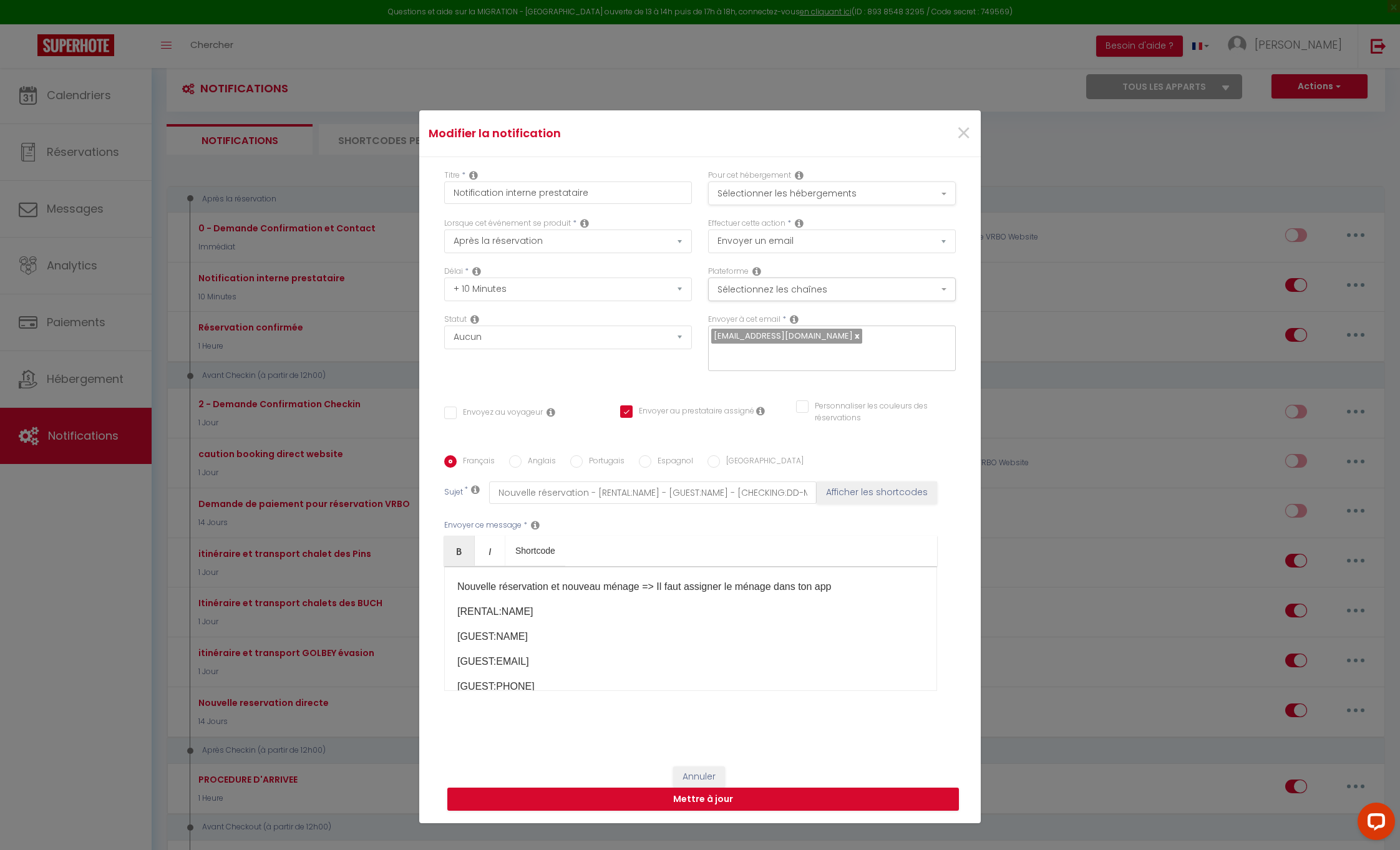
click at [934, 189] on button "Sélectionner les hébergements" at bounding box center [831, 193] width 247 height 24
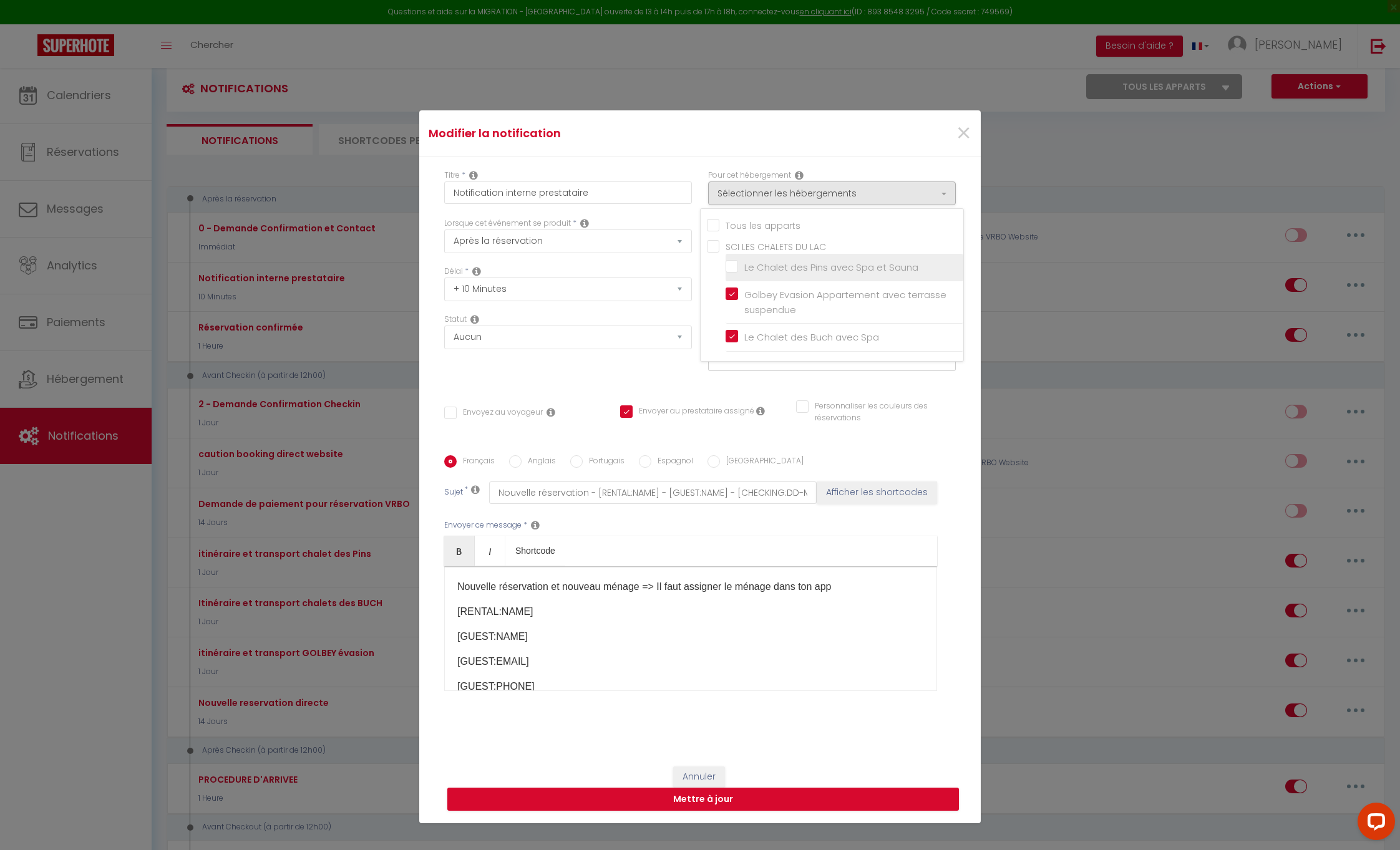
click at [733, 264] on input "Le Chalet des Pins avec Spa et Sauna" at bounding box center [844, 267] width 238 height 13
checkbox input "true"
checkbox input "false"
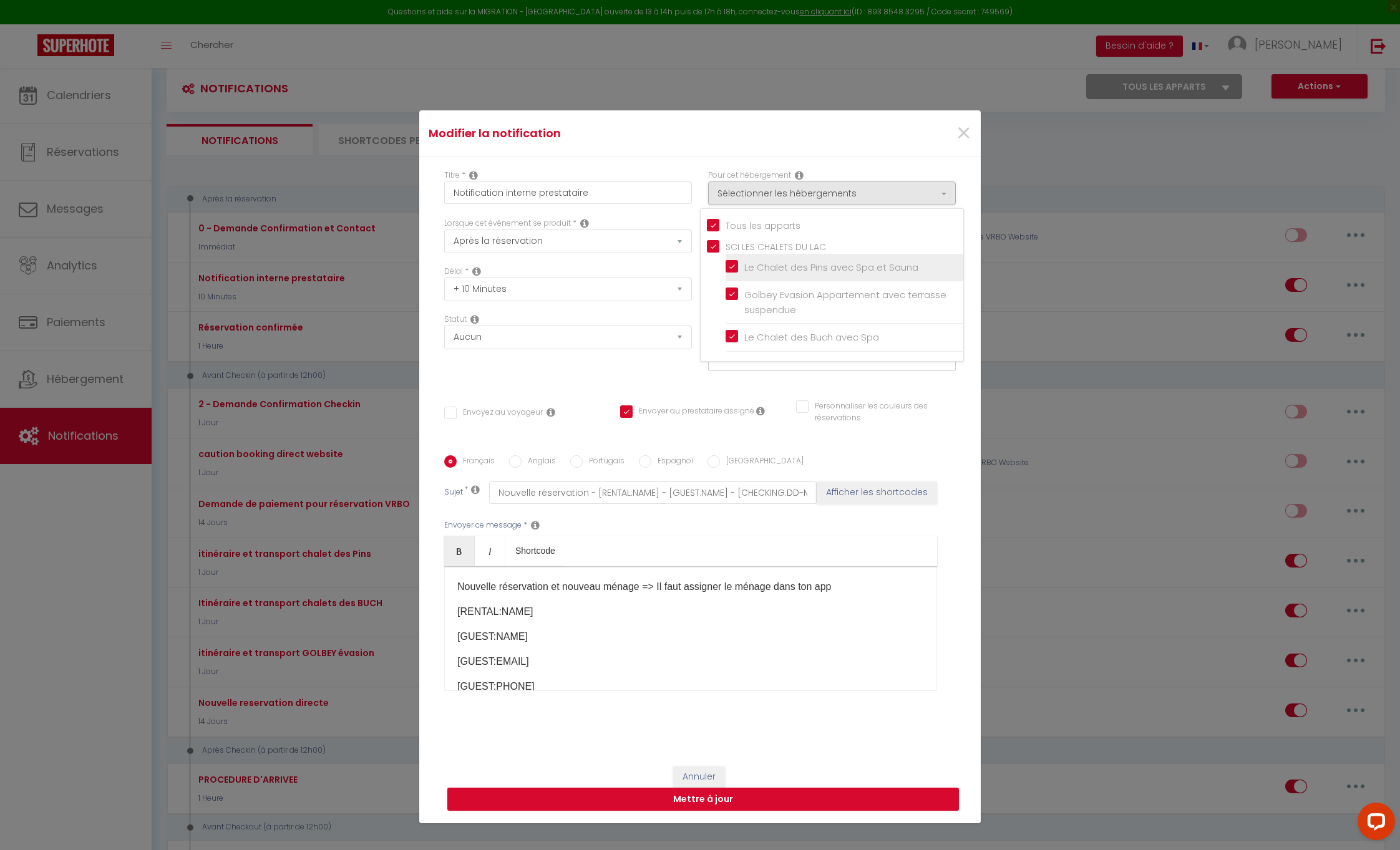
checkbox input "true"
checkbox input "false"
click at [711, 805] on button "Mettre à jour" at bounding box center [703, 799] width 511 height 24
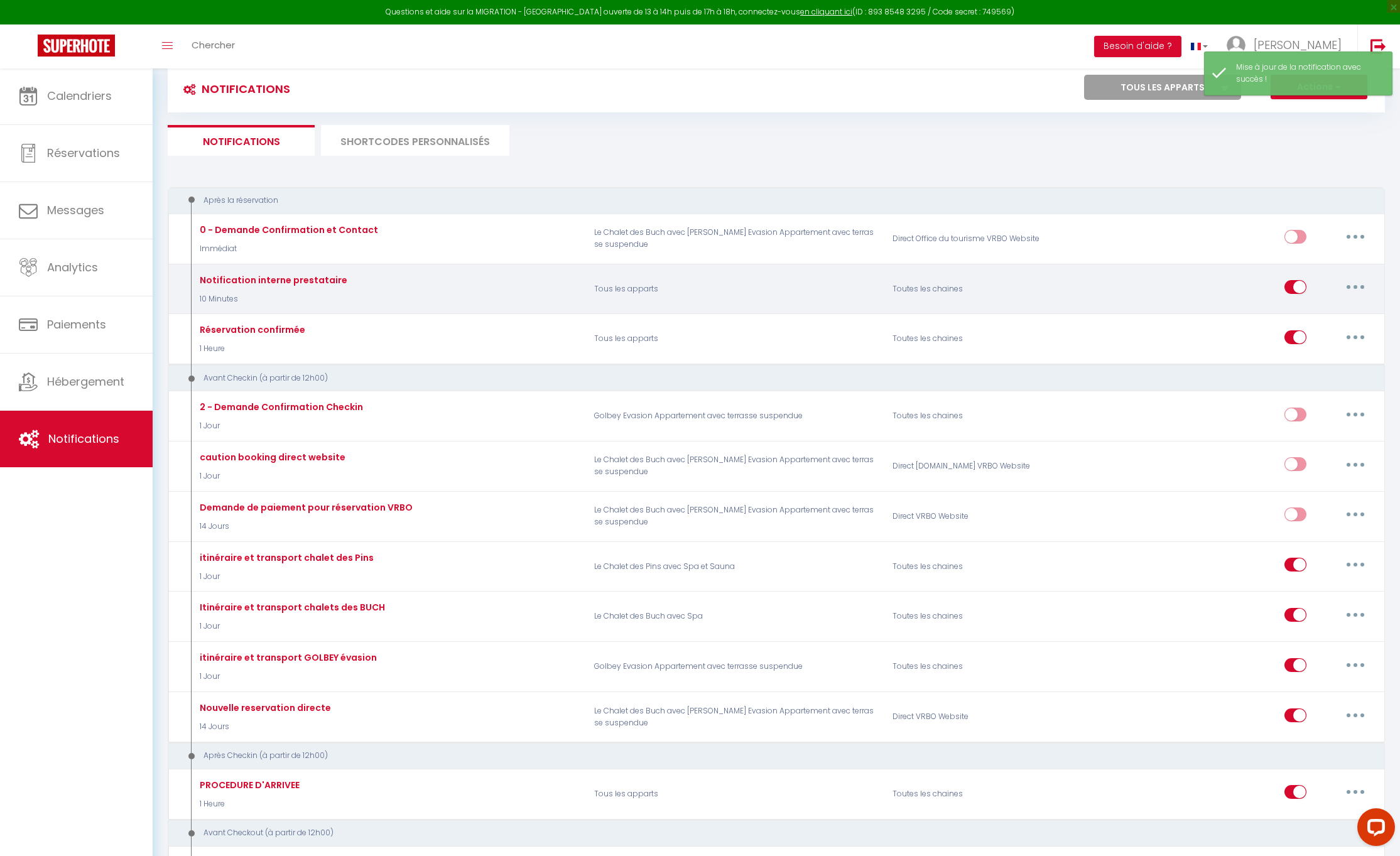
click at [1353, 280] on button "button" at bounding box center [1356, 287] width 35 height 20
click at [1311, 314] on link "Editer" at bounding box center [1323, 316] width 93 height 21
type input "Notification interne prestataire"
select select "10 Minutes"
select select
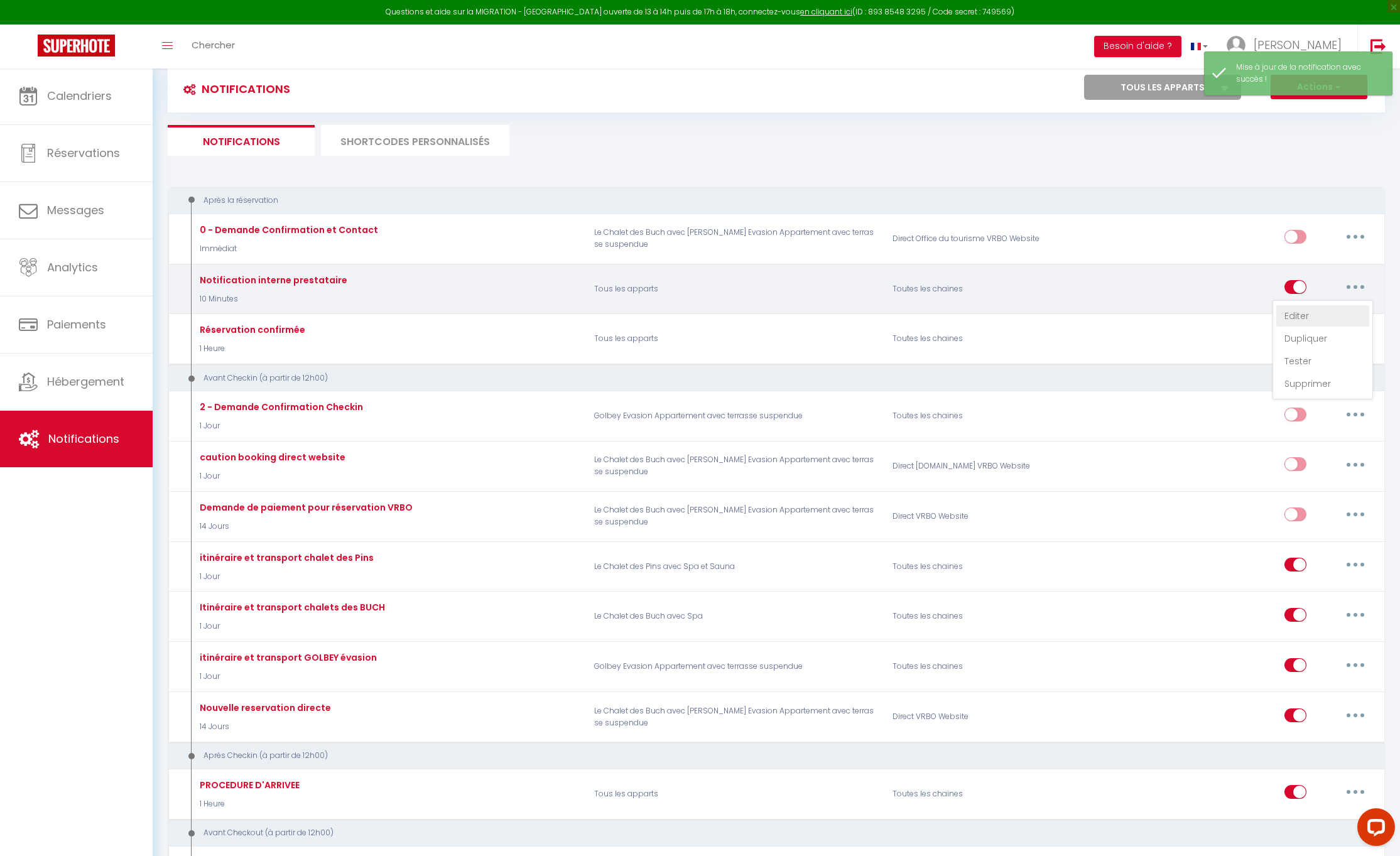
checkbox input "false"
checkbox input "true"
checkbox input "false"
radio input "true"
type input "Nouvelle réservation - [RENTAL:NAME] - [GUEST:NAME] - [CHECKING:DD-MM-YYYY] au …"
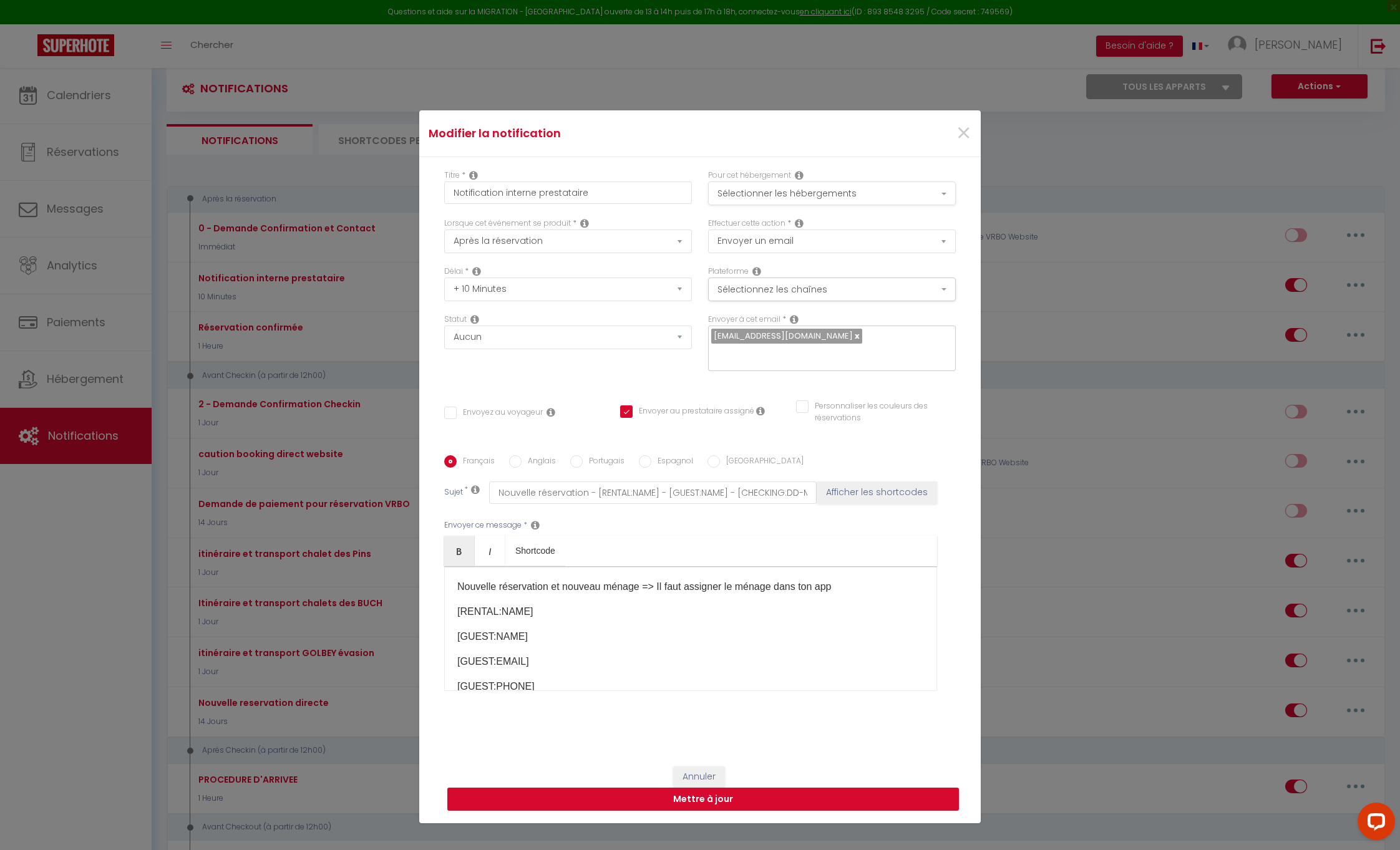
click at [940, 194] on button "Sélectionner les hébergements" at bounding box center [831, 193] width 247 height 24
click at [705, 794] on button "Mettre à jour" at bounding box center [703, 799] width 511 height 24
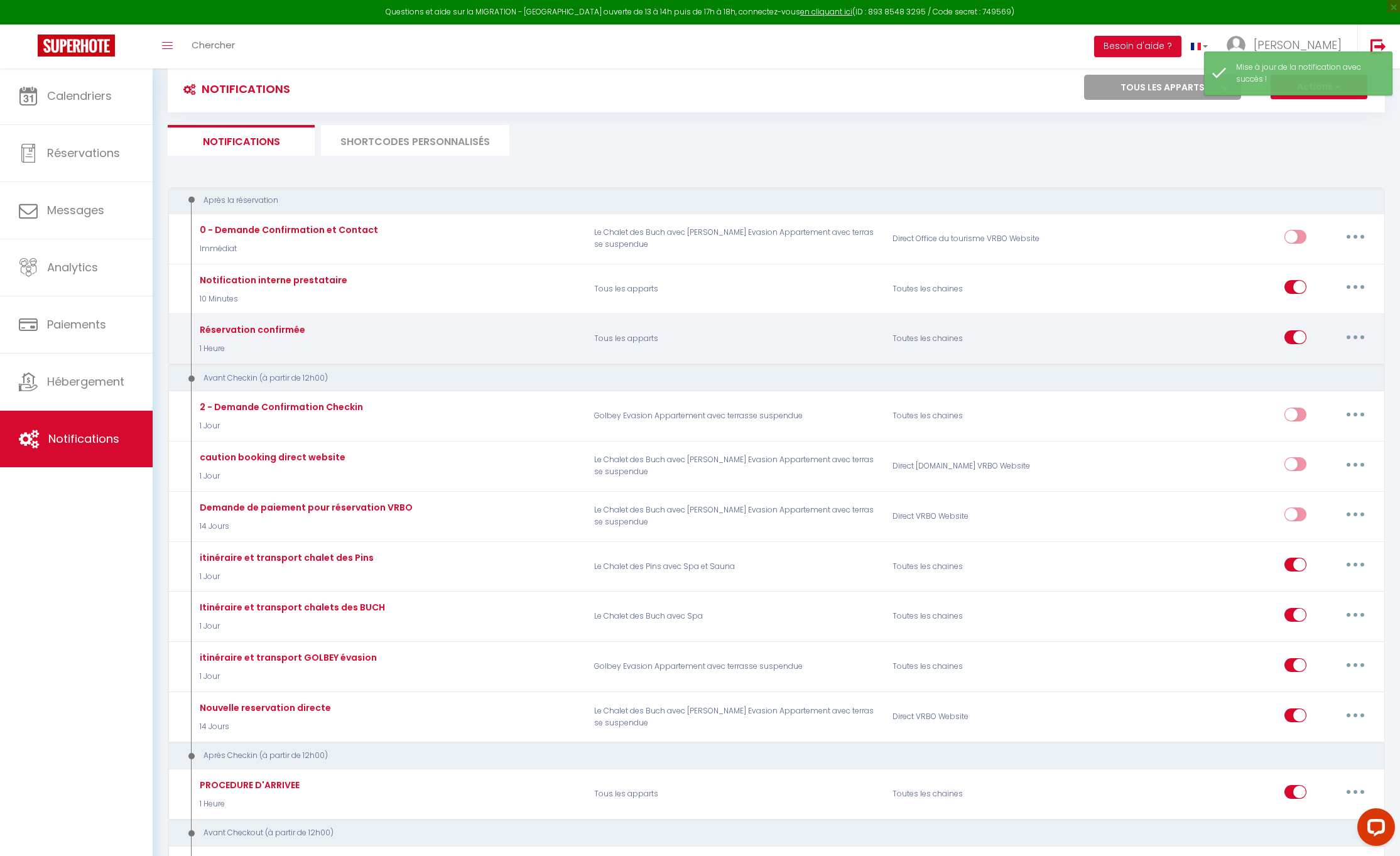
click at [1357, 335] on icon "button" at bounding box center [1356, 337] width 4 height 4
click at [1297, 362] on link "Editer" at bounding box center [1323, 365] width 93 height 21
type input "Réservation confirmée"
select select "1 Heure"
select select "if_booking_is_paid"
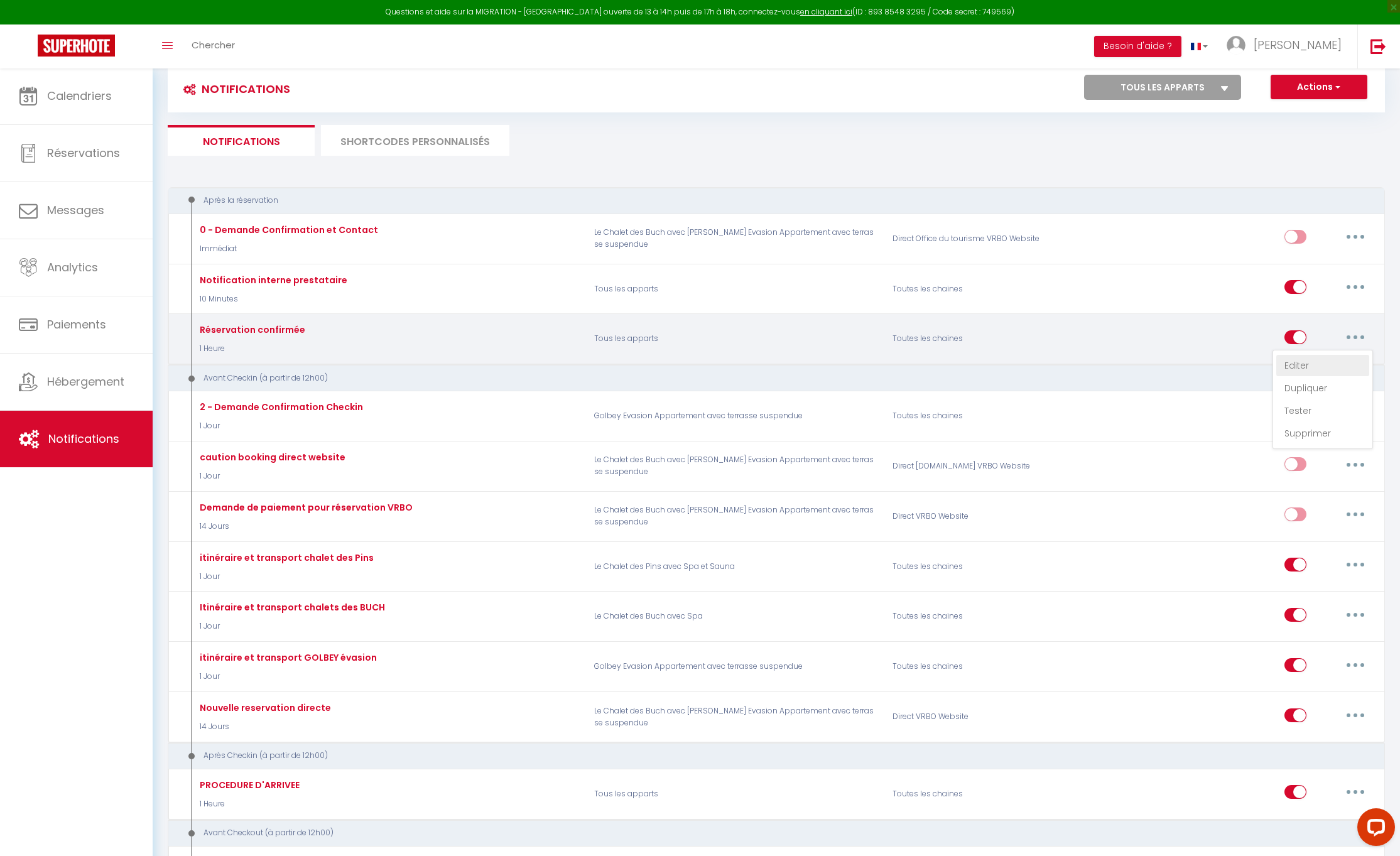
checkbox input "true"
checkbox input "false"
radio input "true"
type input "Réservation confirmée"
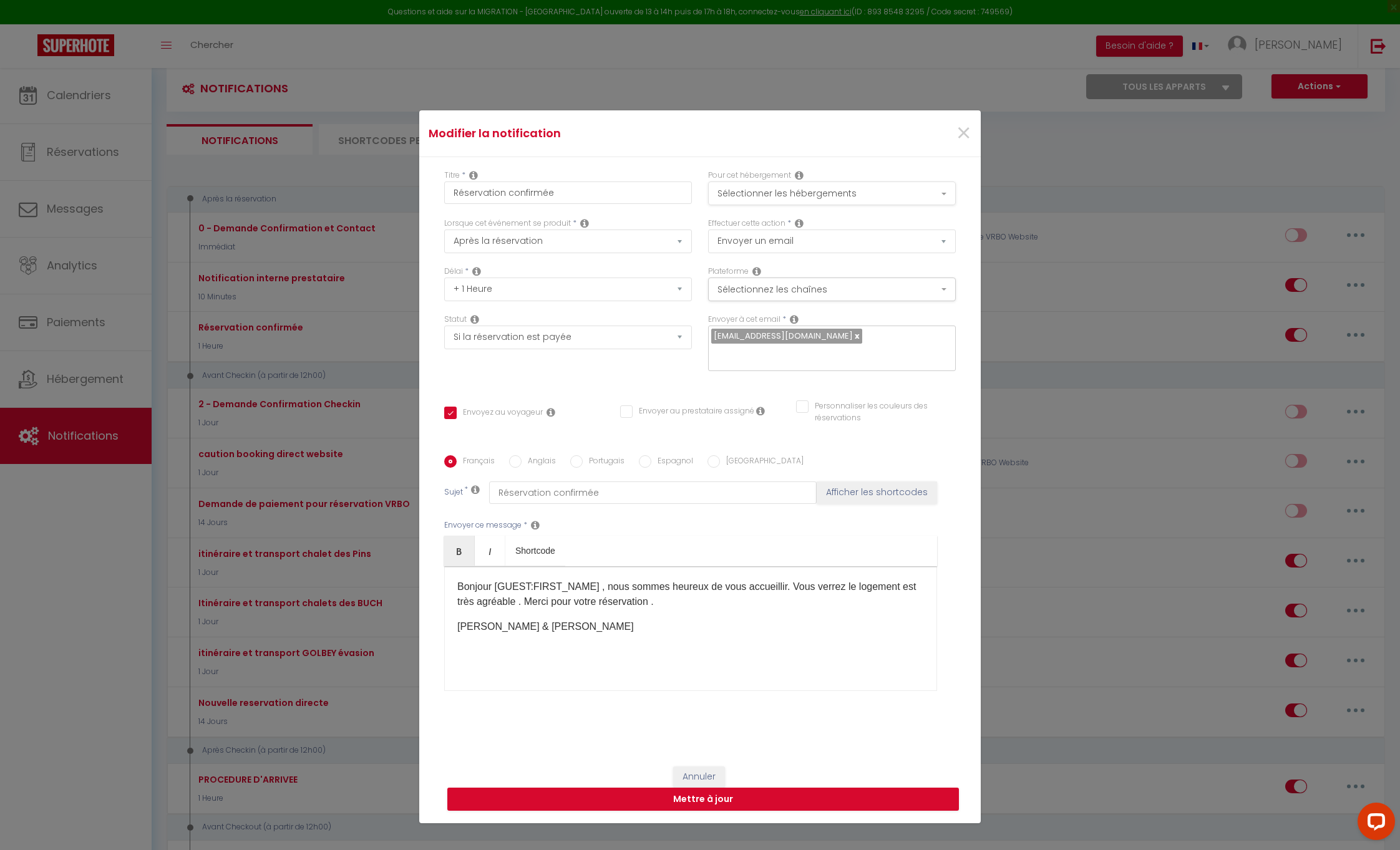
click at [943, 197] on button "Sélectionner les hébergements" at bounding box center [831, 193] width 247 height 24
click at [948, 154] on div "Modifier la notification ×" at bounding box center [700, 133] width 562 height 47
click at [960, 129] on span "×" at bounding box center [963, 133] width 16 height 38
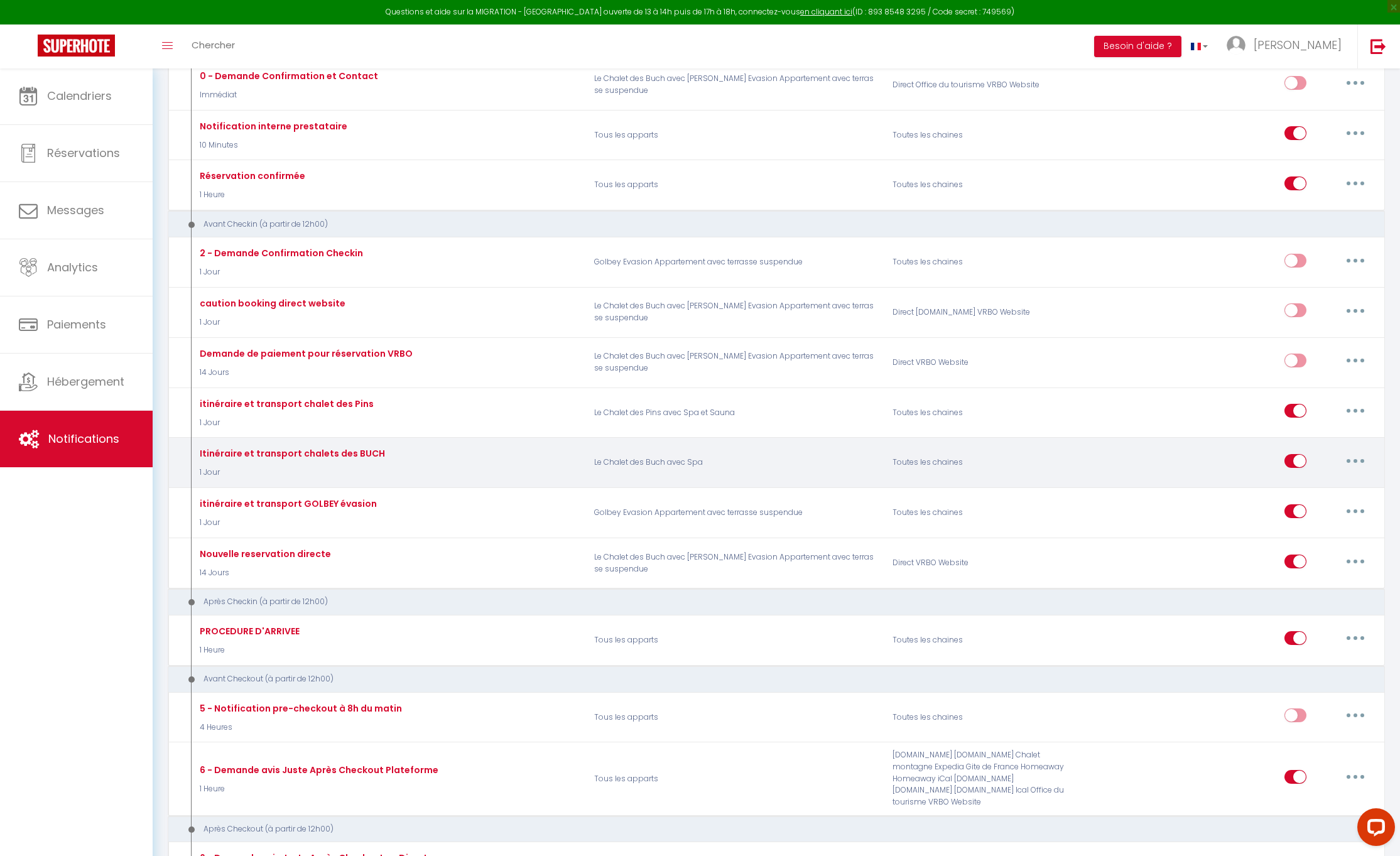
scroll to position [230, 0]
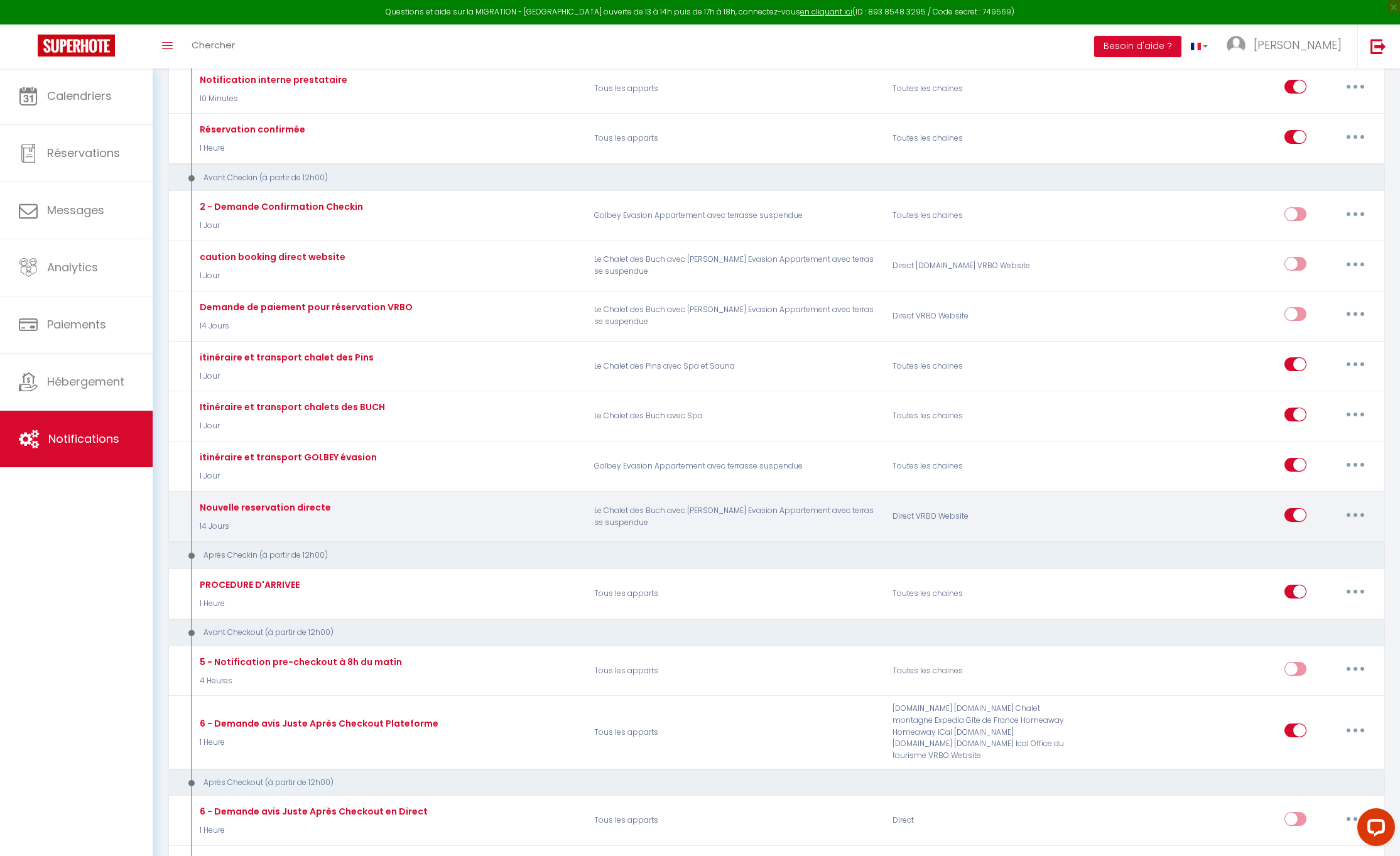
click at [1354, 505] on button "button" at bounding box center [1356, 515] width 35 height 20
click at [1309, 532] on link "Editer" at bounding box center [1323, 542] width 93 height 21
type input "Nouvelle reservation directe"
checkbox input "false"
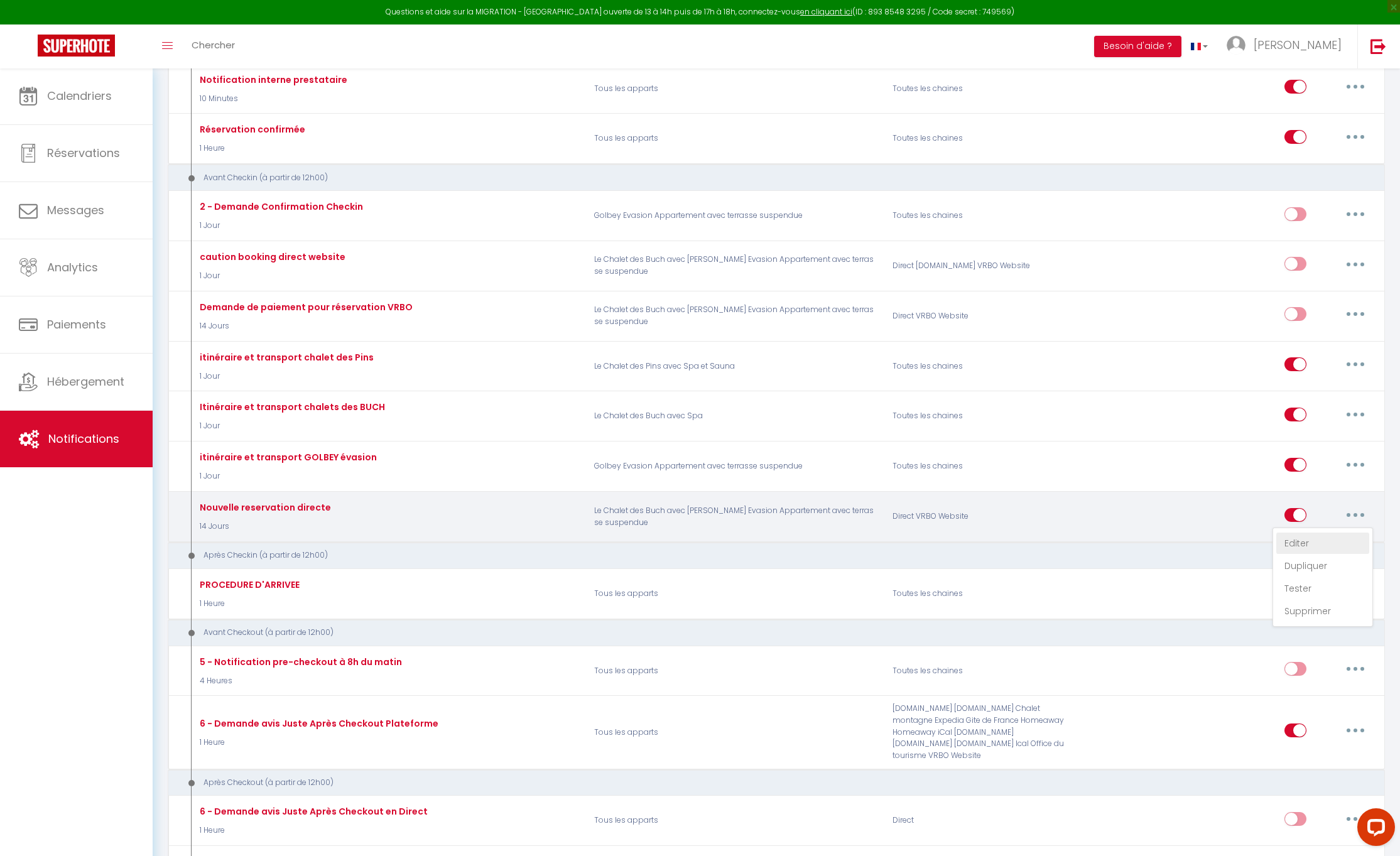
checkbox input "false"
select select "14 Jours"
select select "if_booking_not_paid"
checkbox input "true"
checkbox input "false"
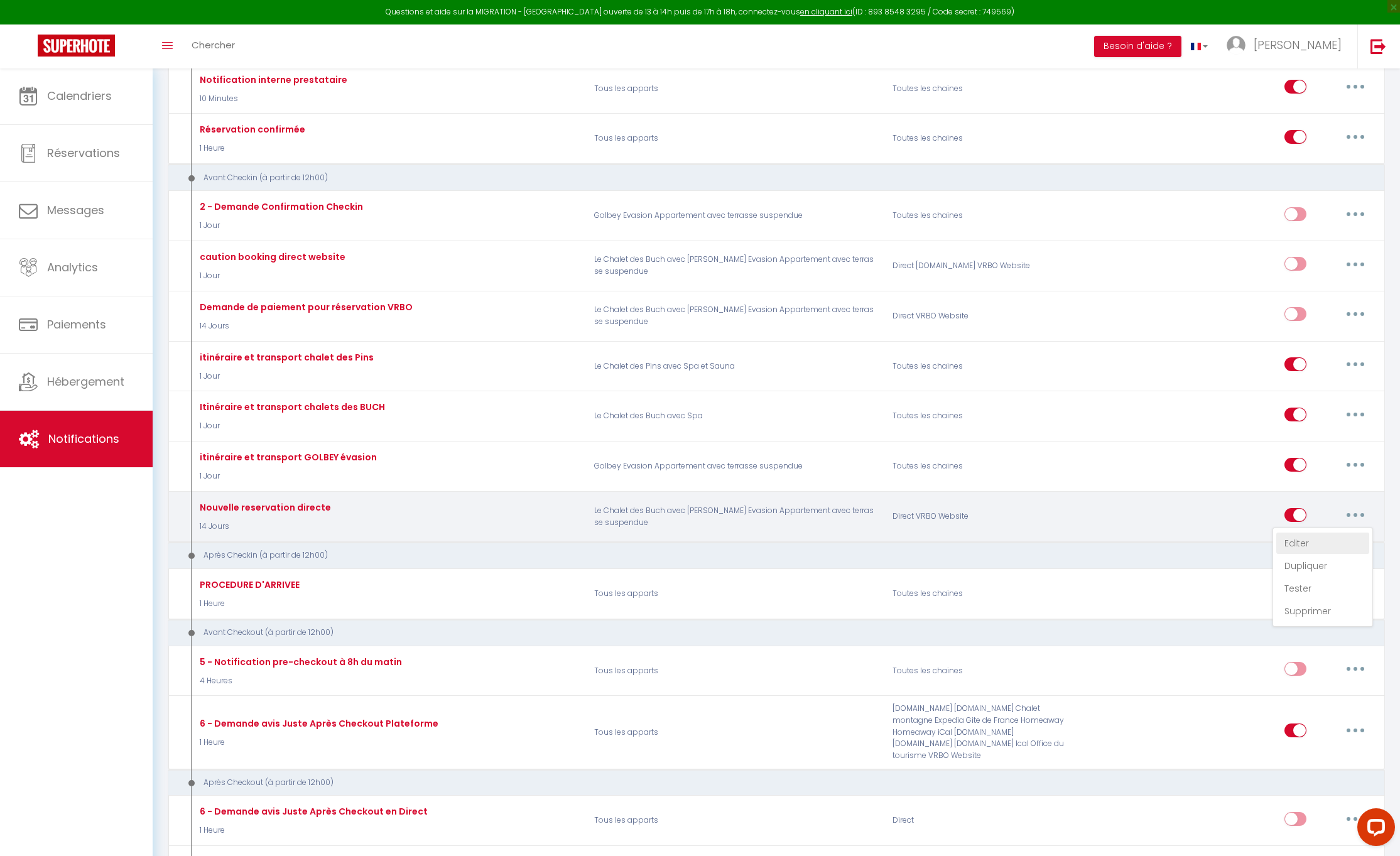
checkbox input "false"
type input "lien de paiement sejour et caution"
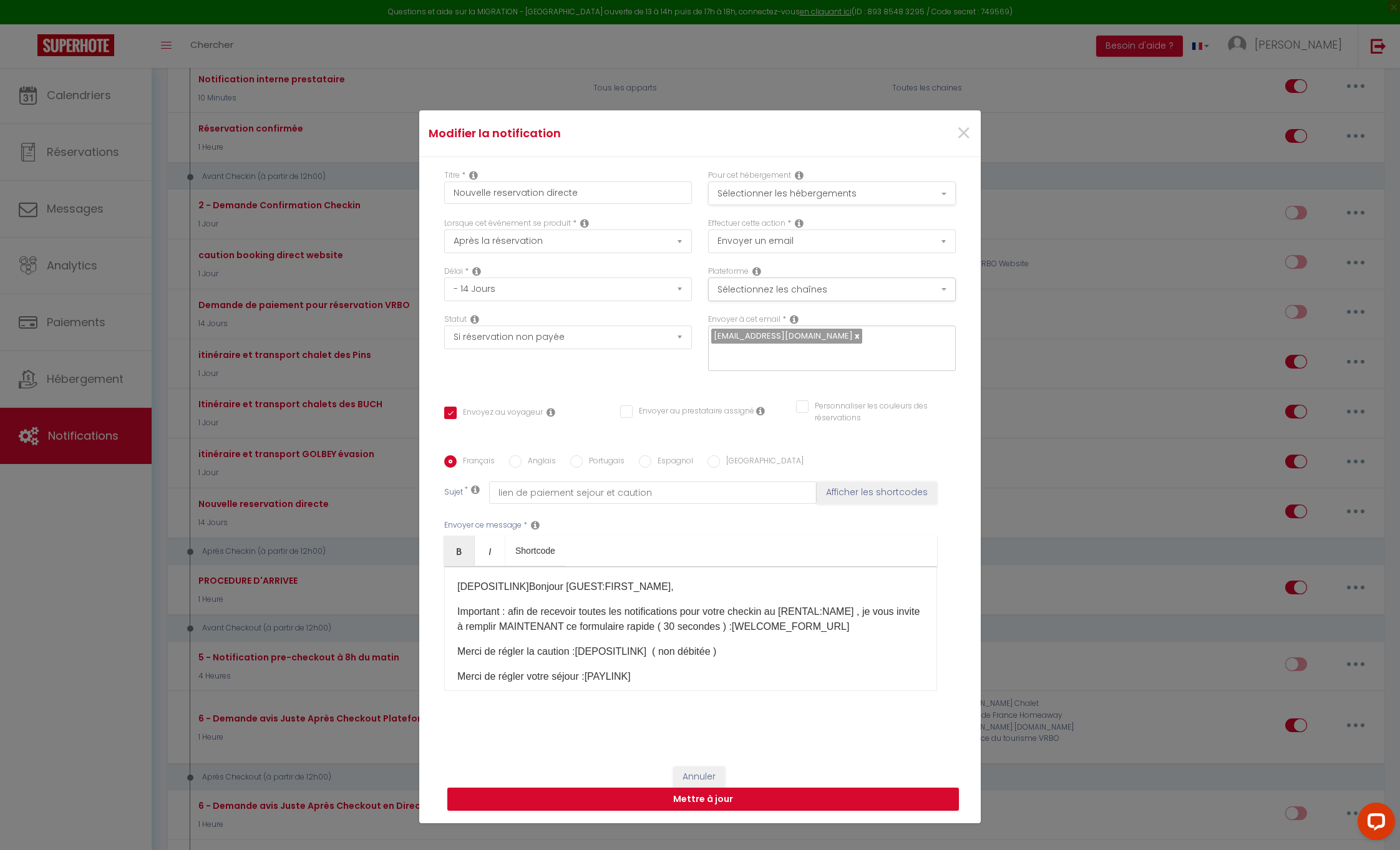
click at [935, 194] on button "Sélectionner les hébergements" at bounding box center [831, 193] width 247 height 24
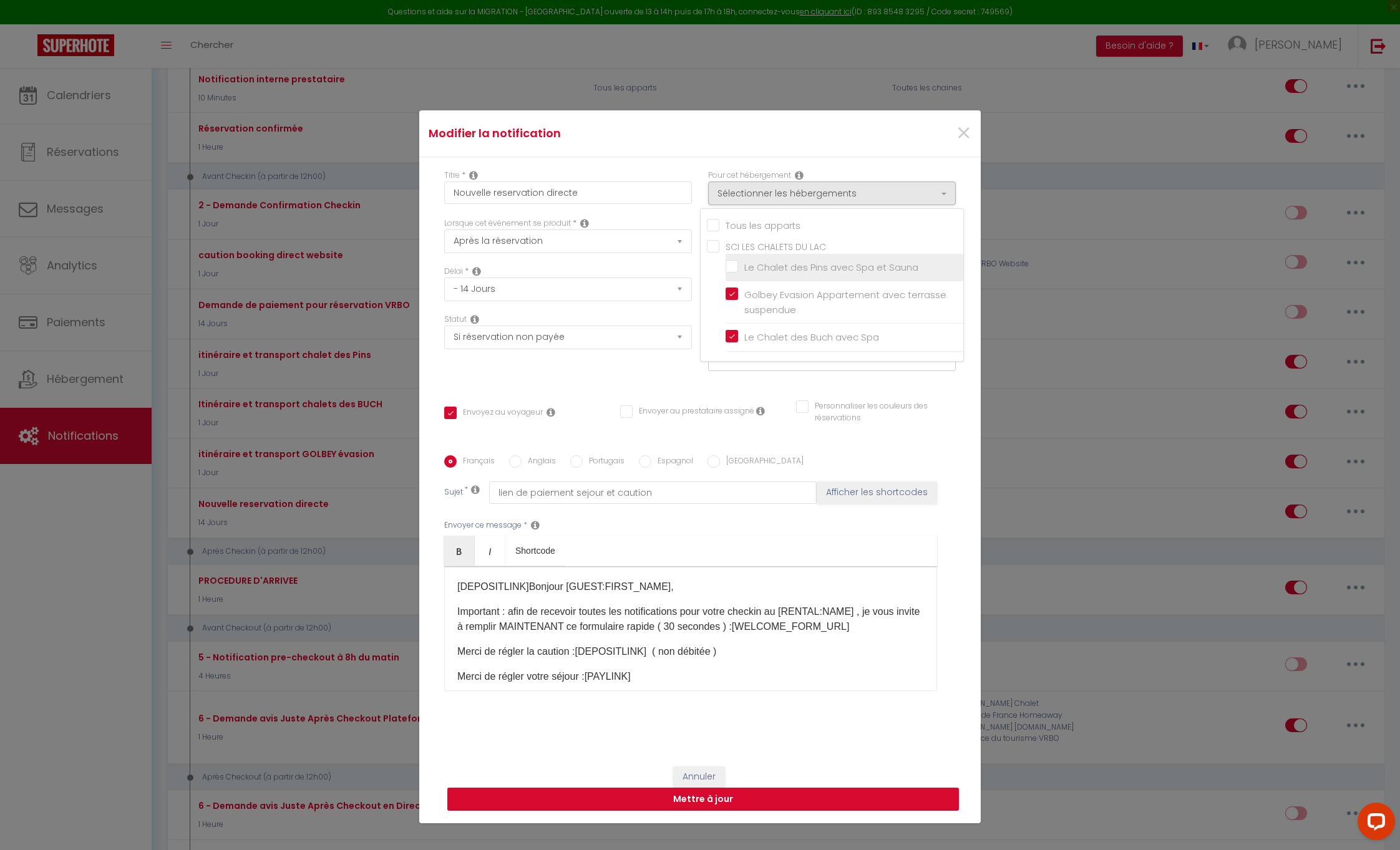
click at [728, 265] on input "Le Chalet des Pins avec Spa et Sauna" at bounding box center [844, 267] width 238 height 13
checkbox input "true"
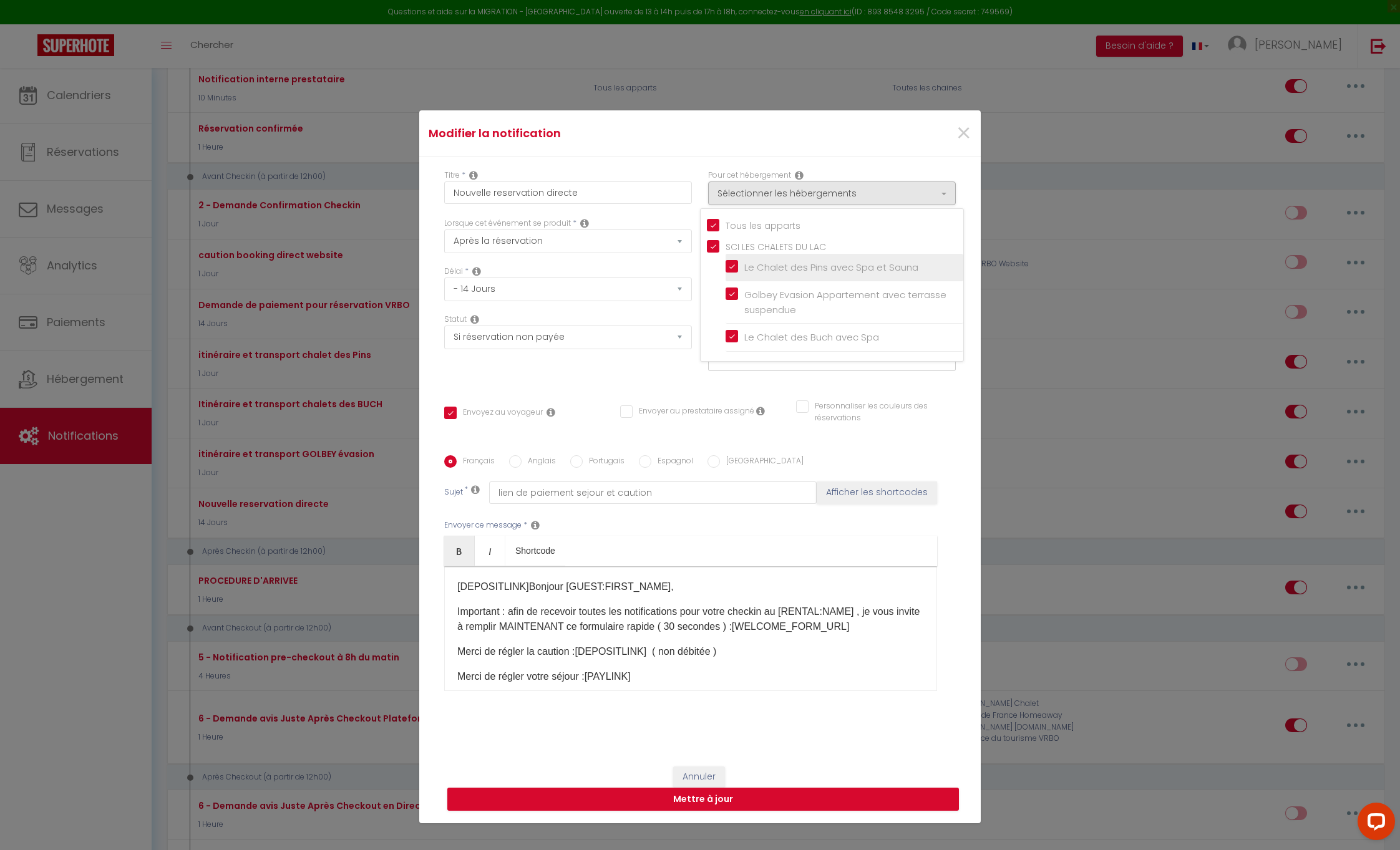
checkbox input "false"
click at [733, 796] on button "Mettre à jour" at bounding box center [703, 799] width 511 height 24
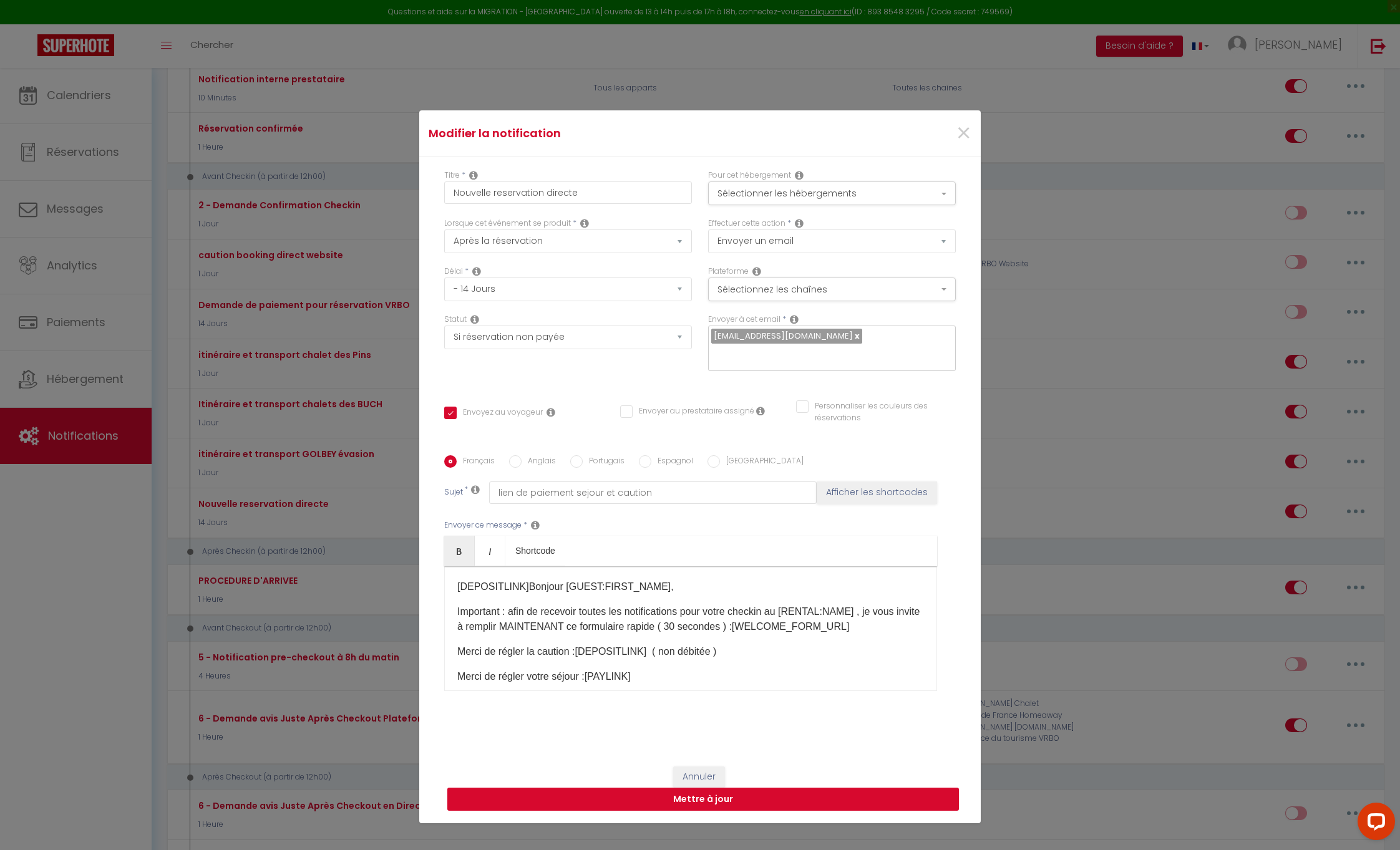
checkbox input "true"
checkbox input "false"
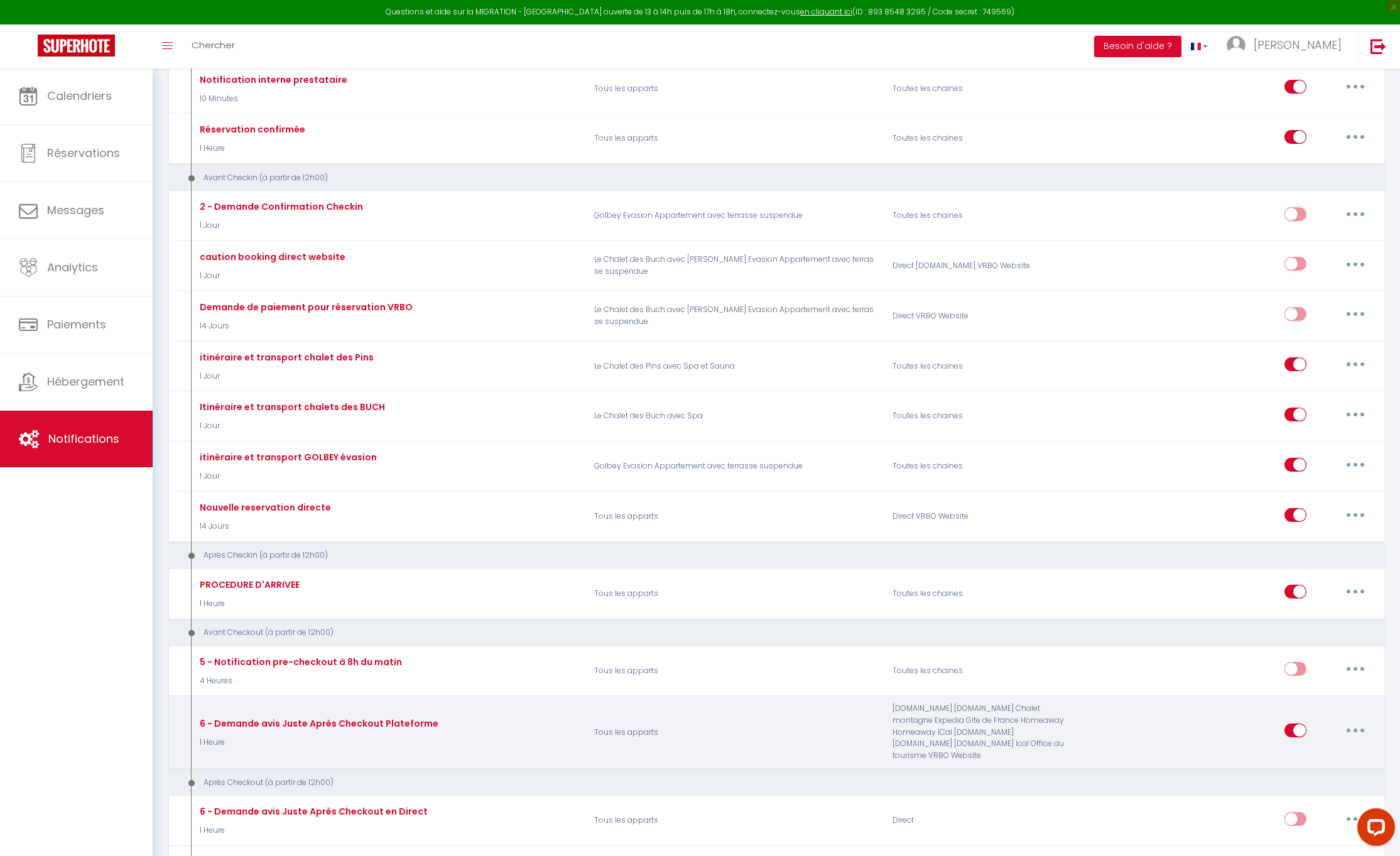
click at [1356, 728] on icon "button" at bounding box center [1356, 730] width 4 height 4
click at [1305, 749] on link "Editer" at bounding box center [1323, 759] width 93 height 21
type input "6 - Demande avis Juste Après Checkout Plateforme"
select select "4"
select select "1 Heure"
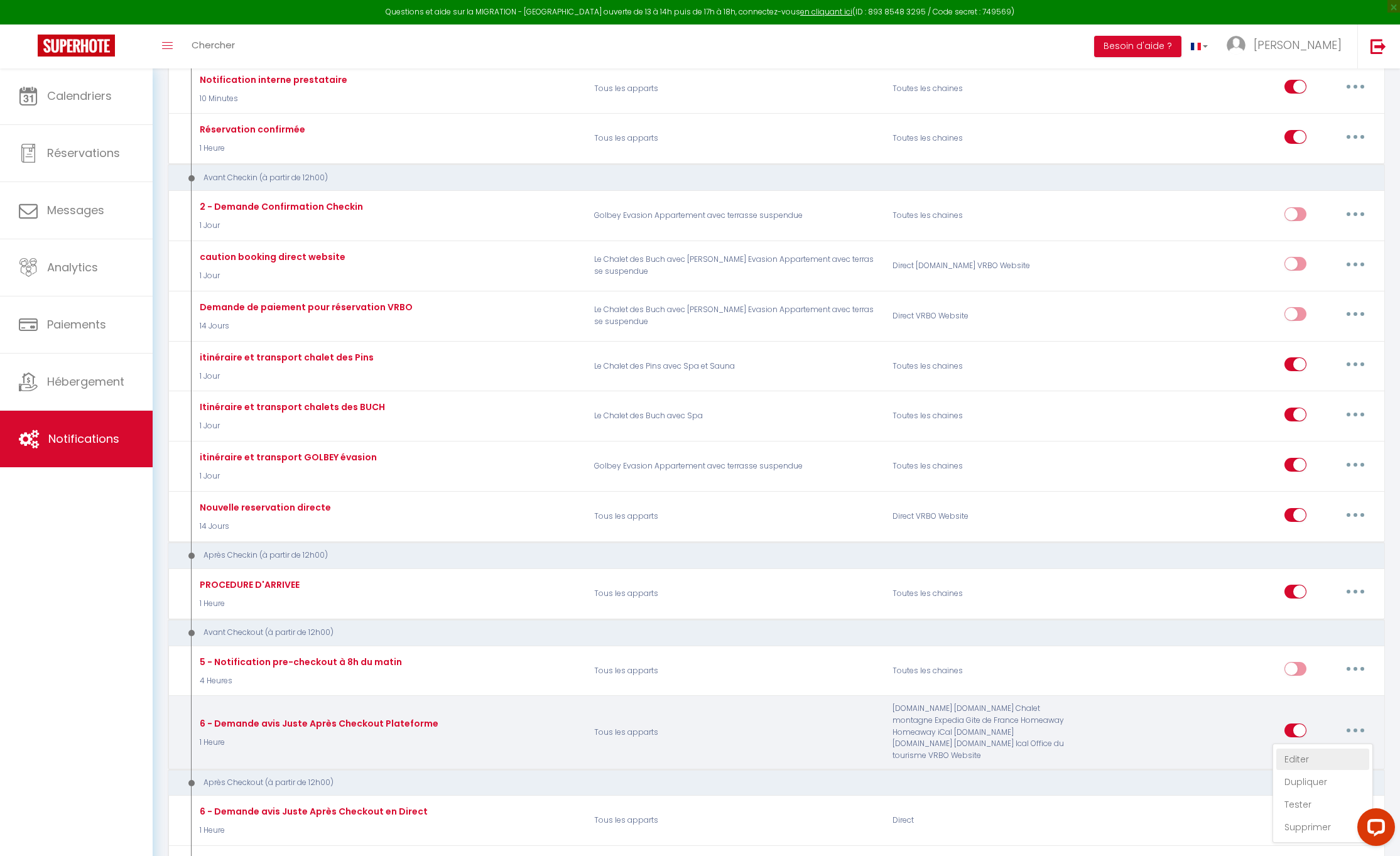
select select "if_booking_is_paid"
checkbox input "true"
checkbox input "false"
radio input "true"
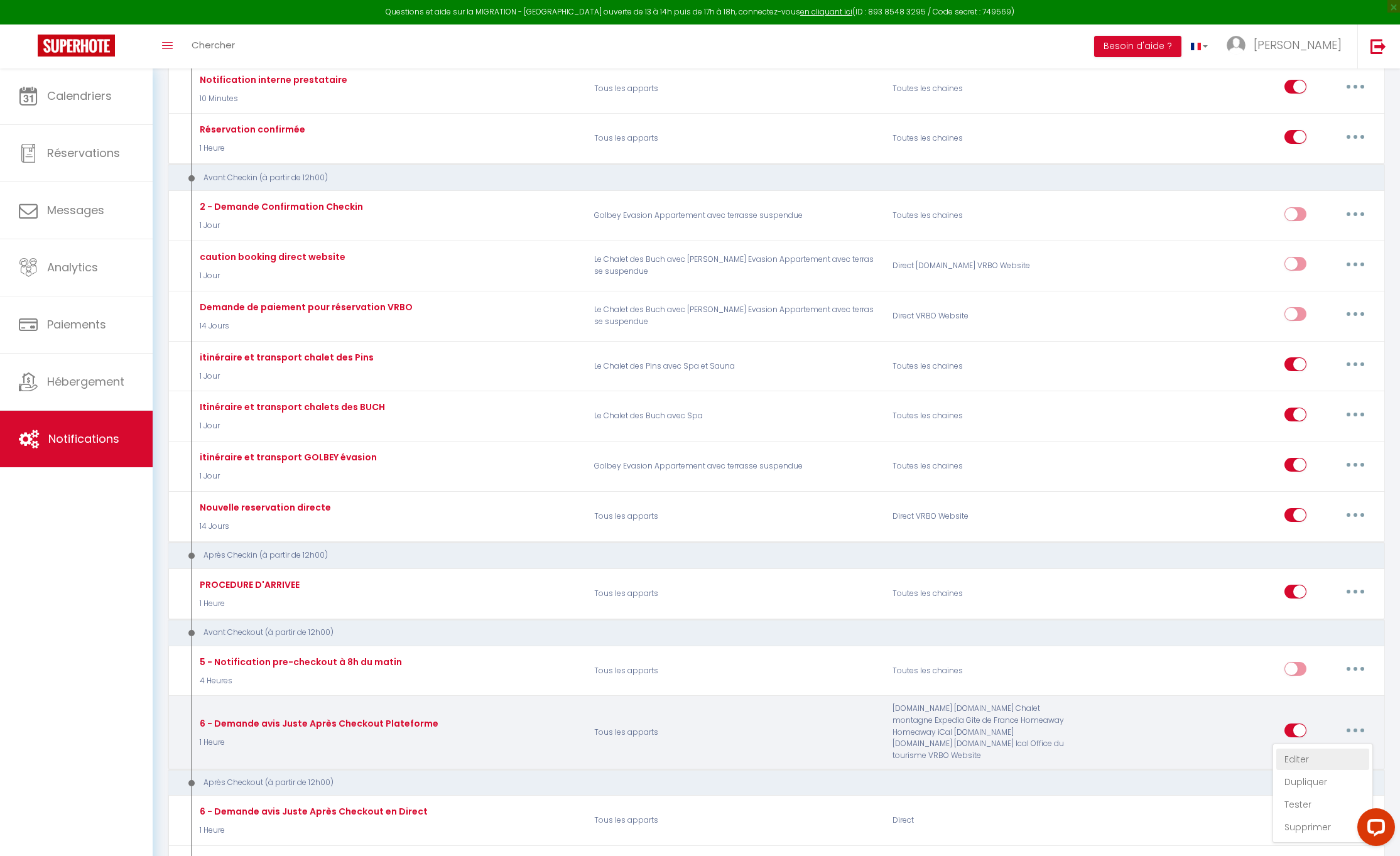
type input "-------"
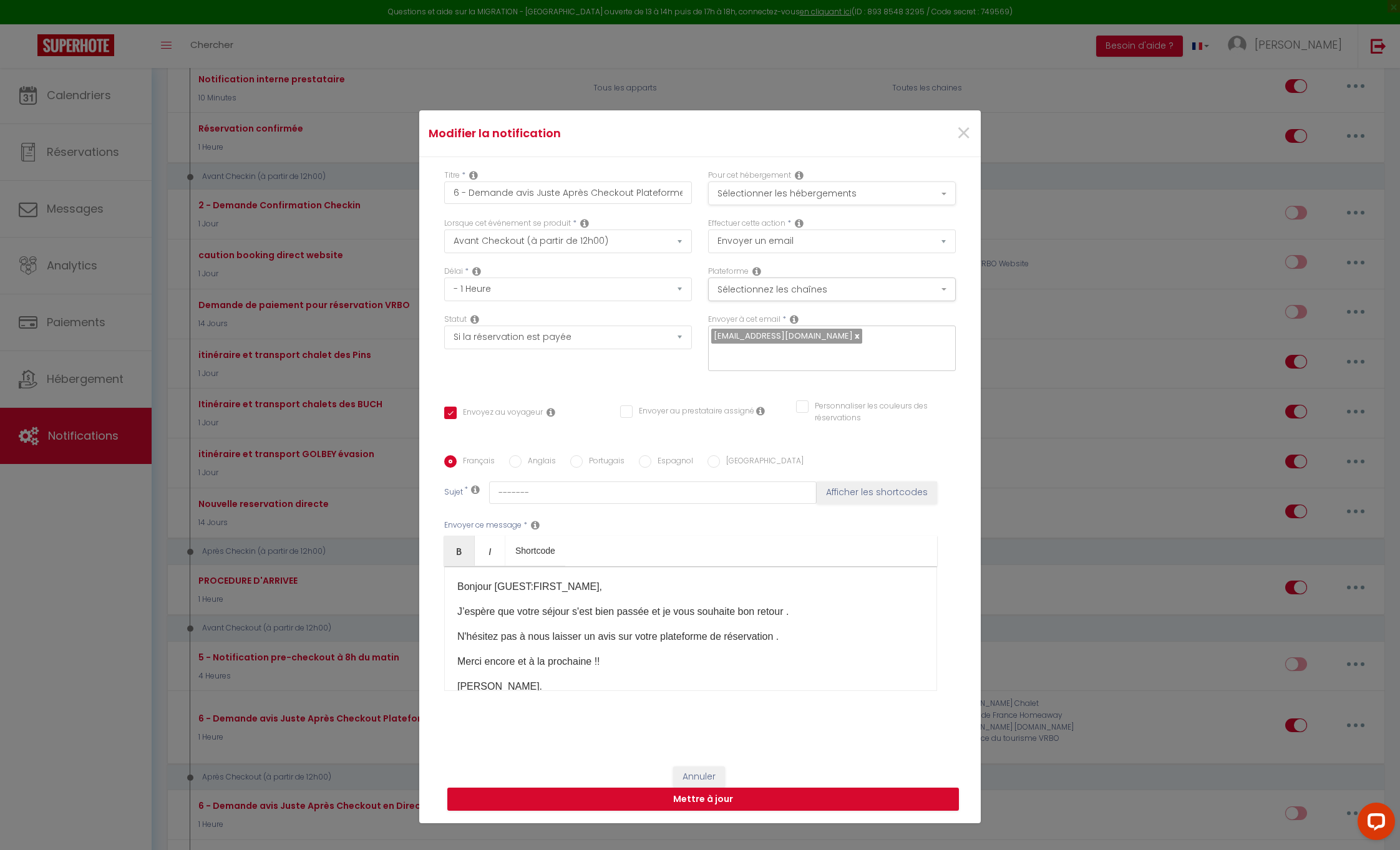
click at [944, 191] on button "Sélectionner les hébergements" at bounding box center [831, 193] width 247 height 24
click at [745, 798] on button "Mettre à jour" at bounding box center [703, 799] width 511 height 24
checkbox input "true"
checkbox input "false"
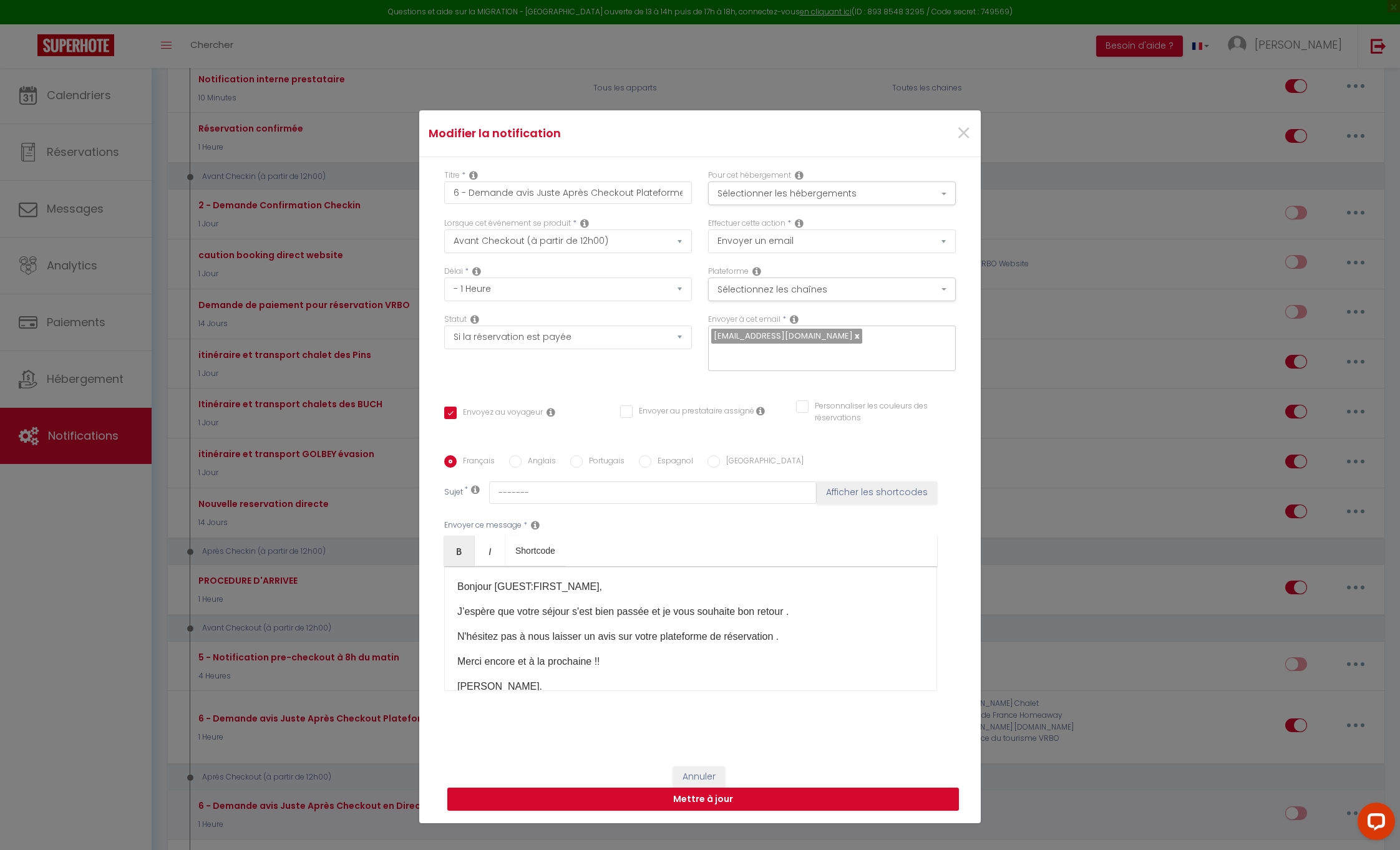
select select "1"
select select
checkbox input "false"
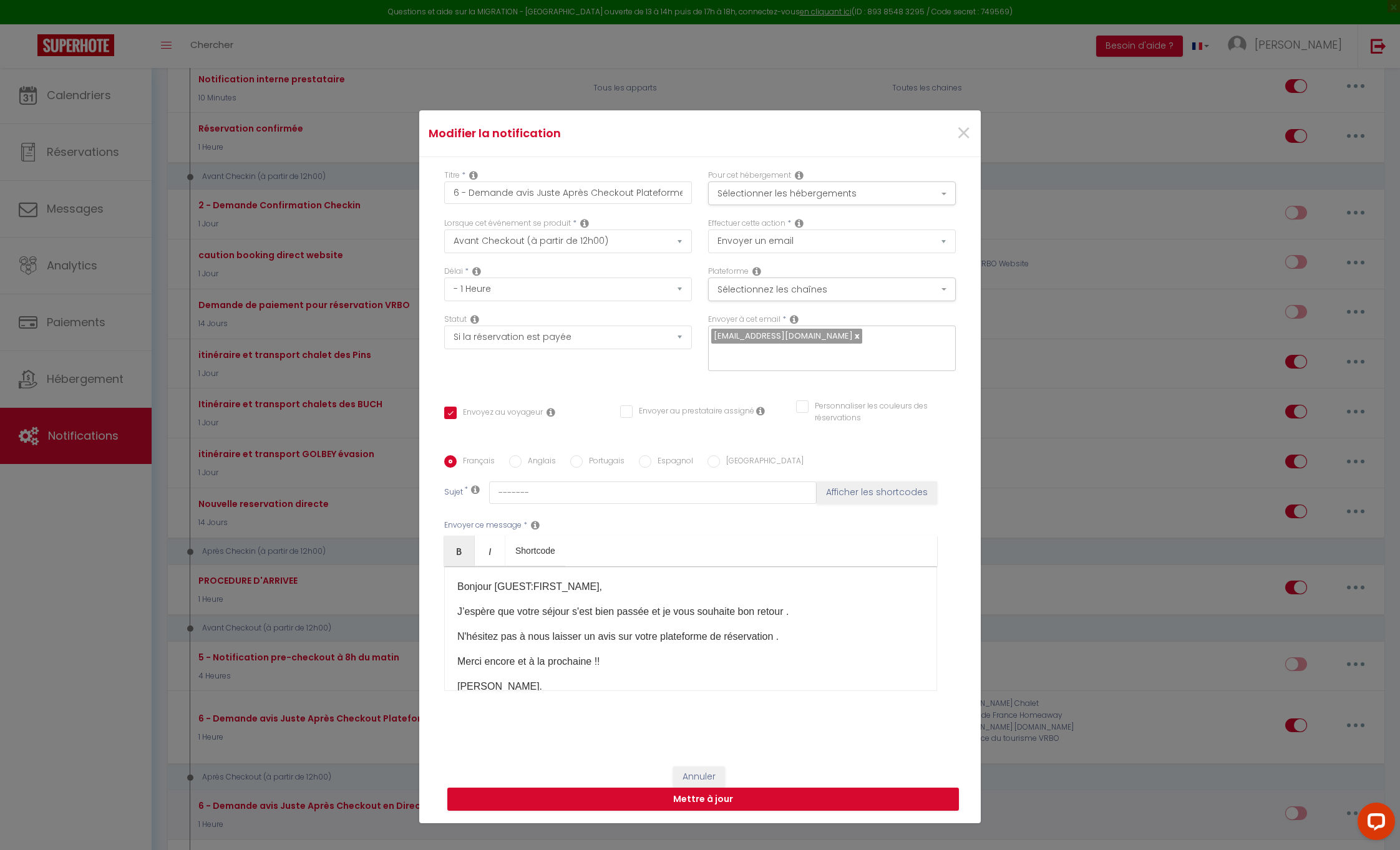
checkbox input "false"
radio input "false"
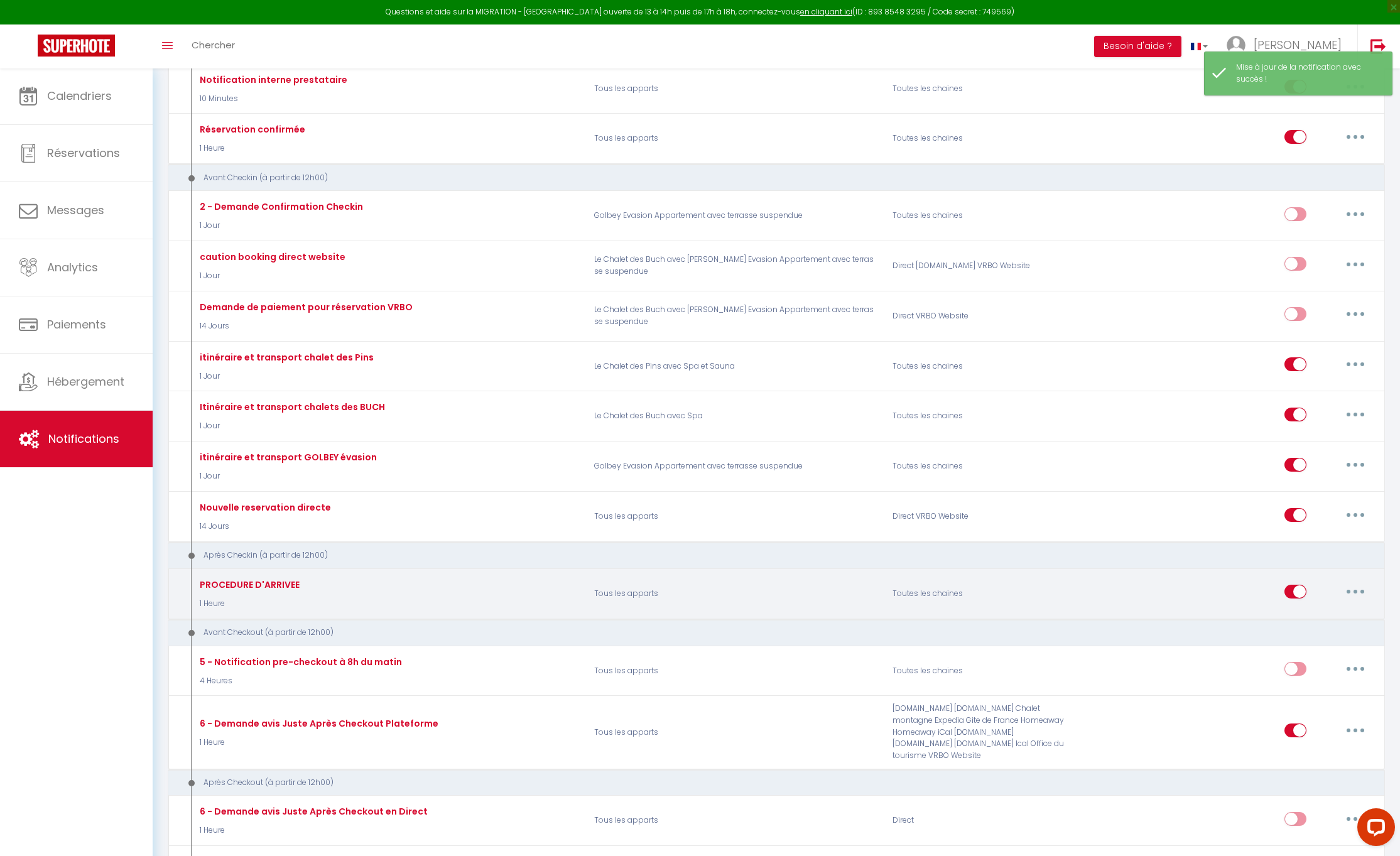
click at [1362, 582] on button "button" at bounding box center [1356, 591] width 35 height 20
click at [1303, 614] on link "Editer" at bounding box center [1323, 620] width 93 height 21
type input "PROCEDURE D'ARRIVEE"
select select "3"
select select "1 Heure"
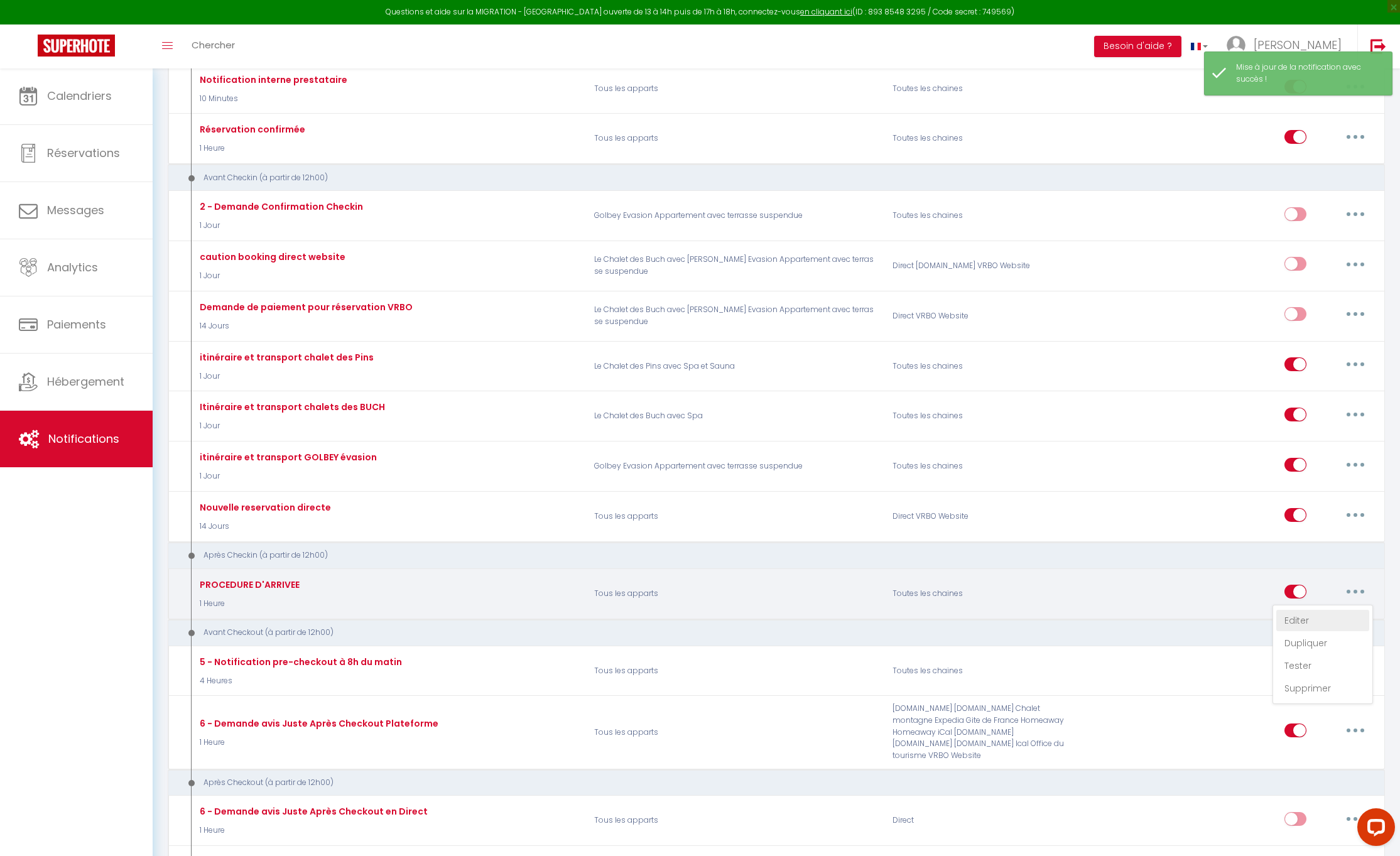
select select
checkbox input "true"
checkbox input "false"
radio input "true"
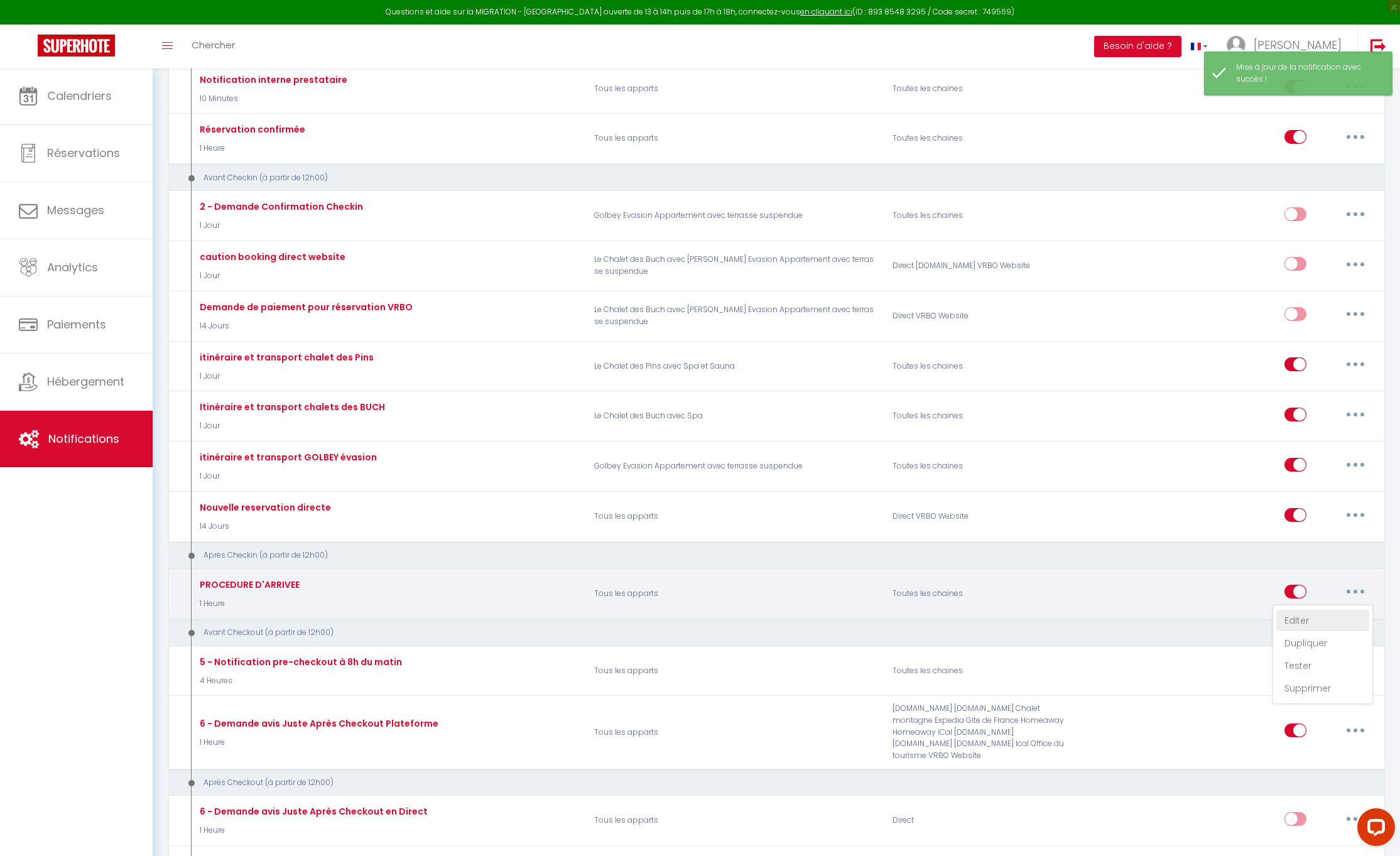
type input "PROCEDURE D'ARRIVEE"
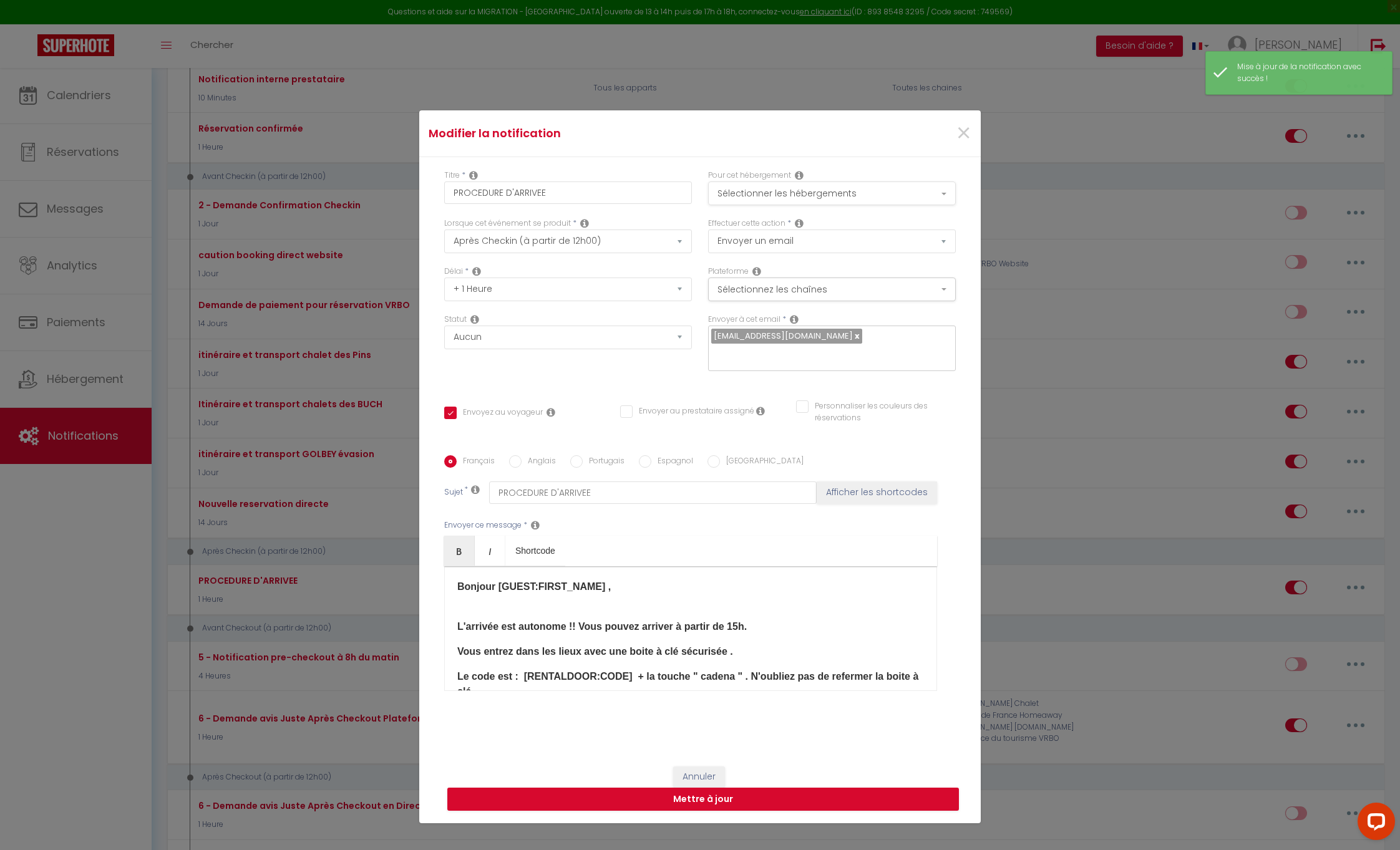
click at [938, 194] on button "Sélectionner les hébergements" at bounding box center [831, 193] width 247 height 24
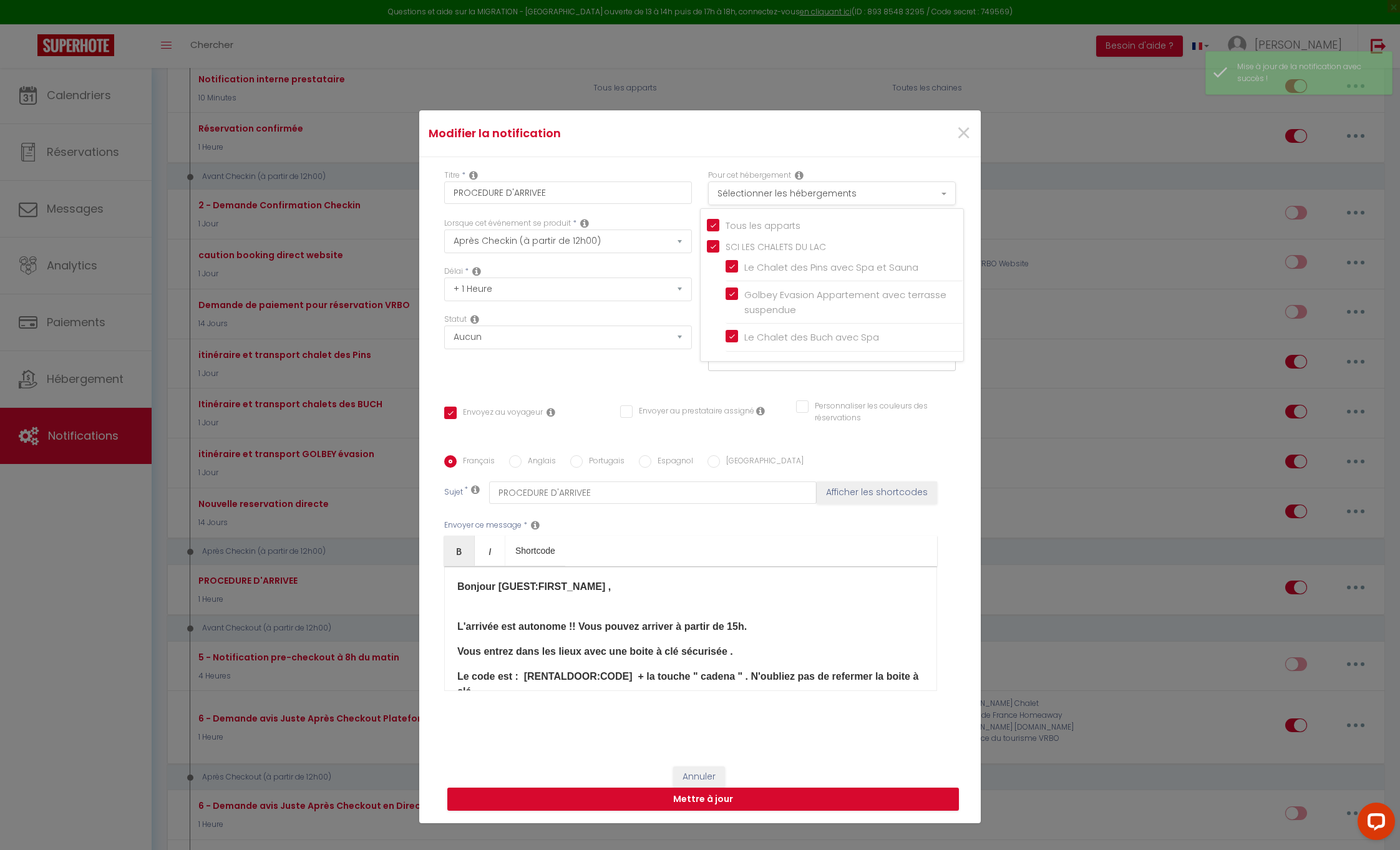
click at [938, 194] on button "Sélectionner les hébergements" at bounding box center [831, 193] width 247 height 24
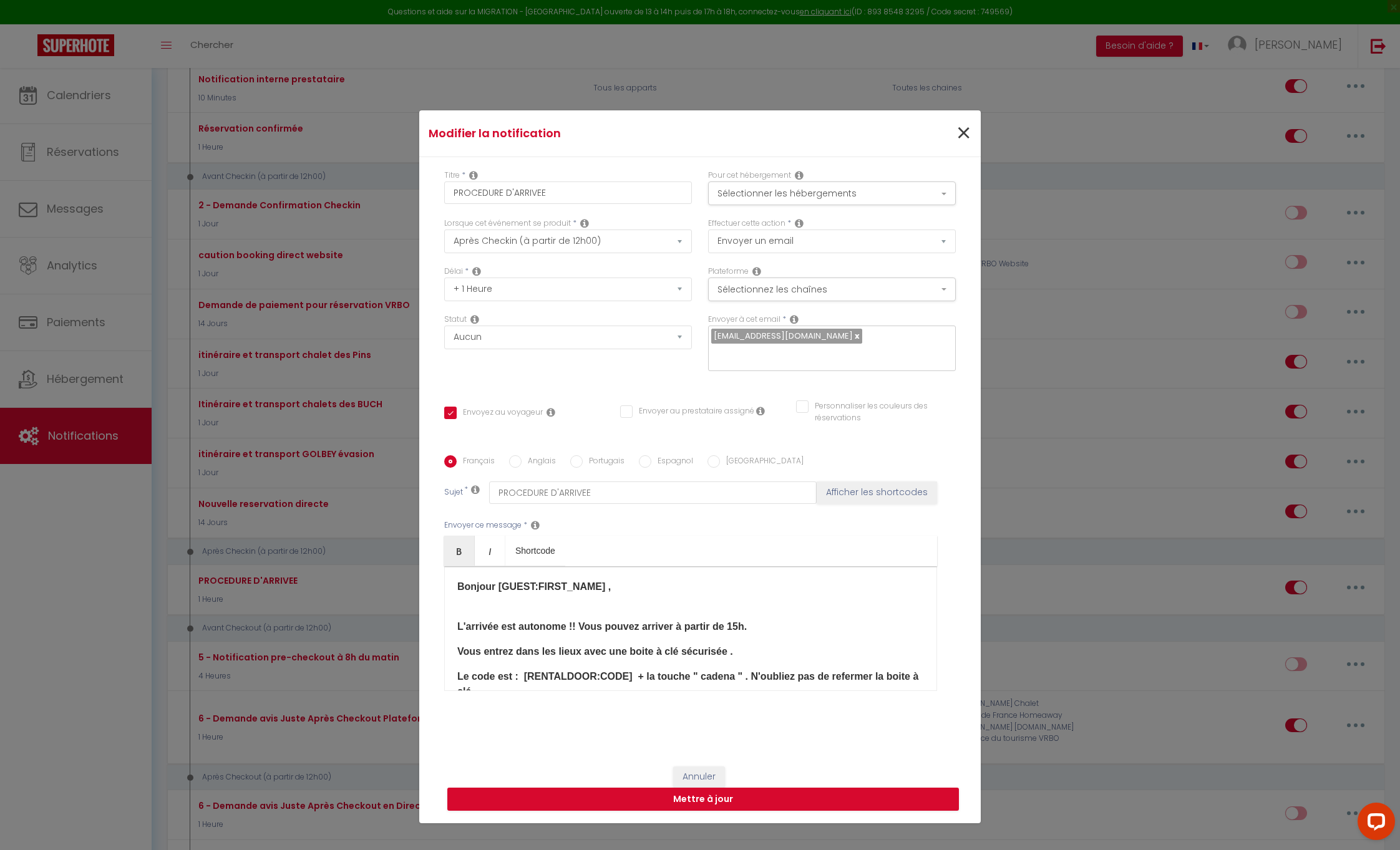
click at [960, 130] on span "×" at bounding box center [963, 133] width 16 height 38
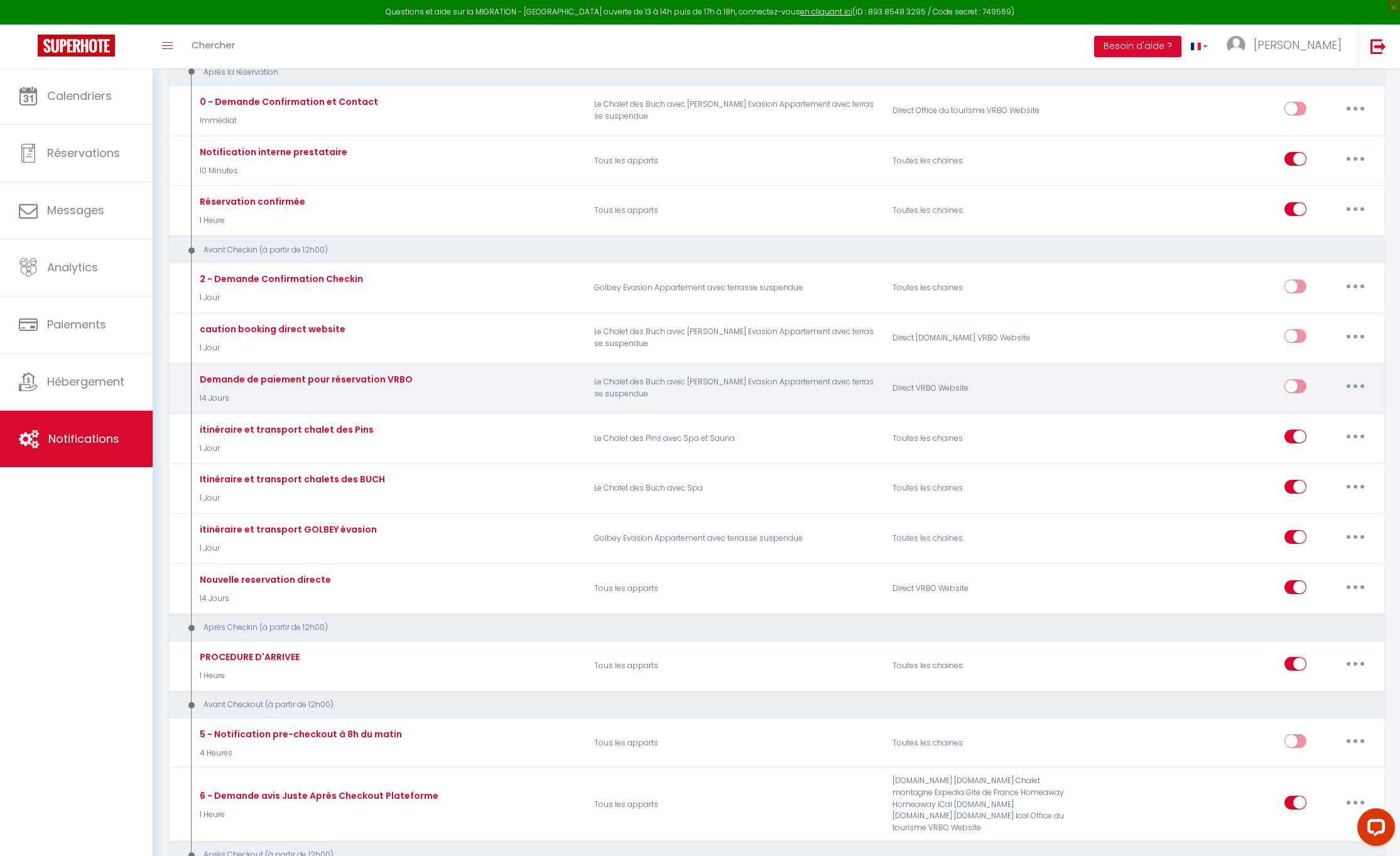
scroll to position [451, 0]
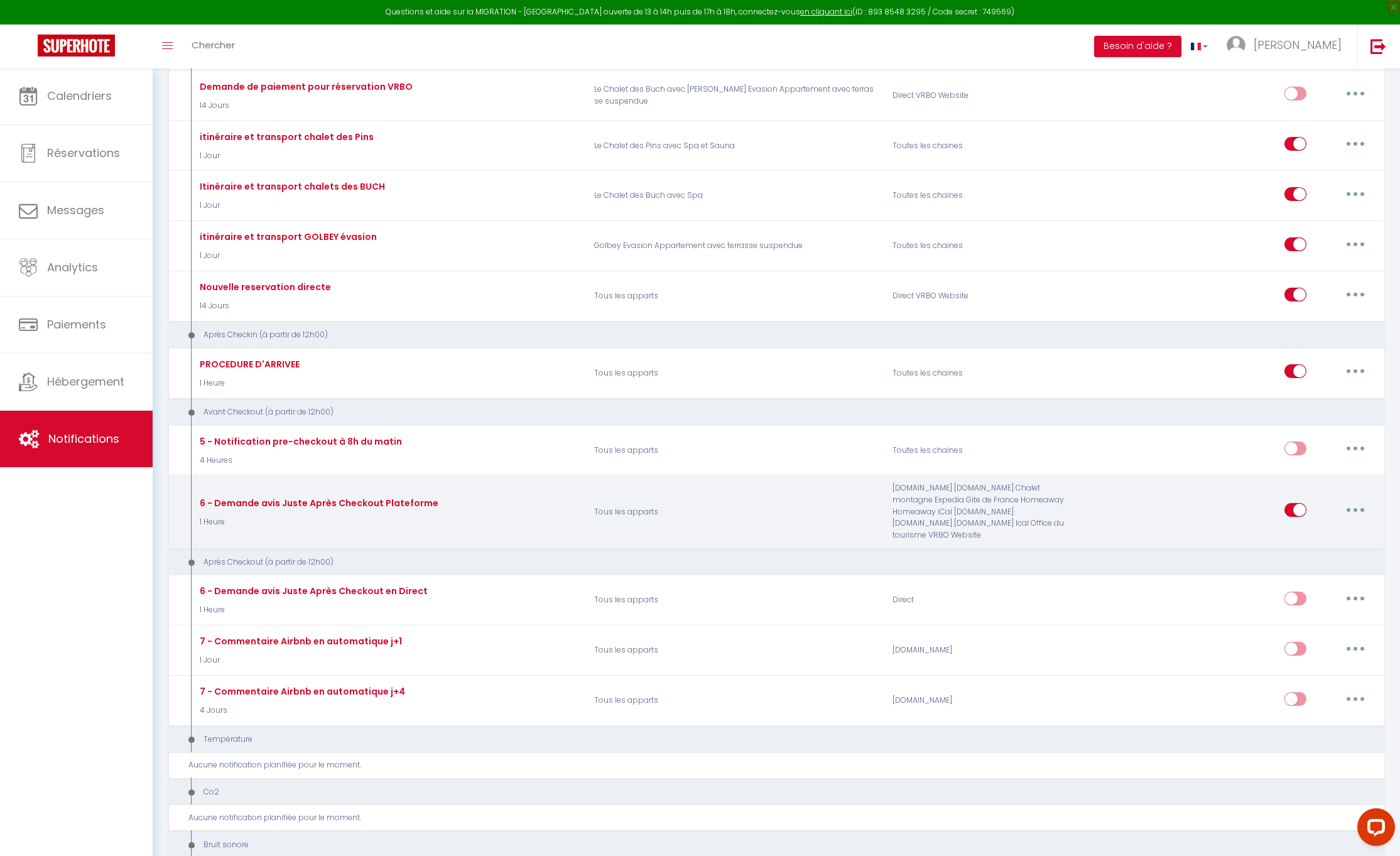
click at [1357, 508] on icon "button" at bounding box center [1356, 510] width 4 height 4
click at [1300, 528] on link "Editer" at bounding box center [1323, 539] width 93 height 21
type input "6 - Demande avis Juste Après Checkout Plateforme"
select select "if_booking_is_paid"
checkbox input "true"
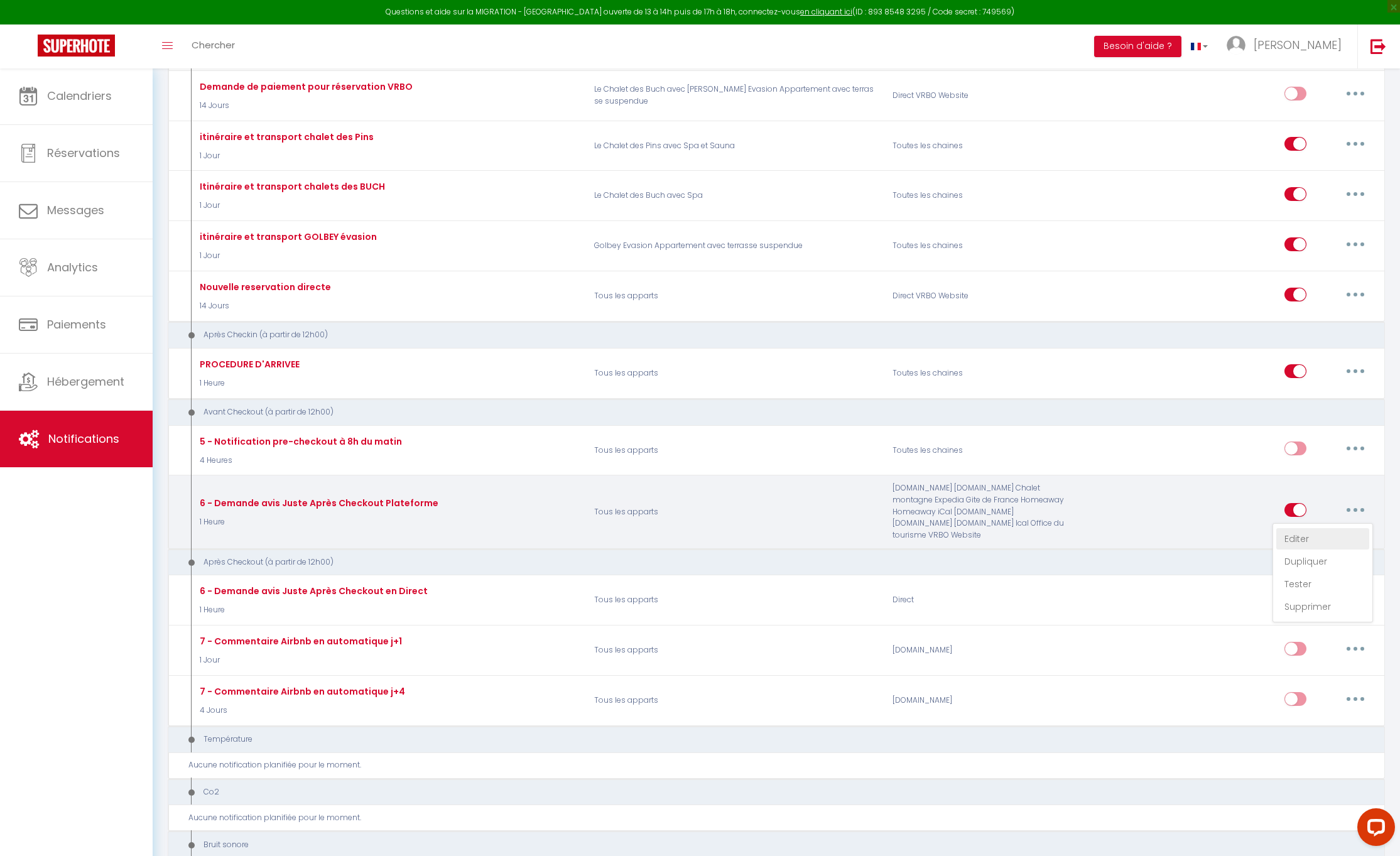
checkbox input "false"
type input "-------"
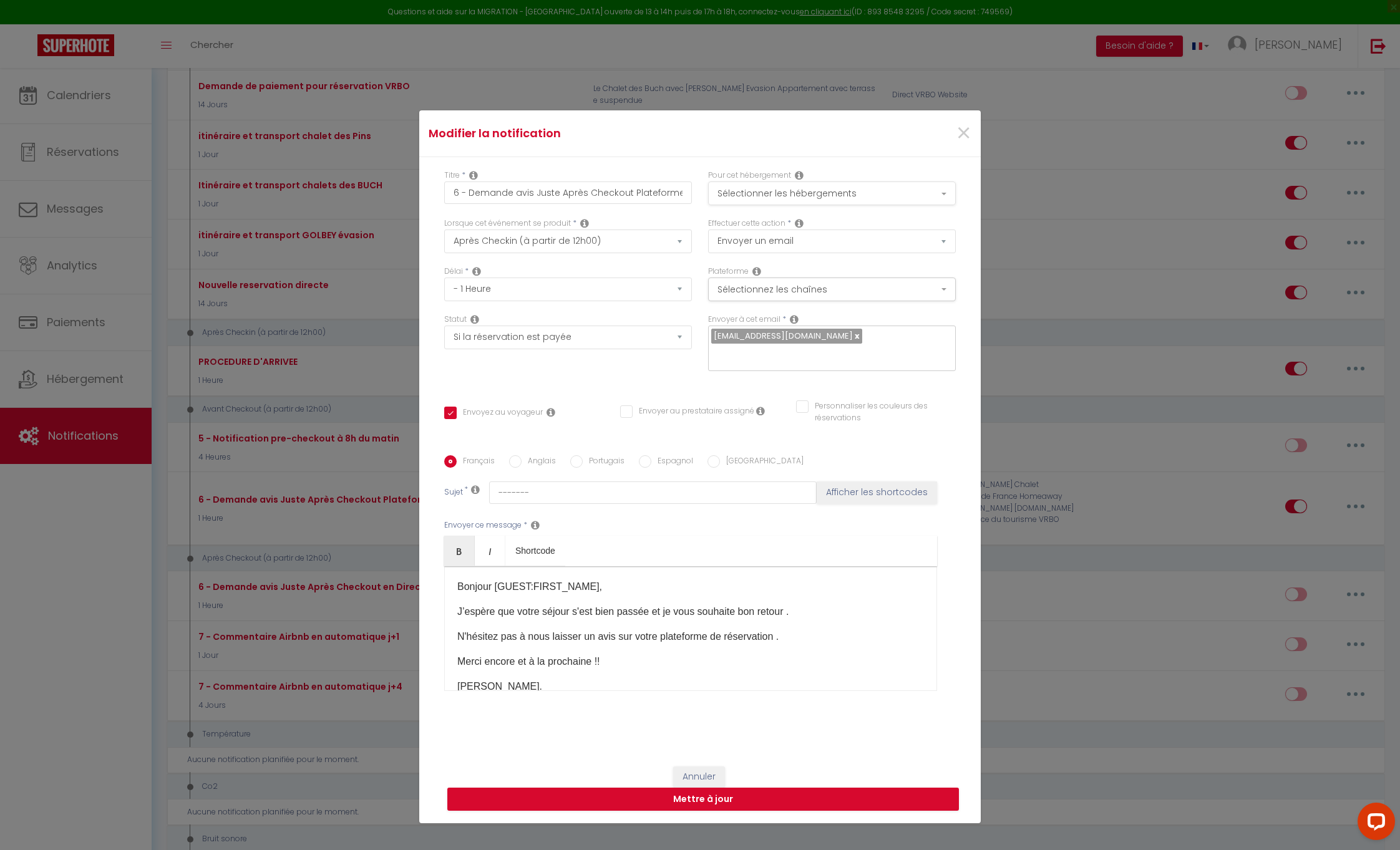
click at [945, 197] on button "Sélectionner les hébergements" at bounding box center [831, 193] width 247 height 24
click at [944, 213] on div "Tous les apparts SCI LES CHALETS DU LAC Le Chalet des Pins avec Spa et Sauna Go…" at bounding box center [831, 285] width 264 height 153
click at [768, 805] on button "Mettre à jour" at bounding box center [703, 799] width 511 height 24
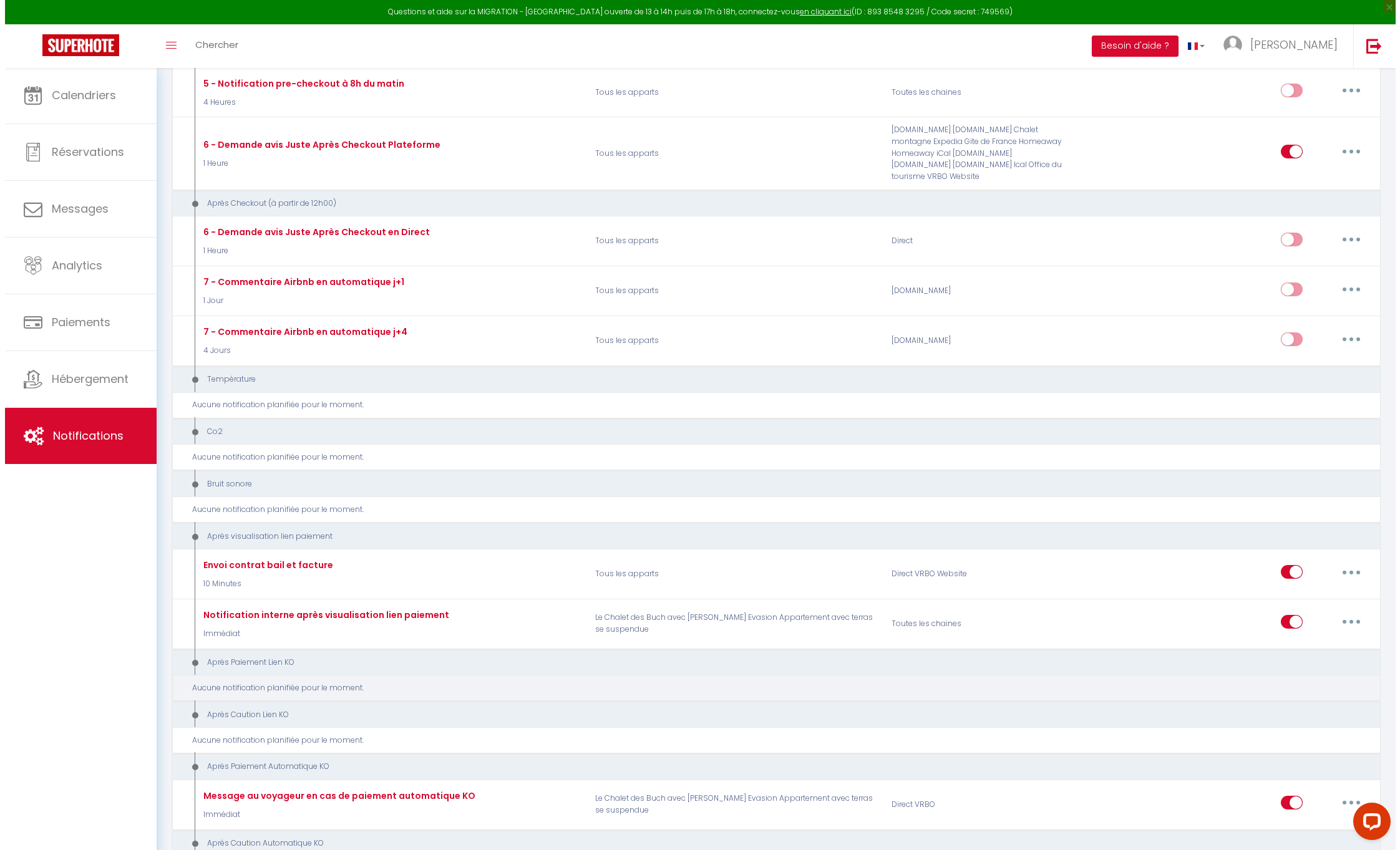
scroll to position [0, 0]
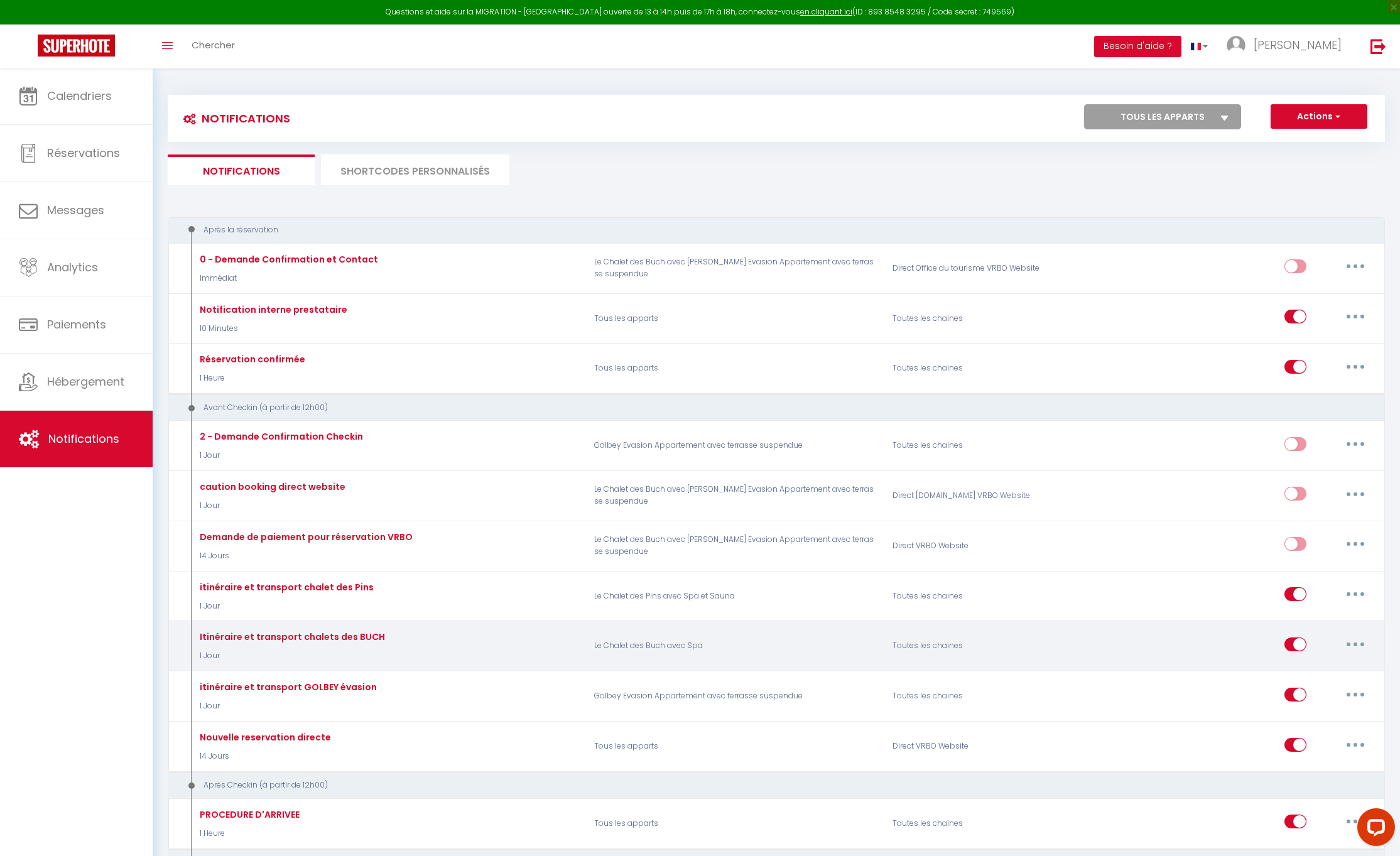
click at [1357, 642] on icon "button" at bounding box center [1356, 644] width 4 height 4
click at [1297, 662] on link "Editer" at bounding box center [1323, 672] width 93 height 21
type input "Itinéraire et transport chalets des BUCH"
select select "1 Jour"
select select
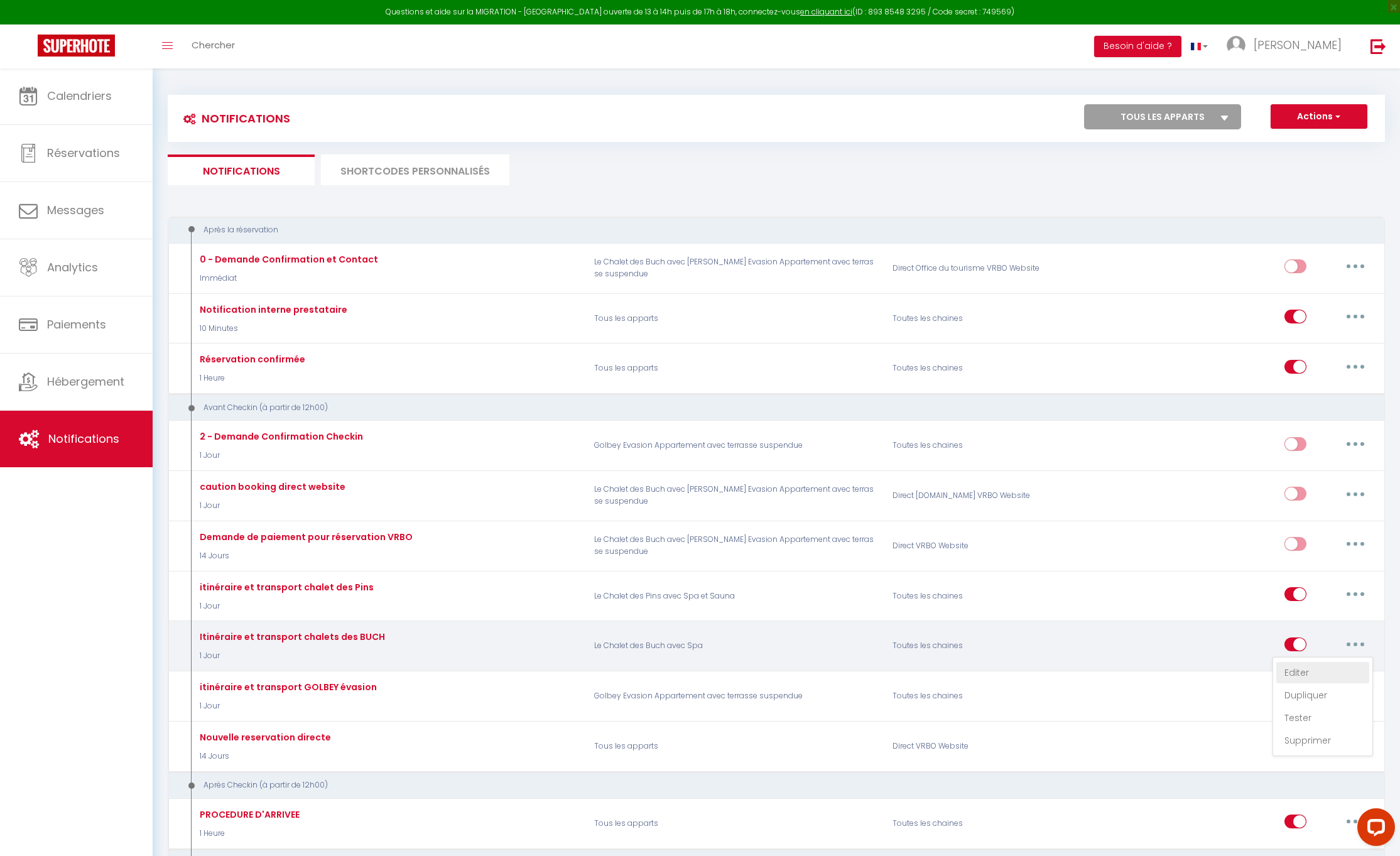
checkbox input "true"
checkbox input "false"
radio input "true"
type input "Itinéraire et transport"
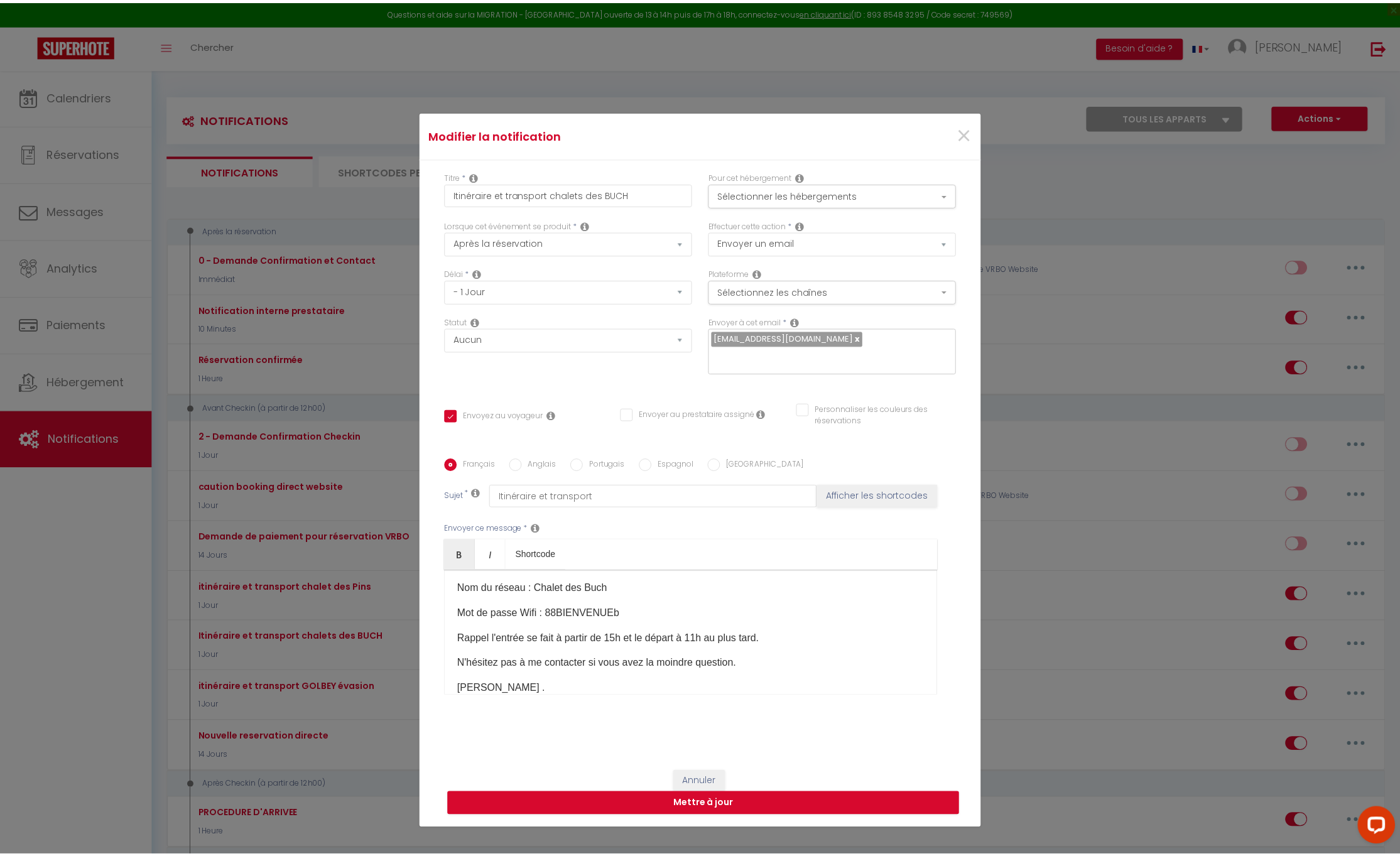
scroll to position [241, 0]
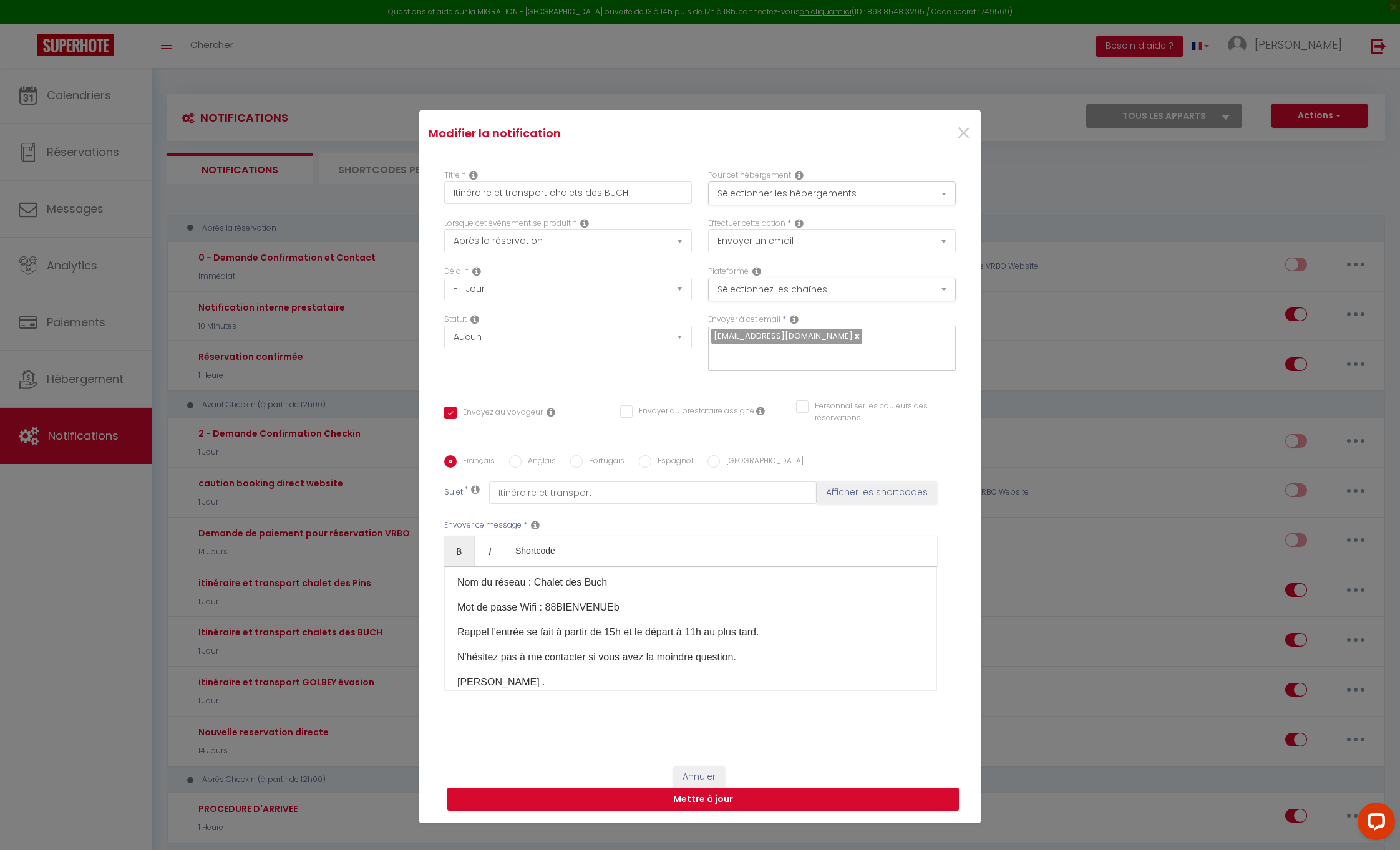
click at [698, 640] on p "Rappel l'entrée se fait à partir de 15h et le départ à 11h au plus tard." at bounding box center [690, 632] width 467 height 15
click at [684, 800] on button "Mettre à jour" at bounding box center [703, 799] width 511 height 24
checkbox input "true"
checkbox input "false"
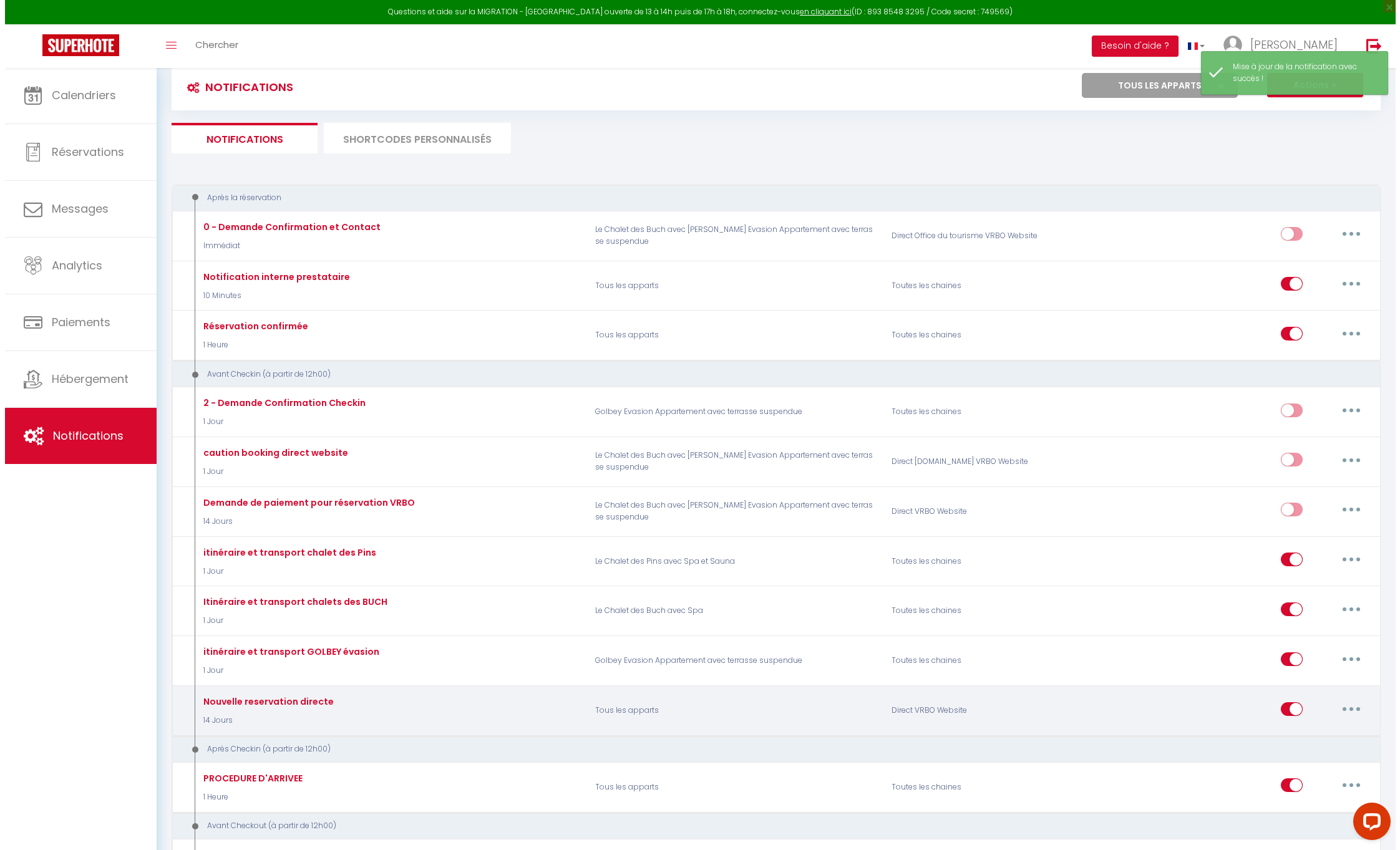
scroll to position [33, 0]
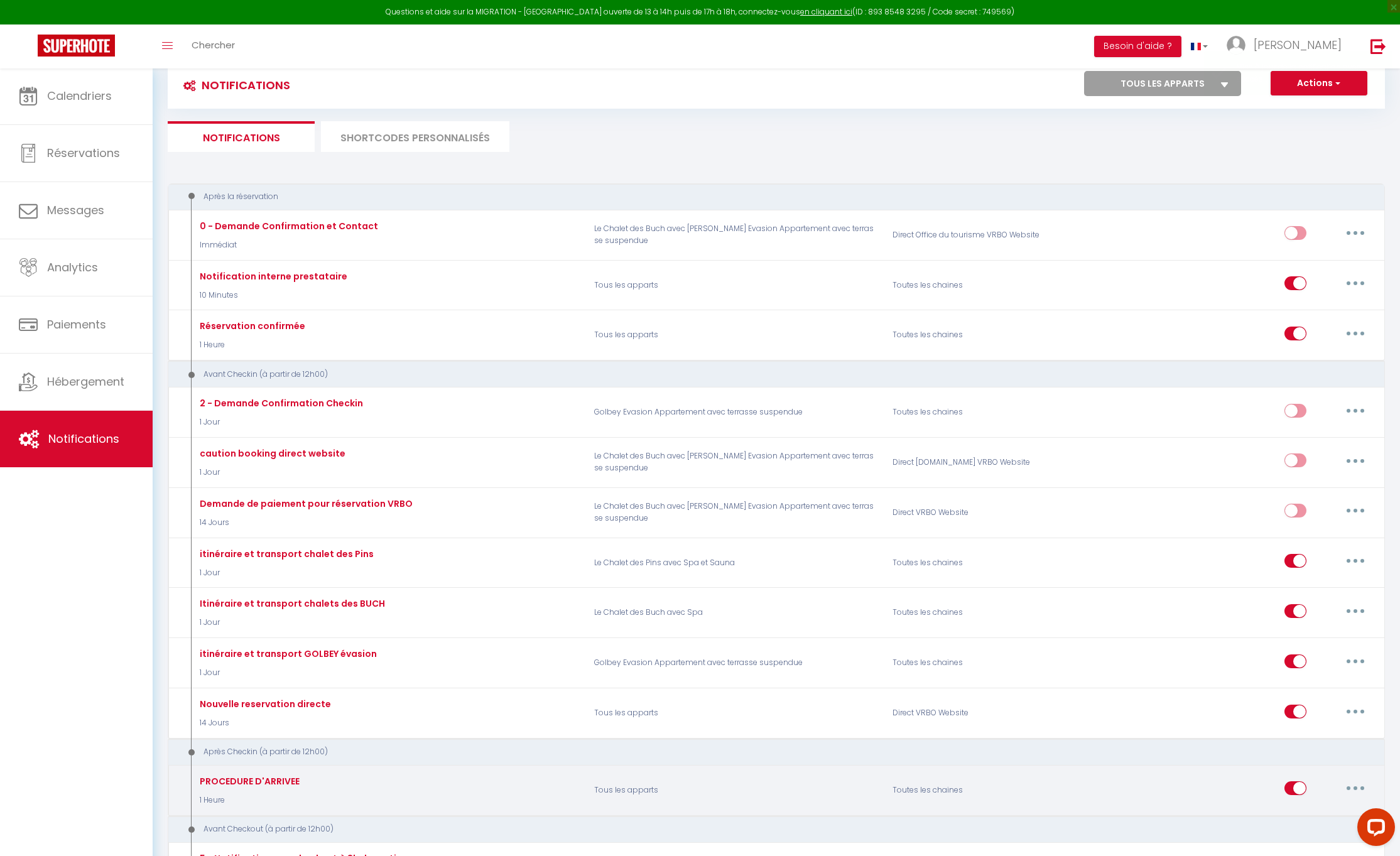
click at [1356, 778] on button "button" at bounding box center [1356, 788] width 35 height 20
click at [1302, 808] on link "Editer" at bounding box center [1323, 816] width 93 height 21
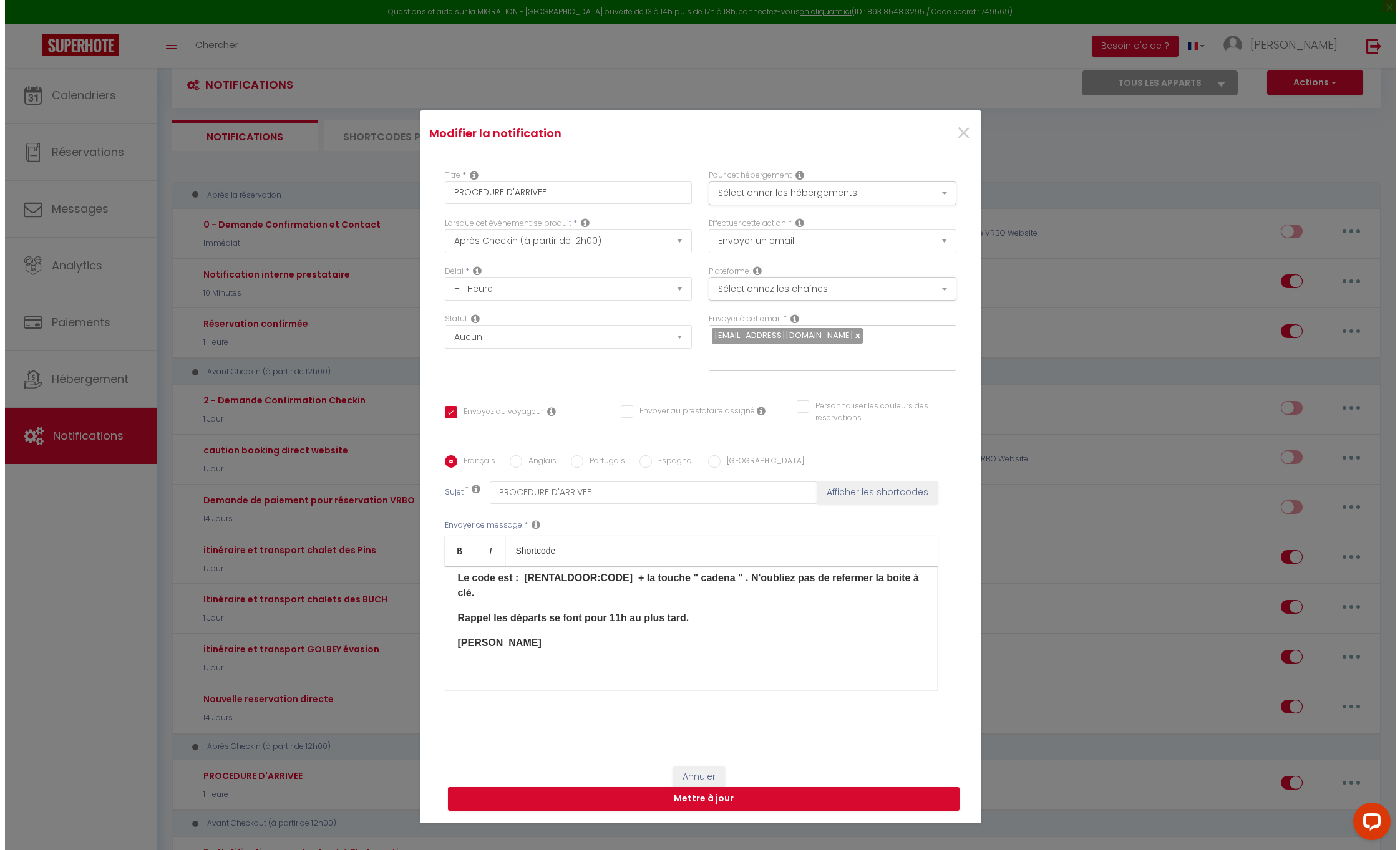
scroll to position [84, 0]
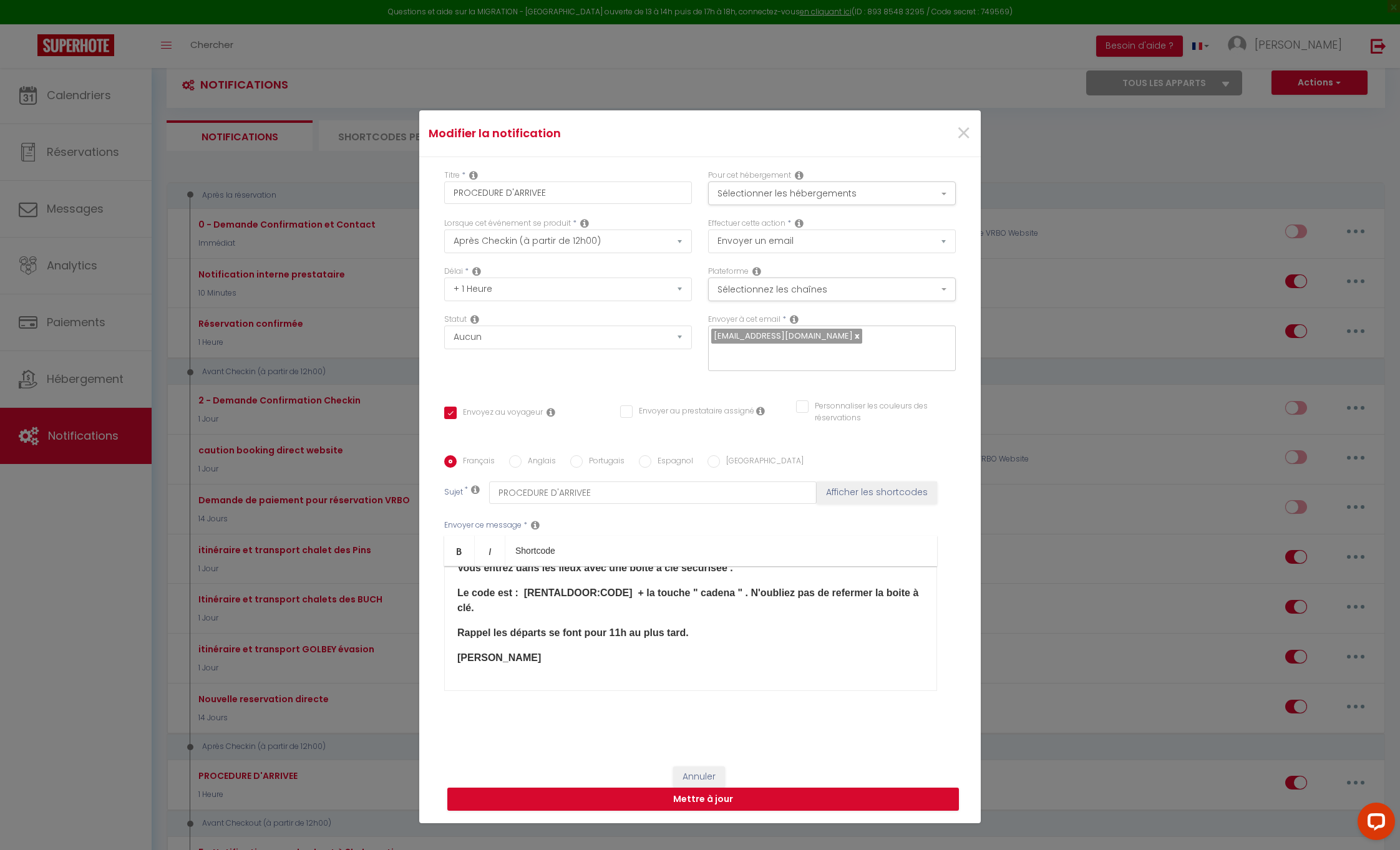
click at [685, 633] on p "Rappel les départs se font pour 11h au plus tard." at bounding box center [690, 633] width 467 height 15
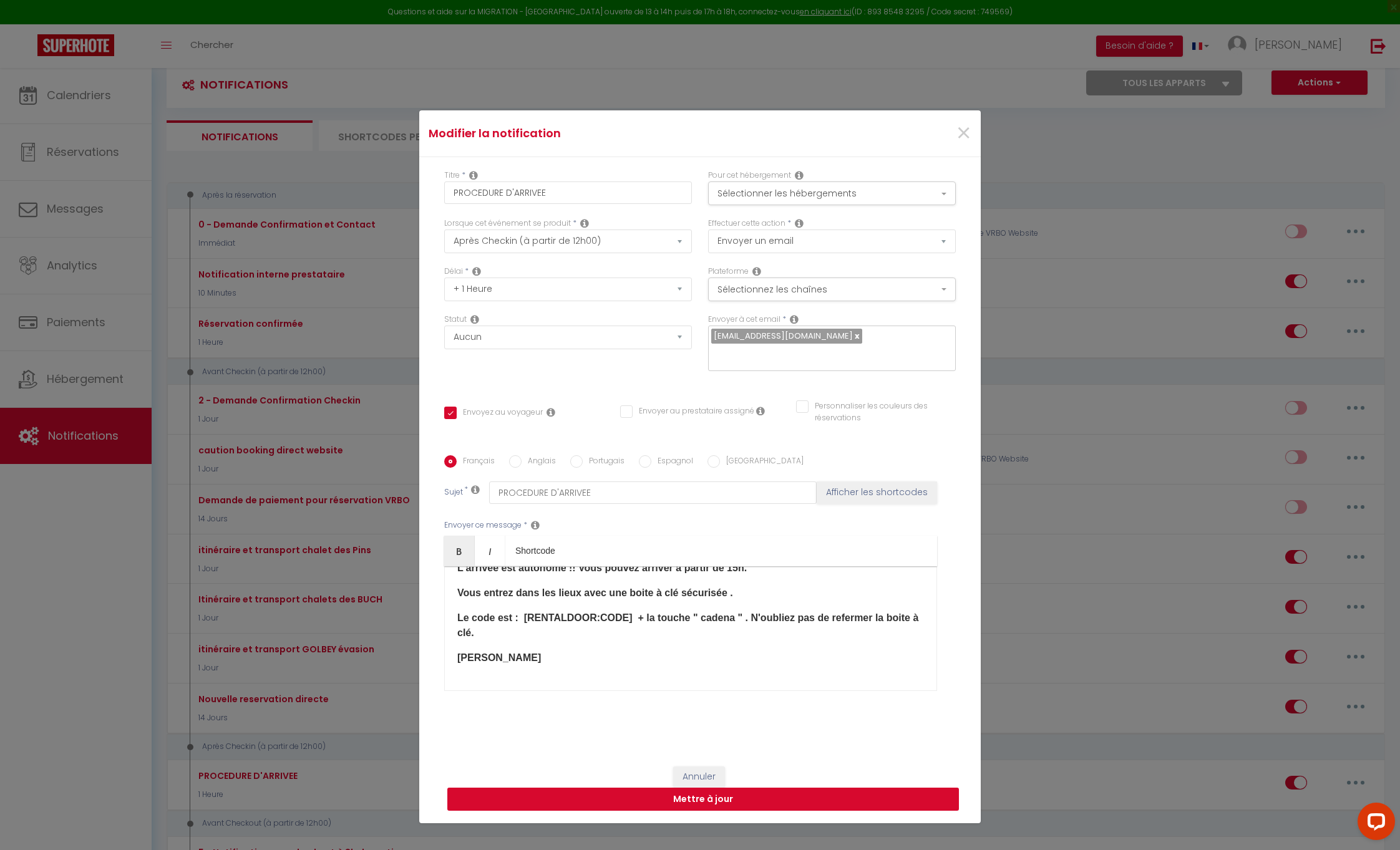
click at [693, 800] on button "Mettre à jour" at bounding box center [703, 799] width 511 height 24
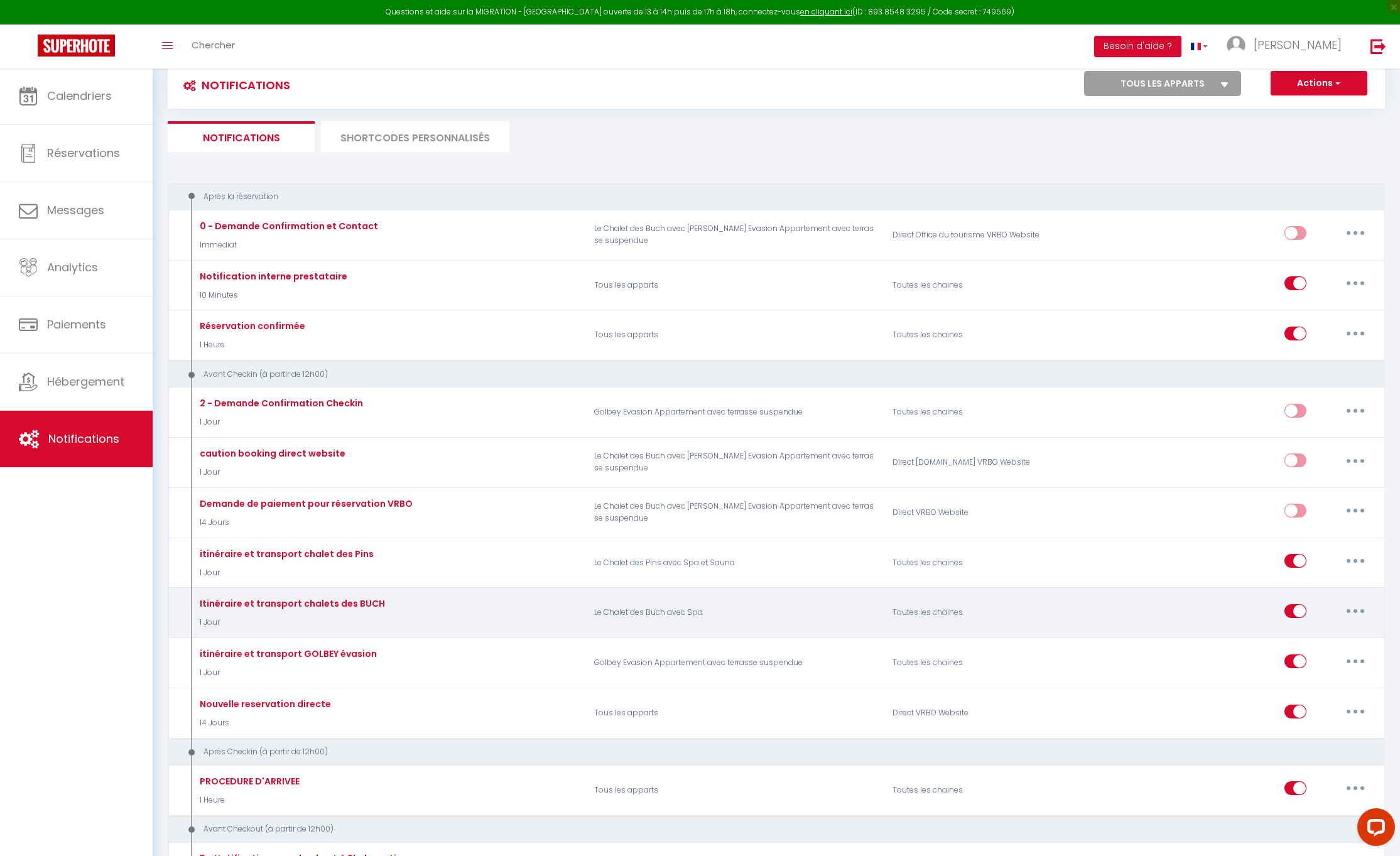
click at [1354, 606] on button "button" at bounding box center [1356, 611] width 35 height 20
click at [1288, 632] on link "Editer" at bounding box center [1323, 639] width 93 height 21
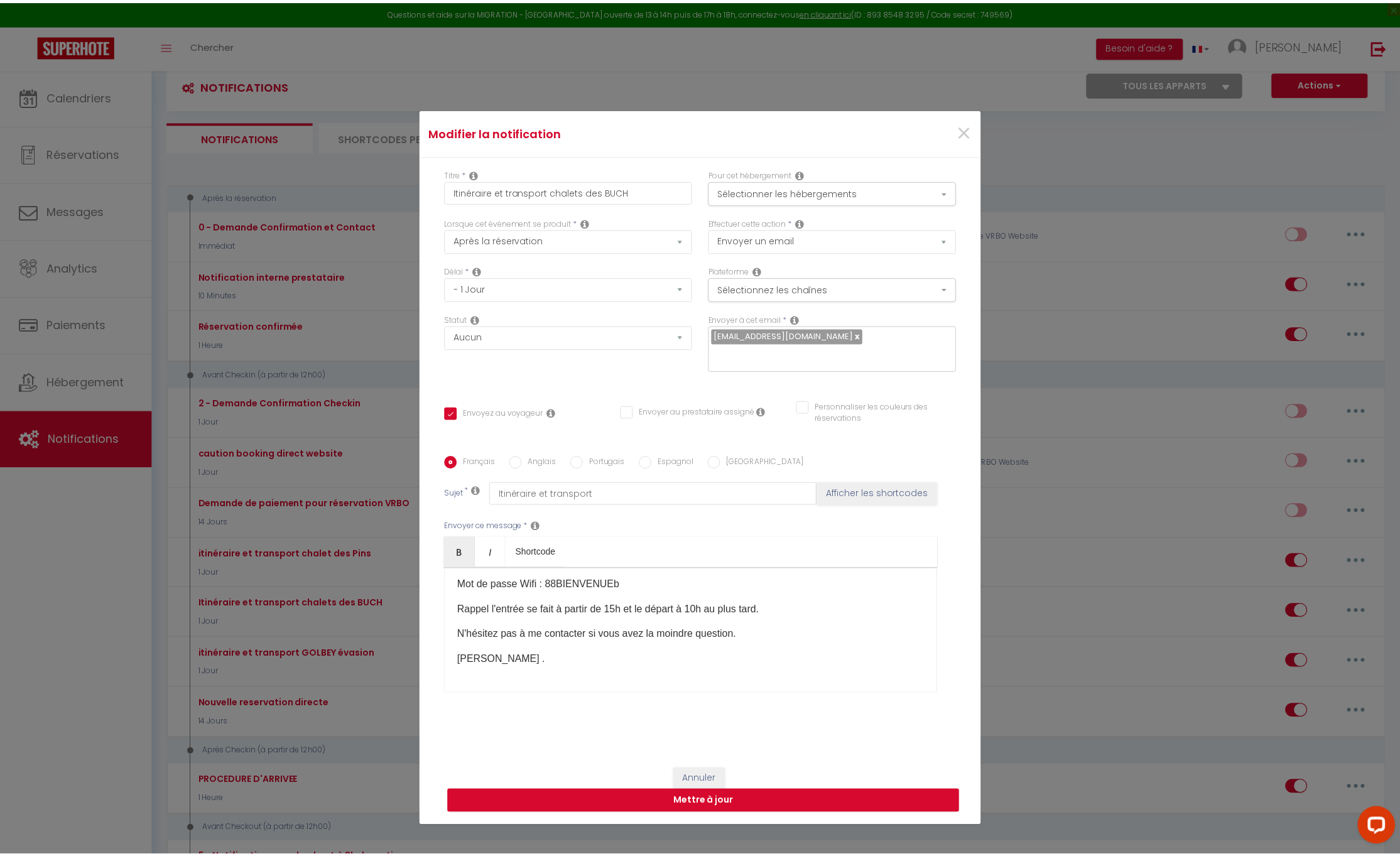
scroll to position [5, 0]
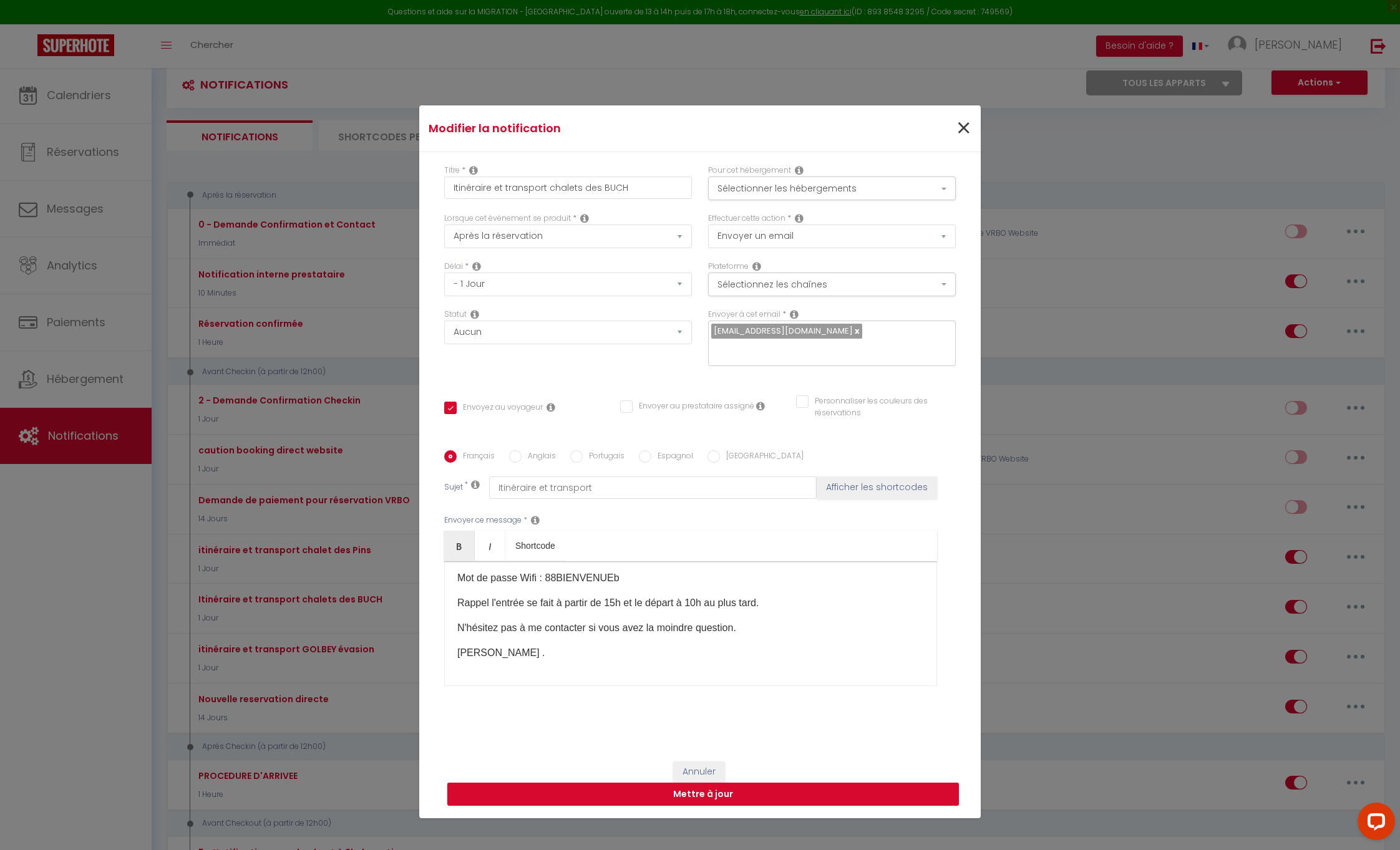
click at [960, 130] on span "×" at bounding box center [963, 128] width 16 height 38
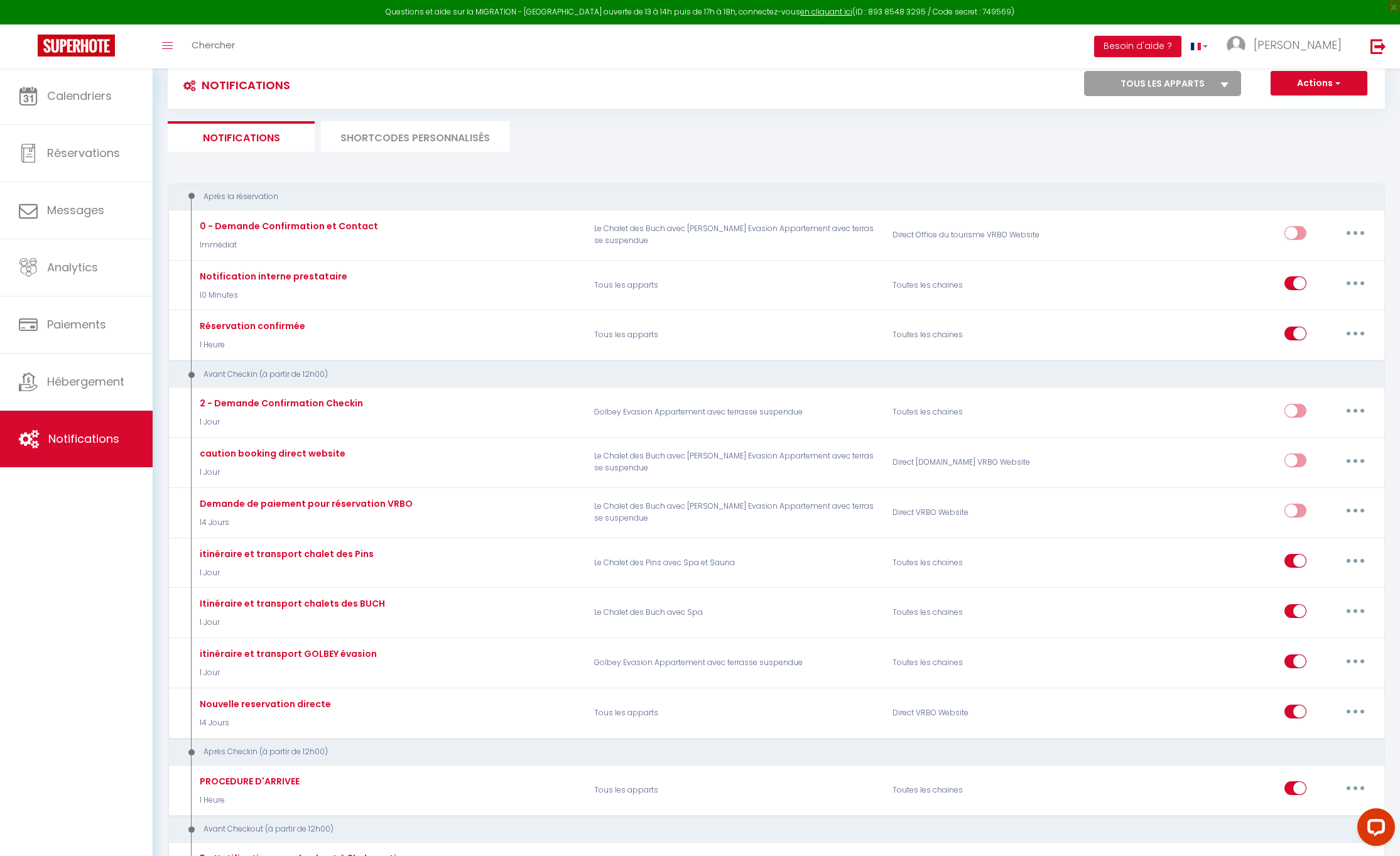
click at [1322, 87] on button "Actions" at bounding box center [1319, 83] width 96 height 25
click at [1378, 43] on img at bounding box center [1379, 45] width 16 height 16
